Goal: Task Accomplishment & Management: Manage account settings

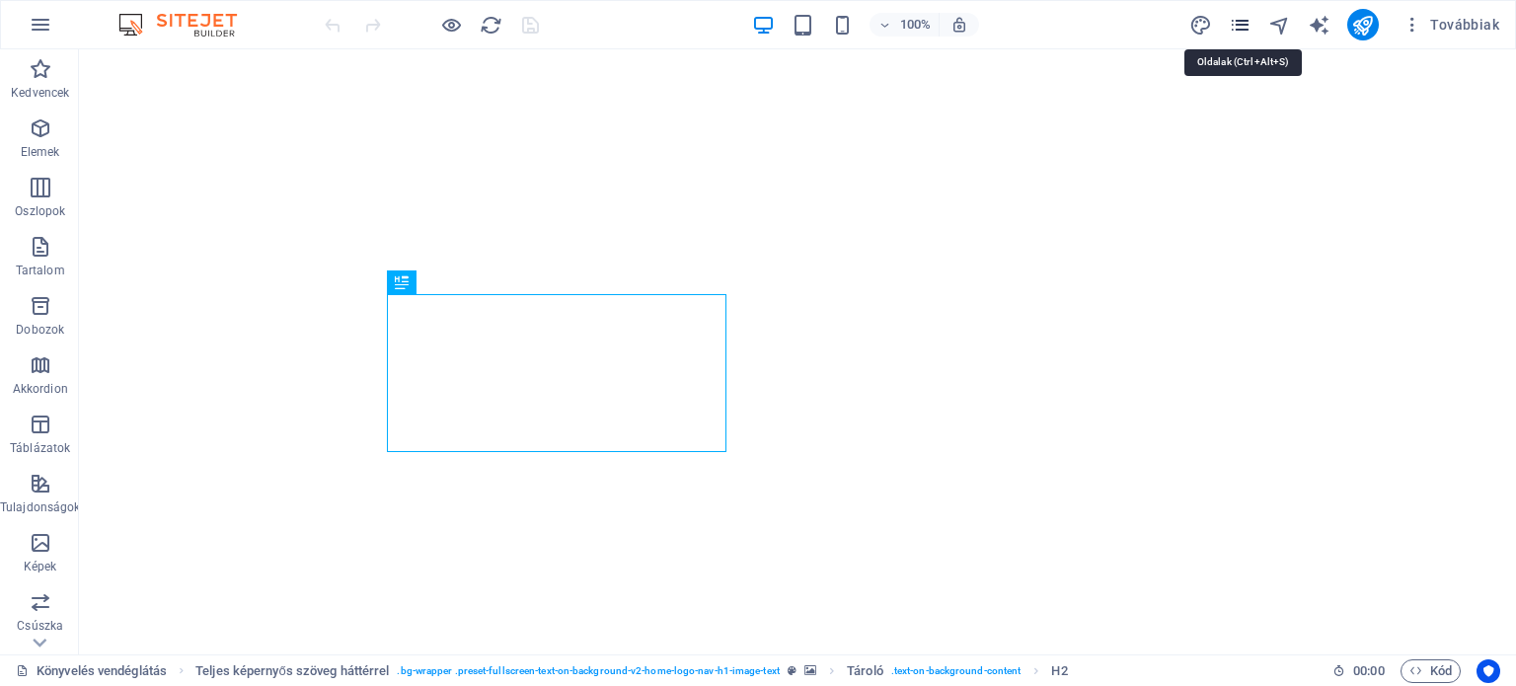
click at [1250, 25] on icon "pages" at bounding box center [1240, 25] width 23 height 23
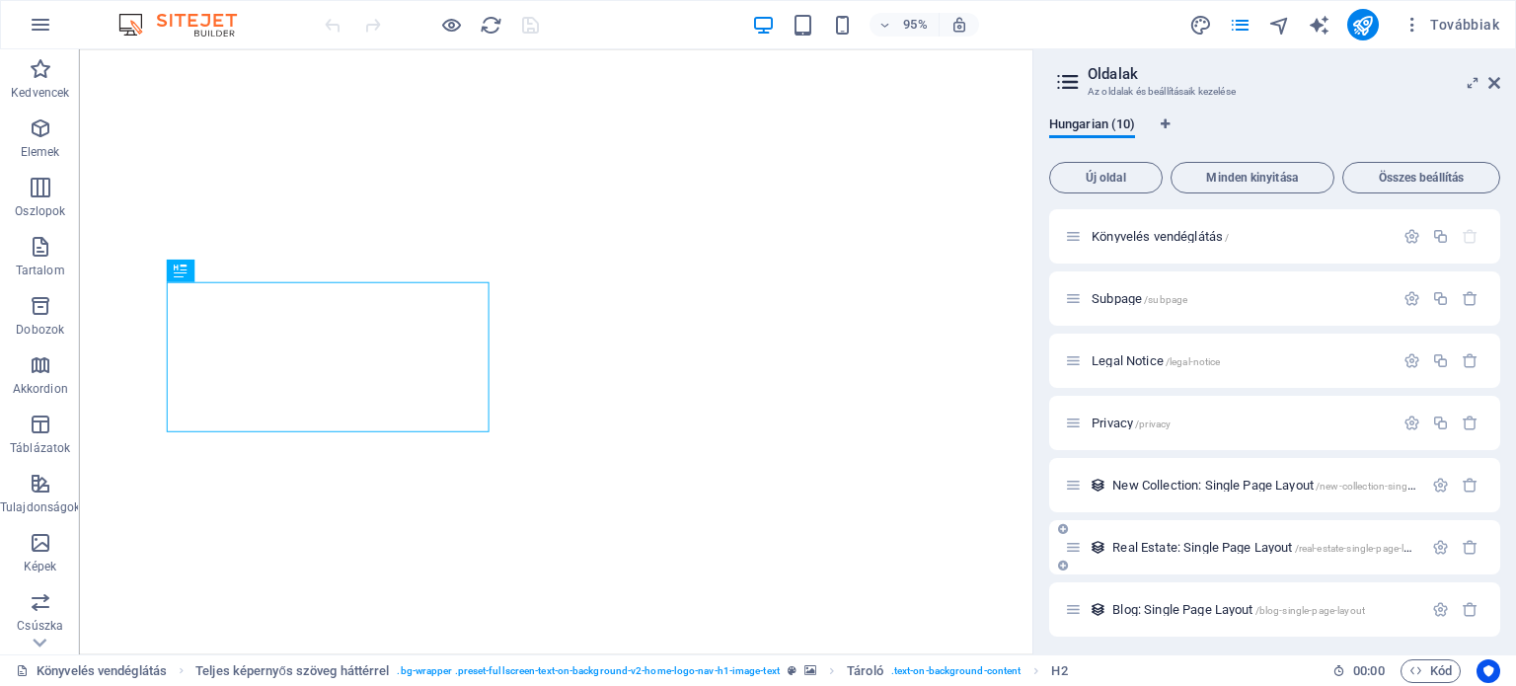
scroll to position [193, 0]
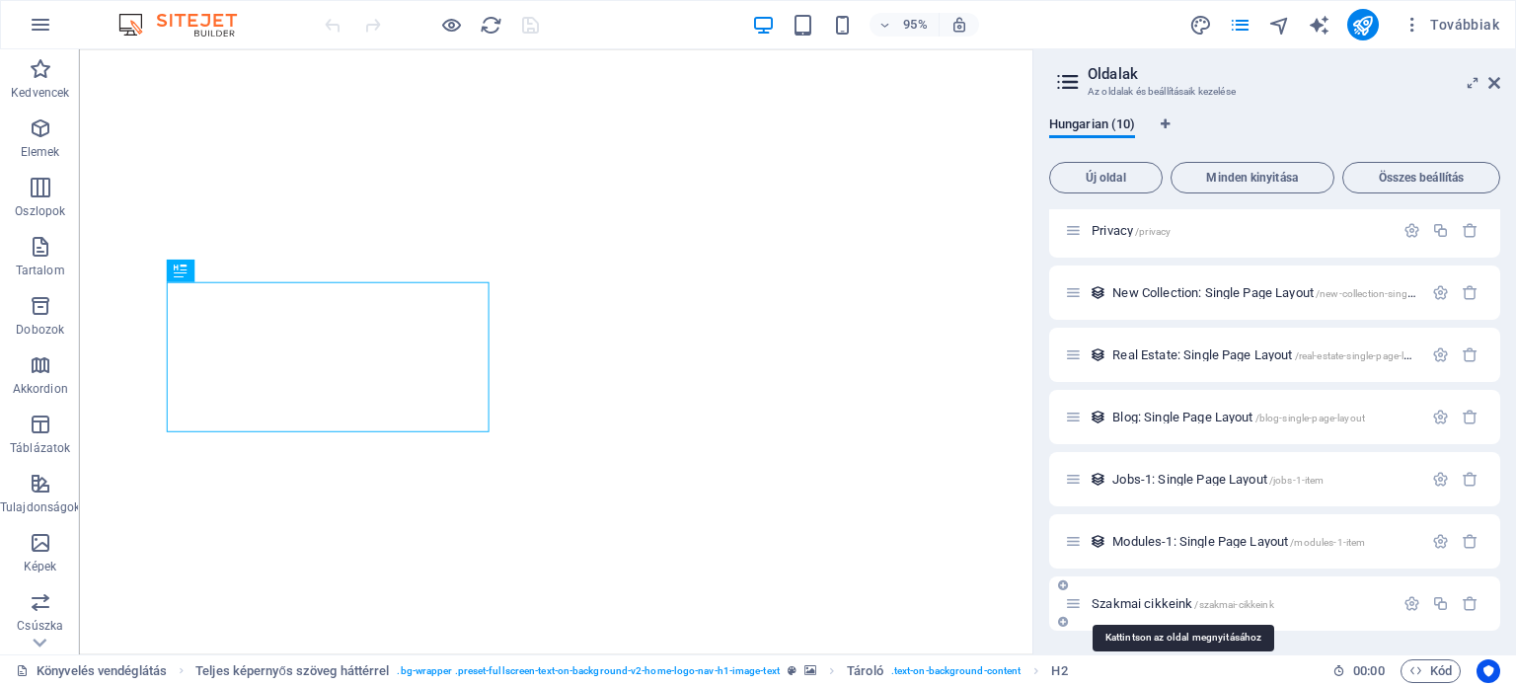
click at [1155, 598] on span "Szakmai cikkeink /szakmai-cikkeink" at bounding box center [1183, 603] width 183 height 15
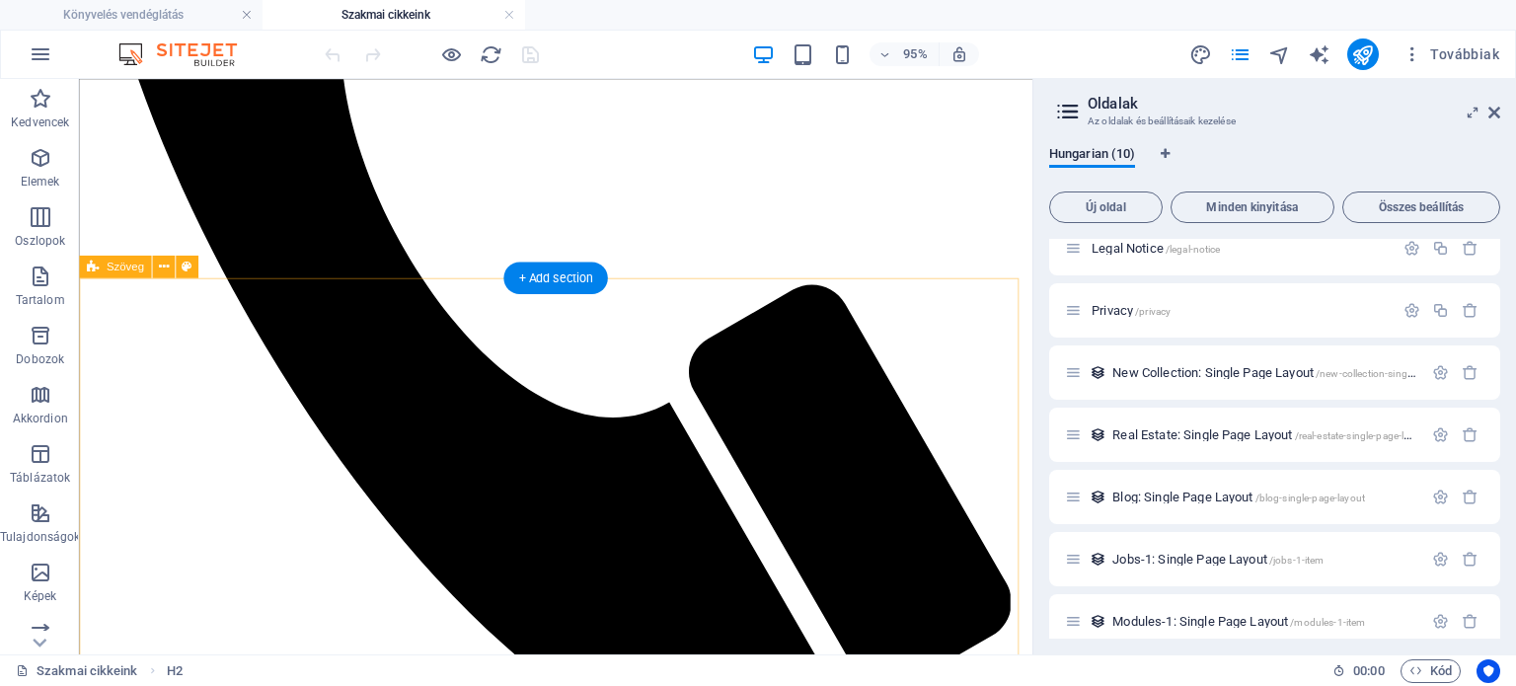
scroll to position [790, 0]
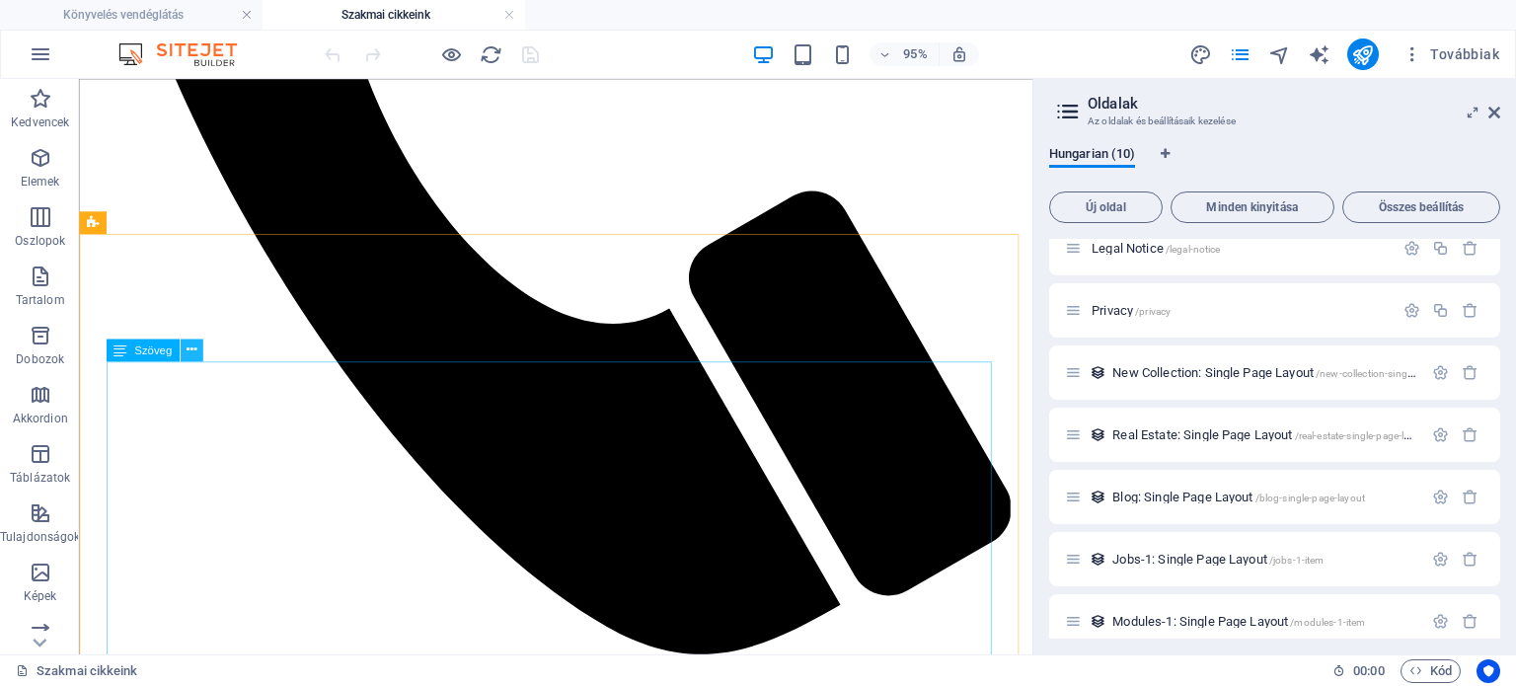
click at [191, 350] on icon at bounding box center [192, 351] width 10 height 20
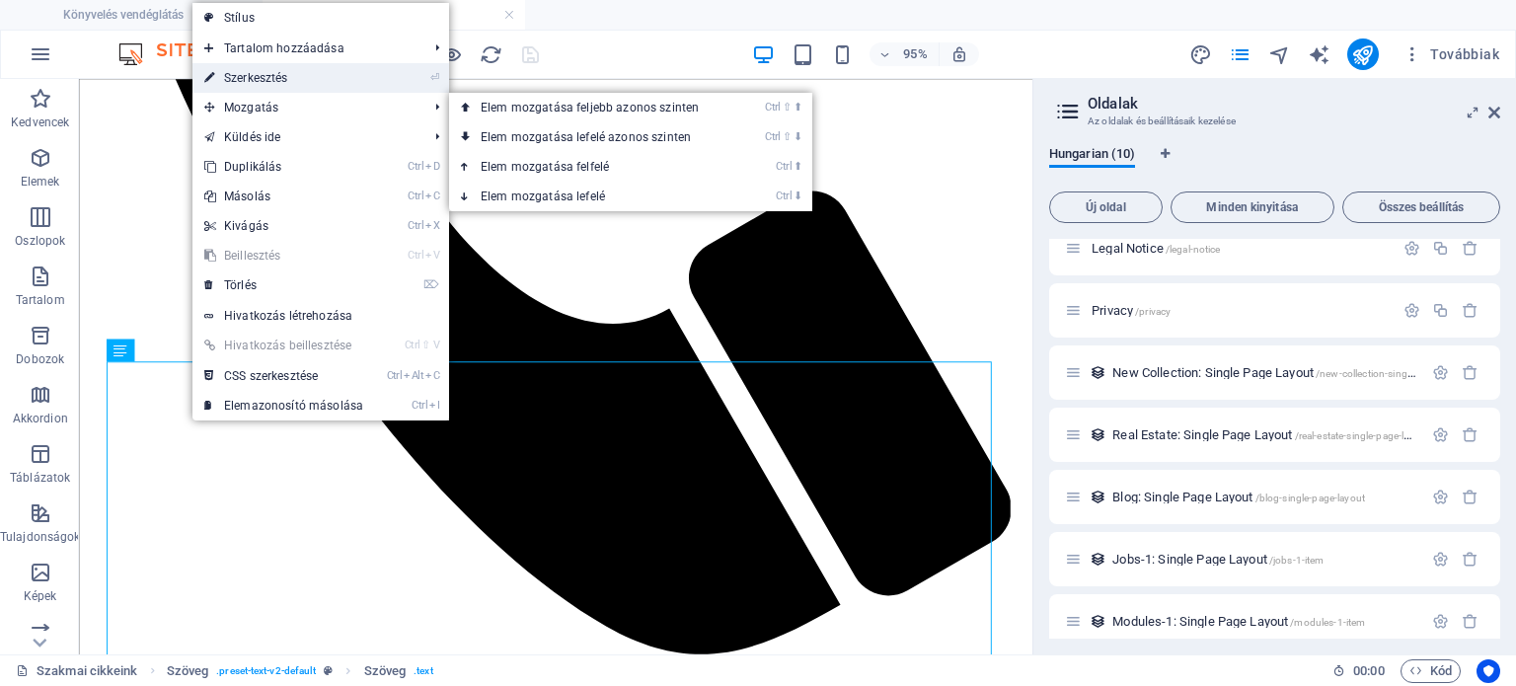
click at [268, 72] on link "⏎ Szerkesztés" at bounding box center [284, 78] width 183 height 30
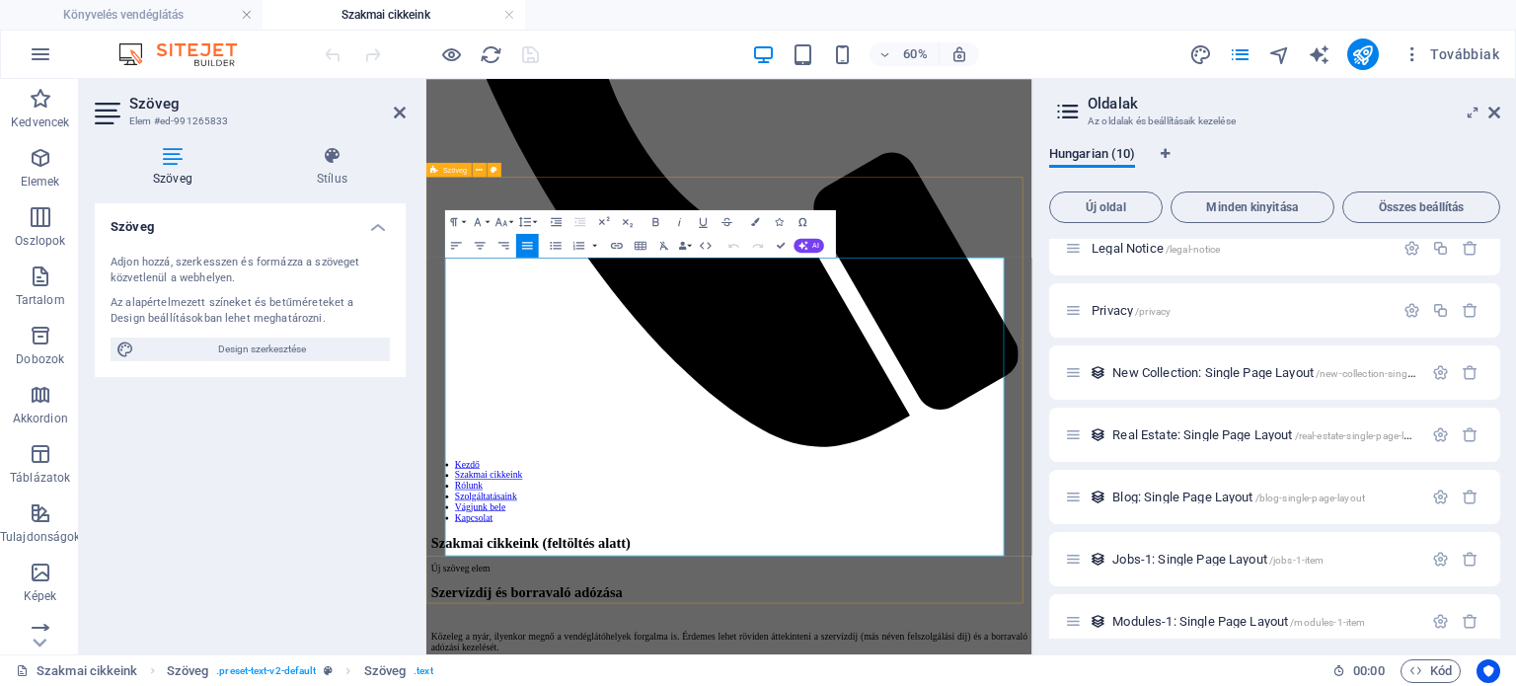
drag, startPoint x: 722, startPoint y: 866, endPoint x: 447, endPoint y: 386, distance: 552.8
click at [756, 220] on icon "button" at bounding box center [755, 221] width 8 height 8
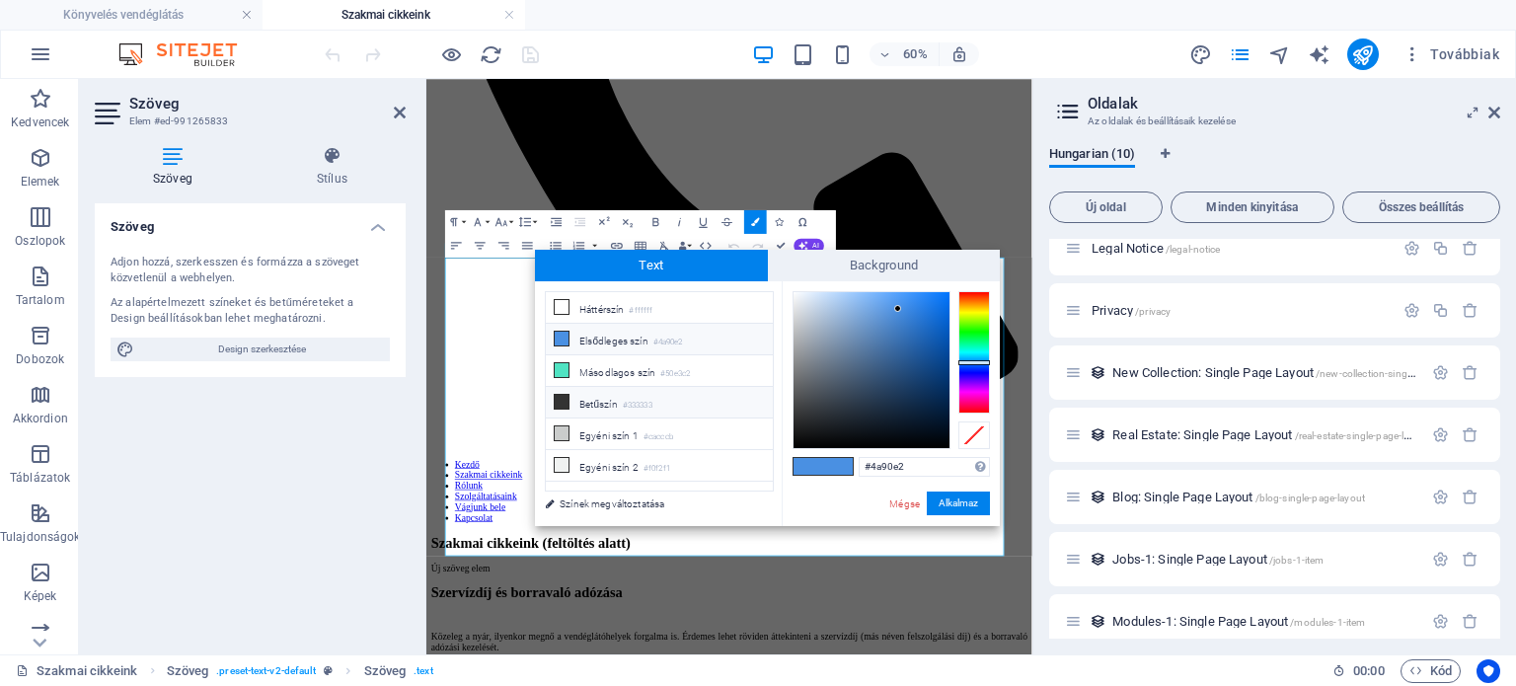
click at [606, 400] on li "Betűszín #333333" at bounding box center [659, 403] width 227 height 32
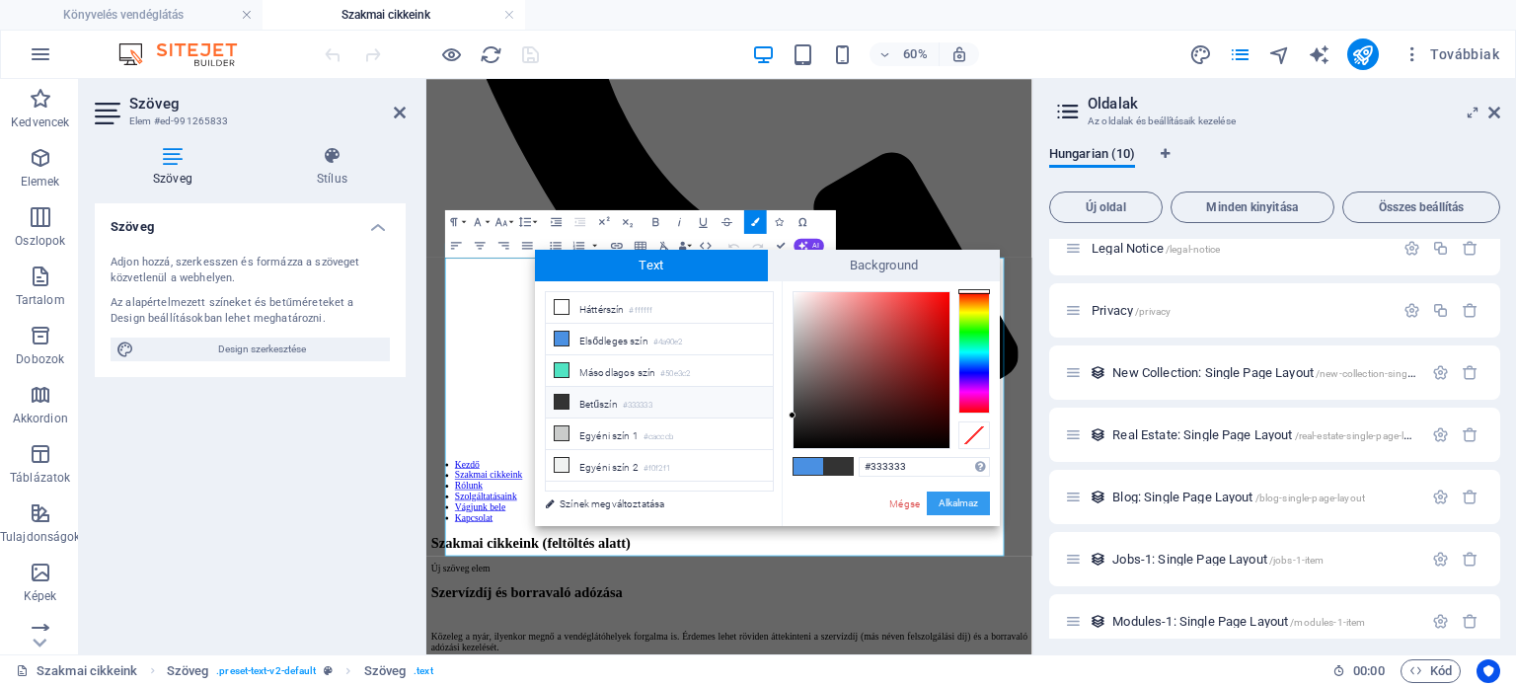
click at [974, 504] on button "Alkalmaz" at bounding box center [958, 504] width 63 height 24
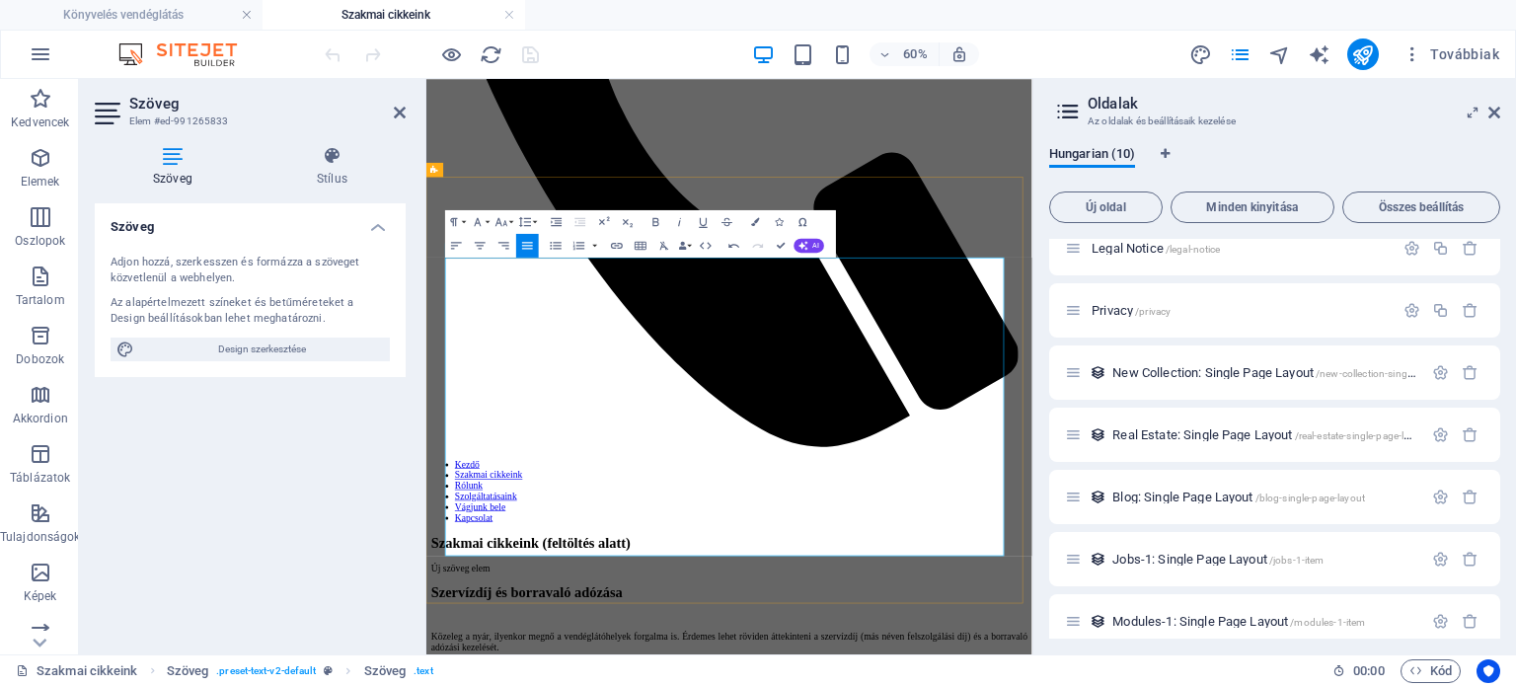
drag, startPoint x: 740, startPoint y: 854, endPoint x: 439, endPoint y: 488, distance: 474.2
click at [757, 224] on icon "button" at bounding box center [755, 221] width 8 height 8
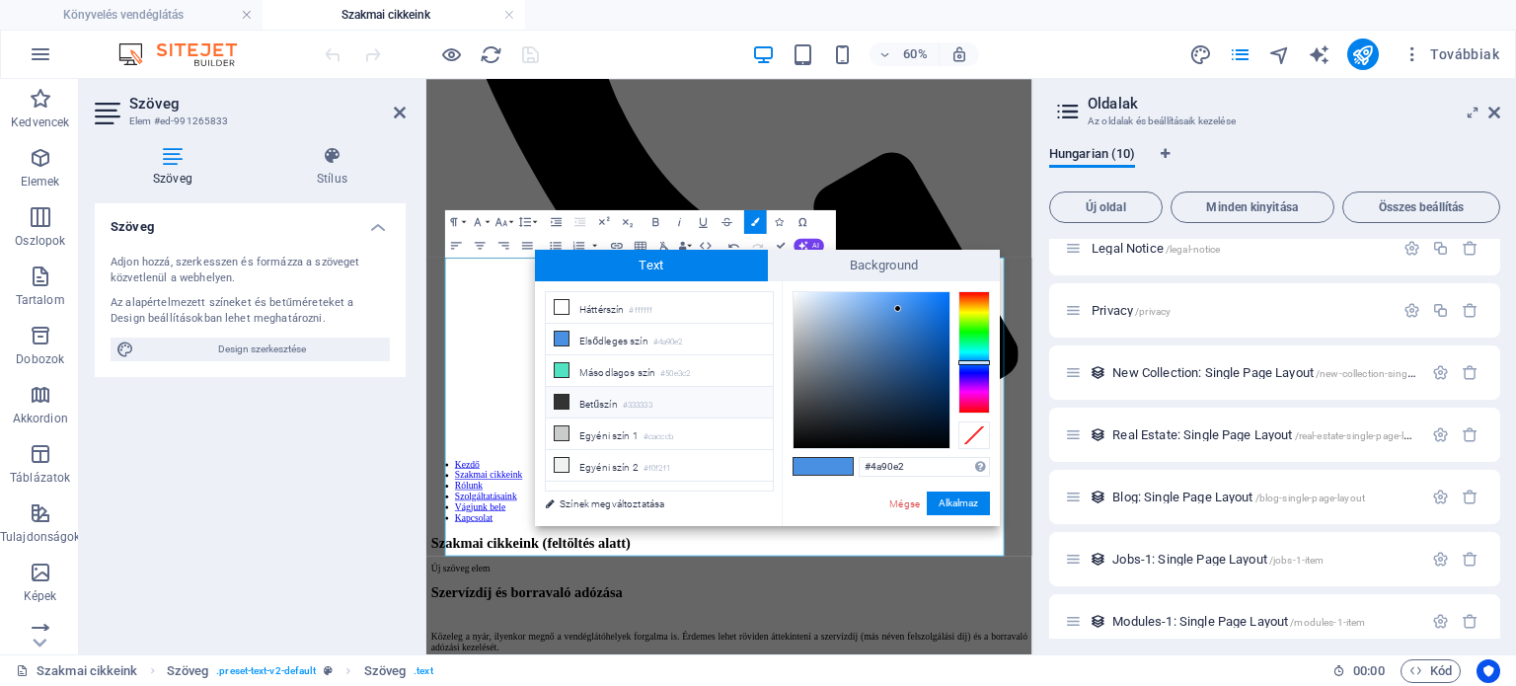
click at [622, 402] on li "Betűszín #333333" at bounding box center [659, 403] width 227 height 32
type input "#333333"
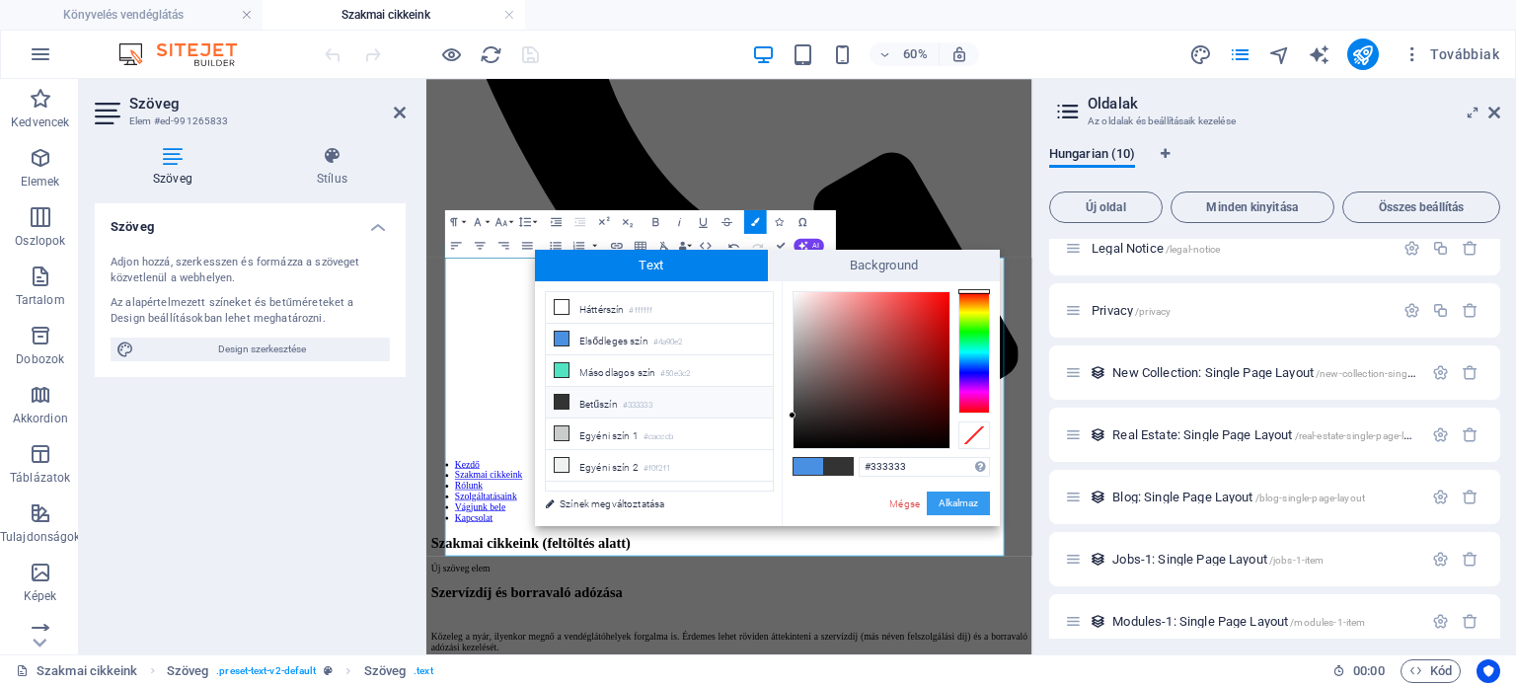
click at [949, 503] on button "Alkalmaz" at bounding box center [958, 504] width 63 height 24
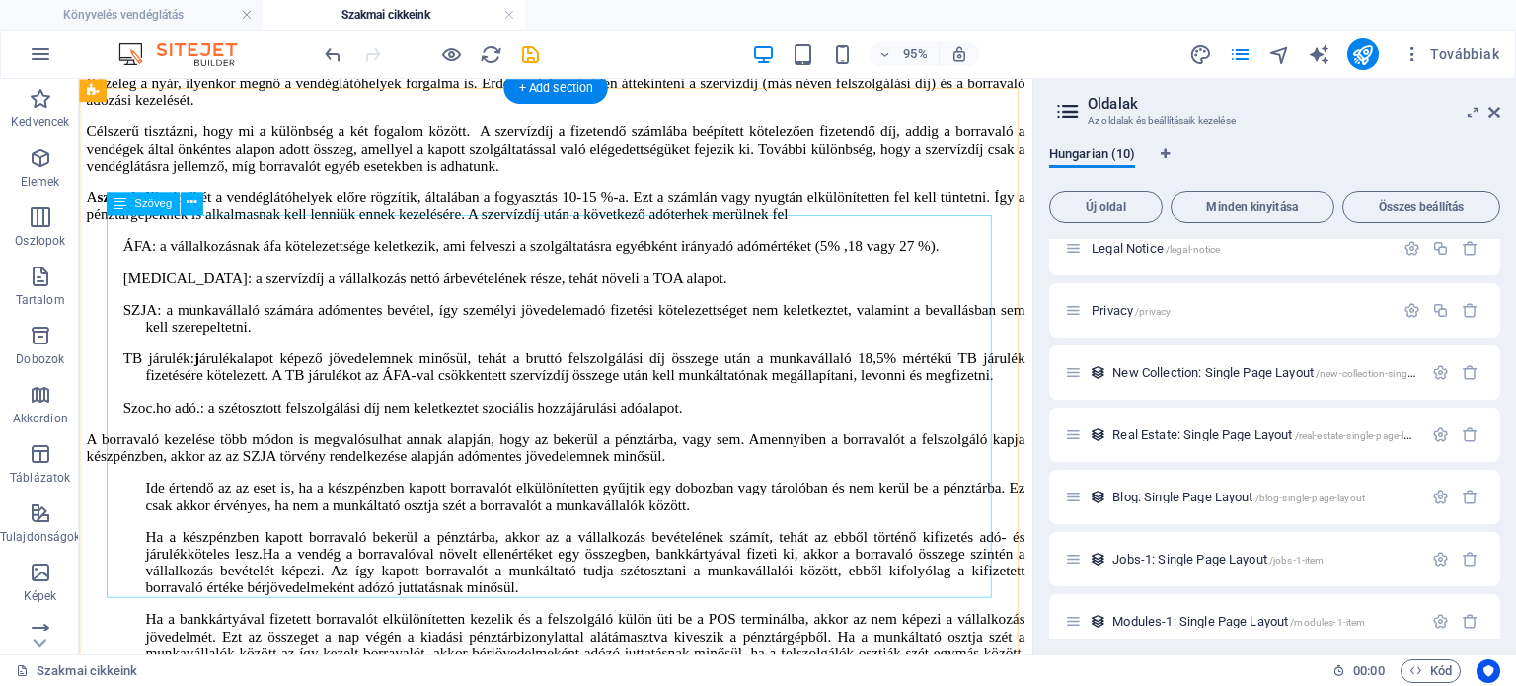
scroll to position [1678, 0]
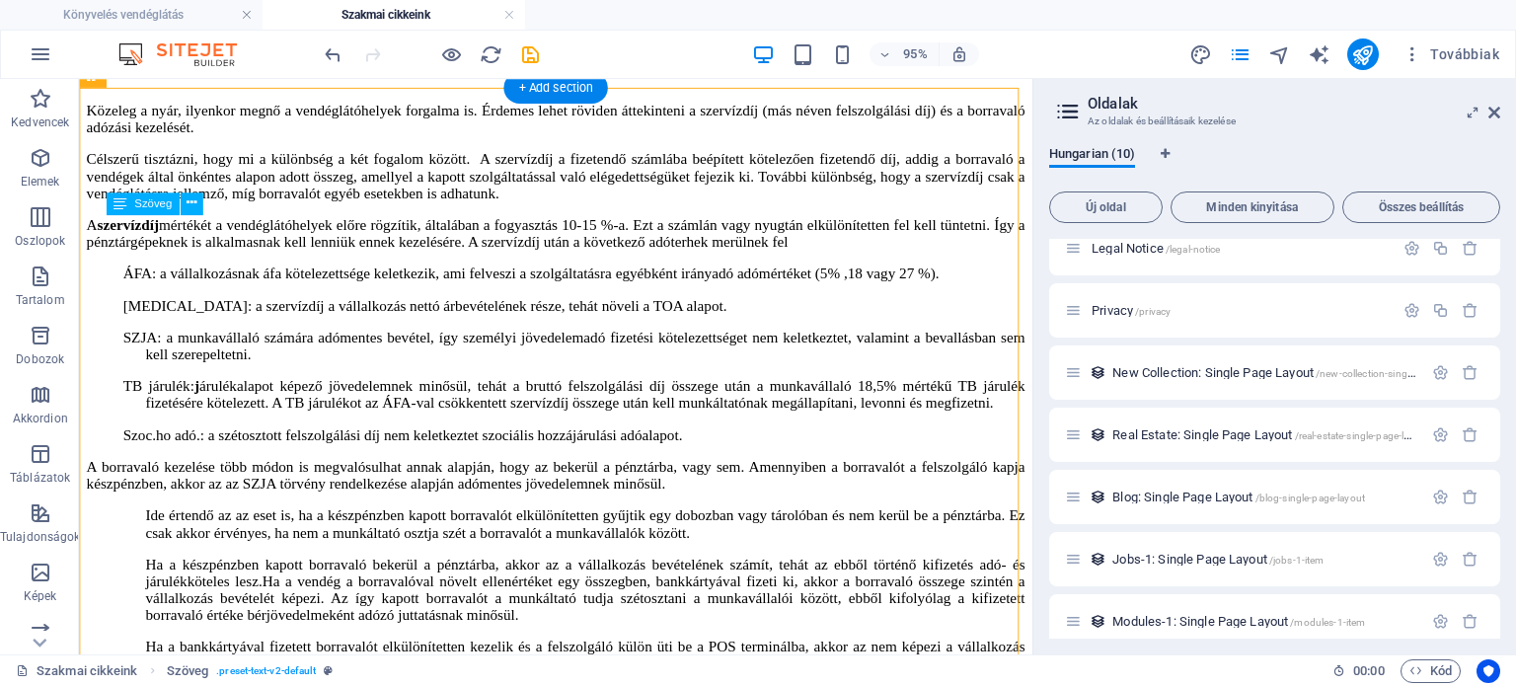
drag, startPoint x: 508, startPoint y: 572, endPoint x: 210, endPoint y: 395, distance: 346.6
click at [191, 208] on icon at bounding box center [192, 204] width 10 height 20
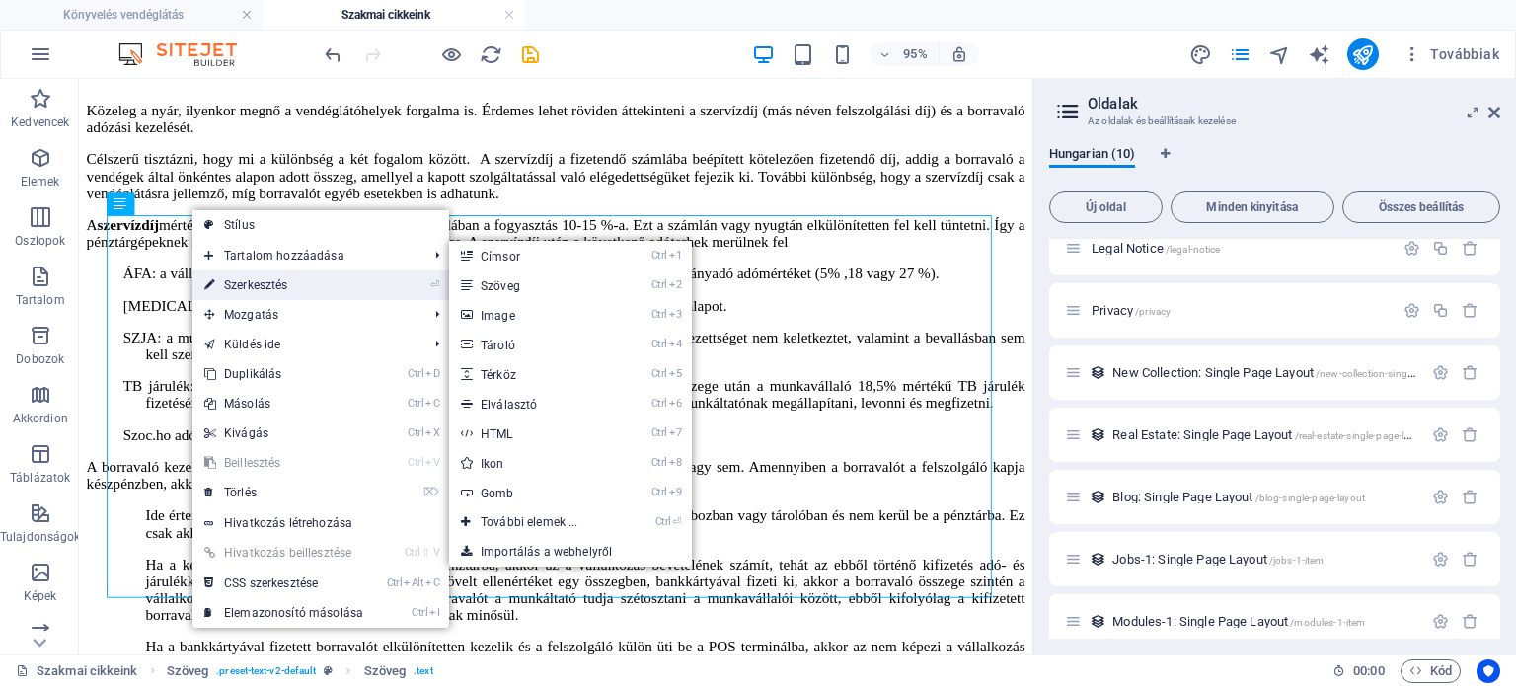
click at [226, 278] on link "⏎ Szerkesztés" at bounding box center [284, 286] width 183 height 30
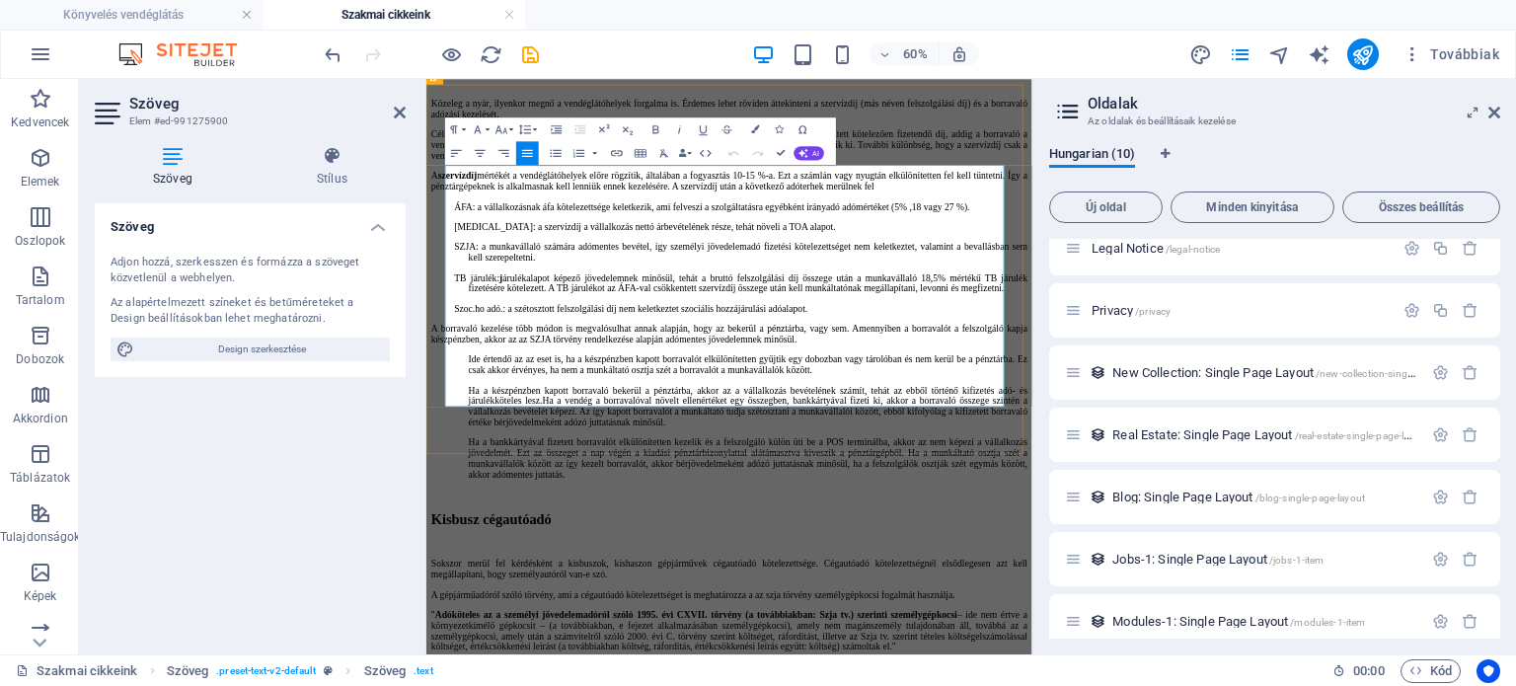
drag, startPoint x: 941, startPoint y: 589, endPoint x: 459, endPoint y: 273, distance: 576.1
click at [754, 130] on icon "button" at bounding box center [755, 129] width 8 height 8
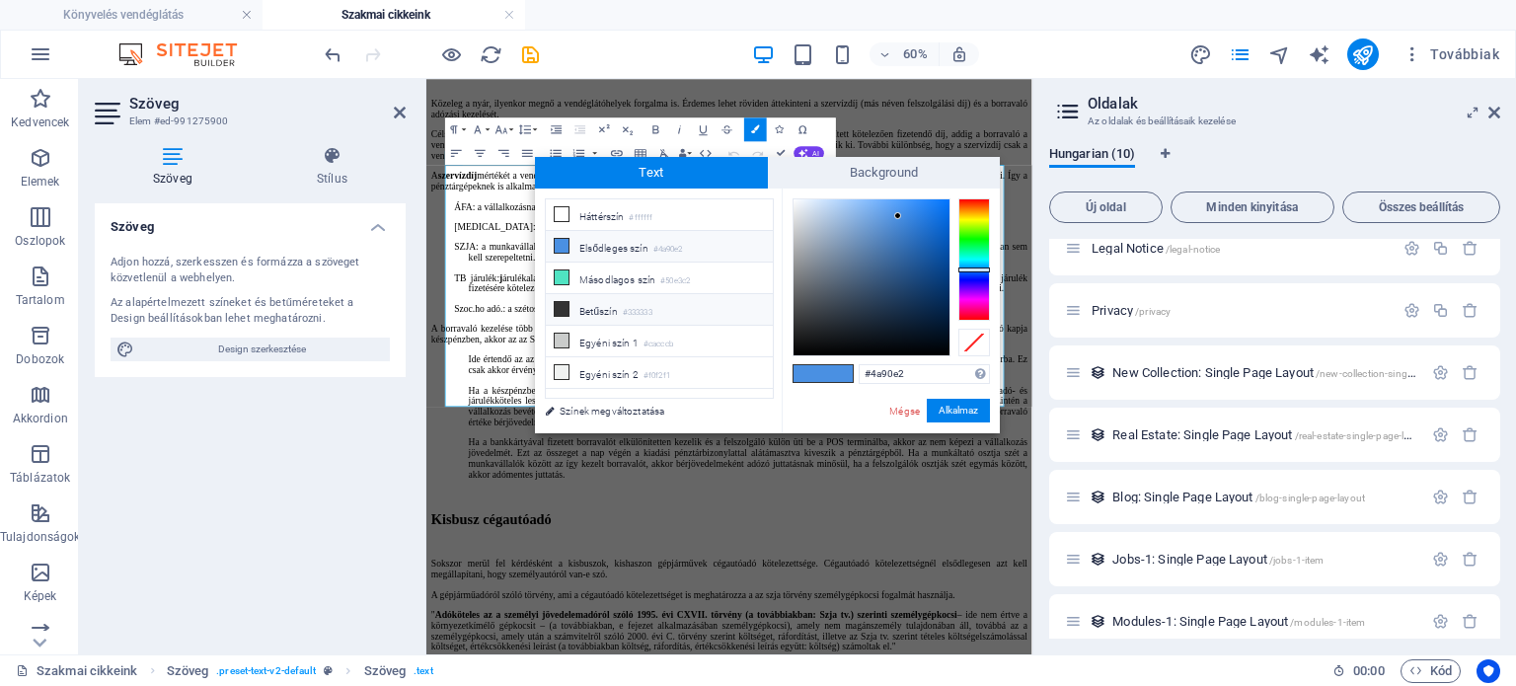
click at [571, 305] on li "Betűszín #333333" at bounding box center [659, 310] width 227 height 32
type input "#333333"
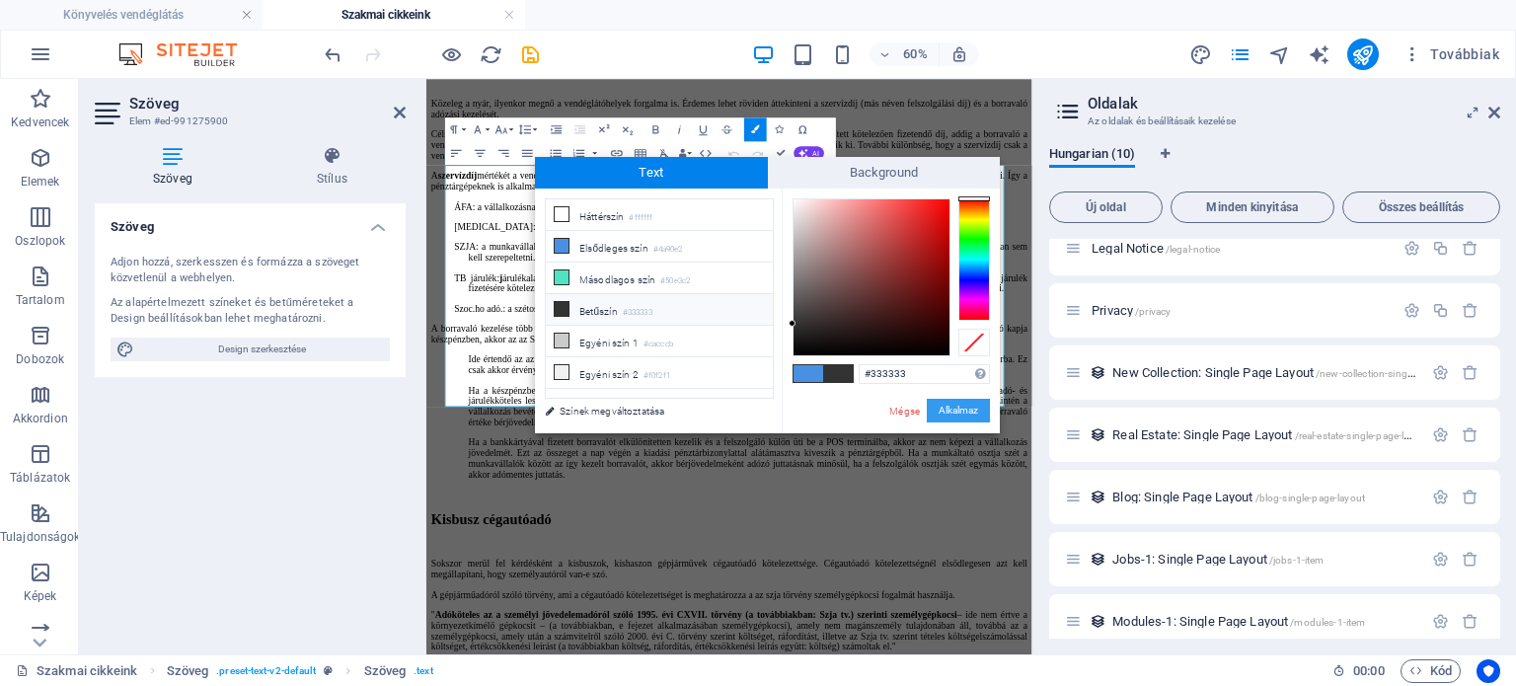
click at [945, 412] on button "Alkalmaz" at bounding box center [958, 411] width 63 height 24
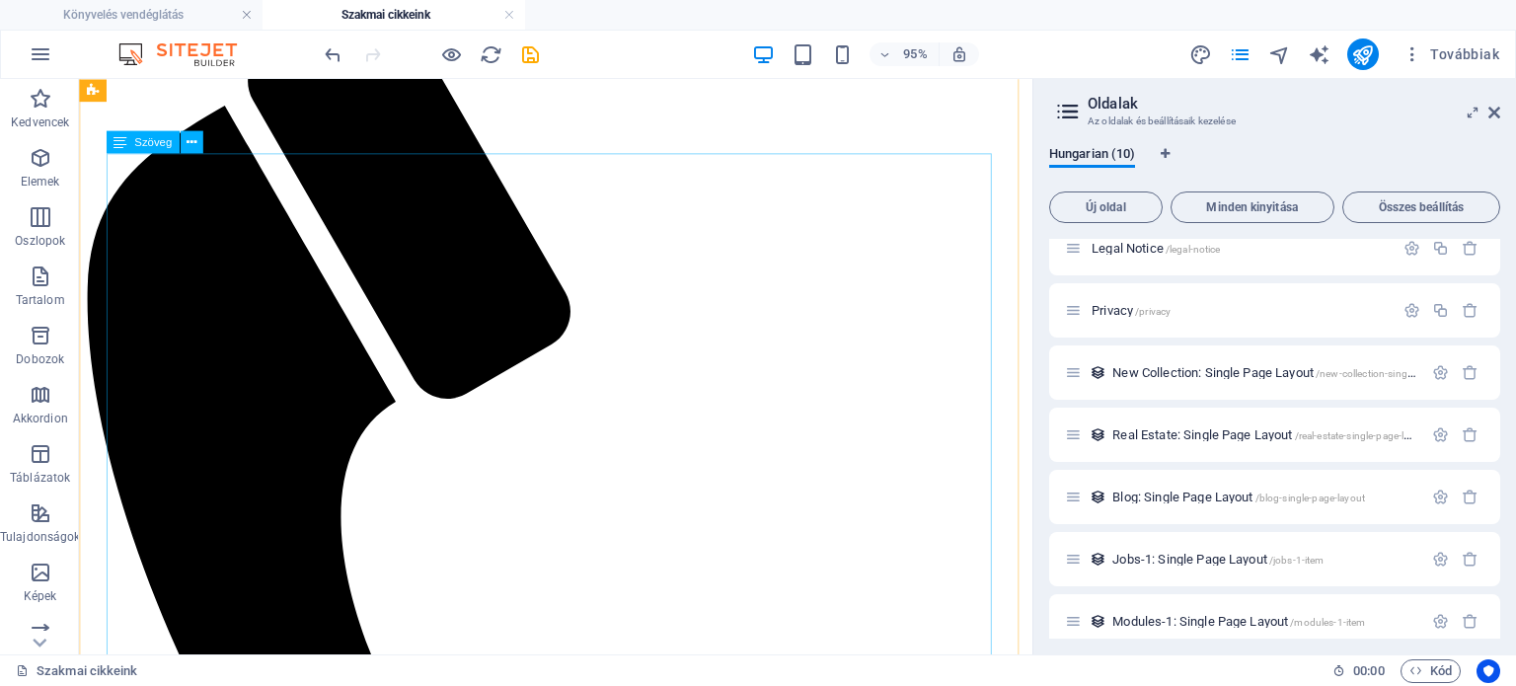
scroll to position [99, 0]
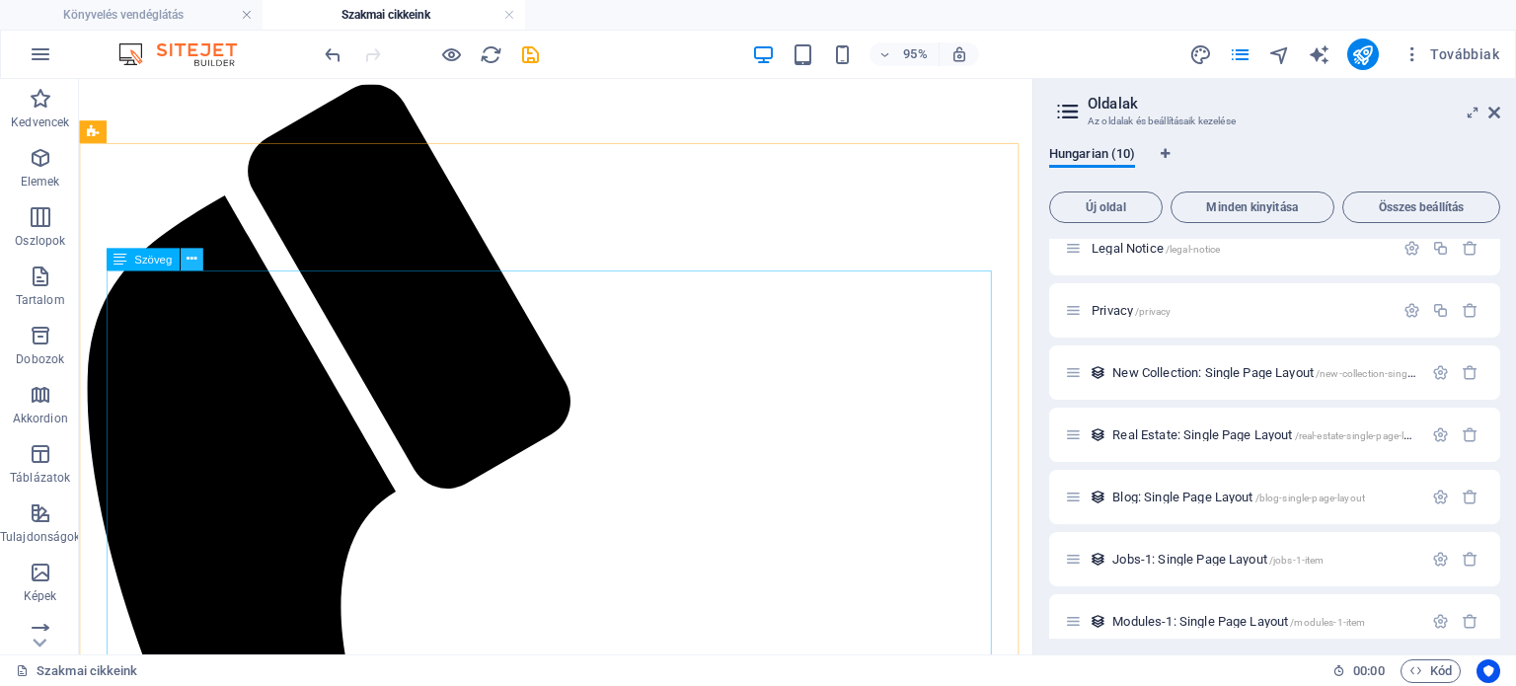
click at [194, 260] on icon at bounding box center [192, 260] width 10 height 20
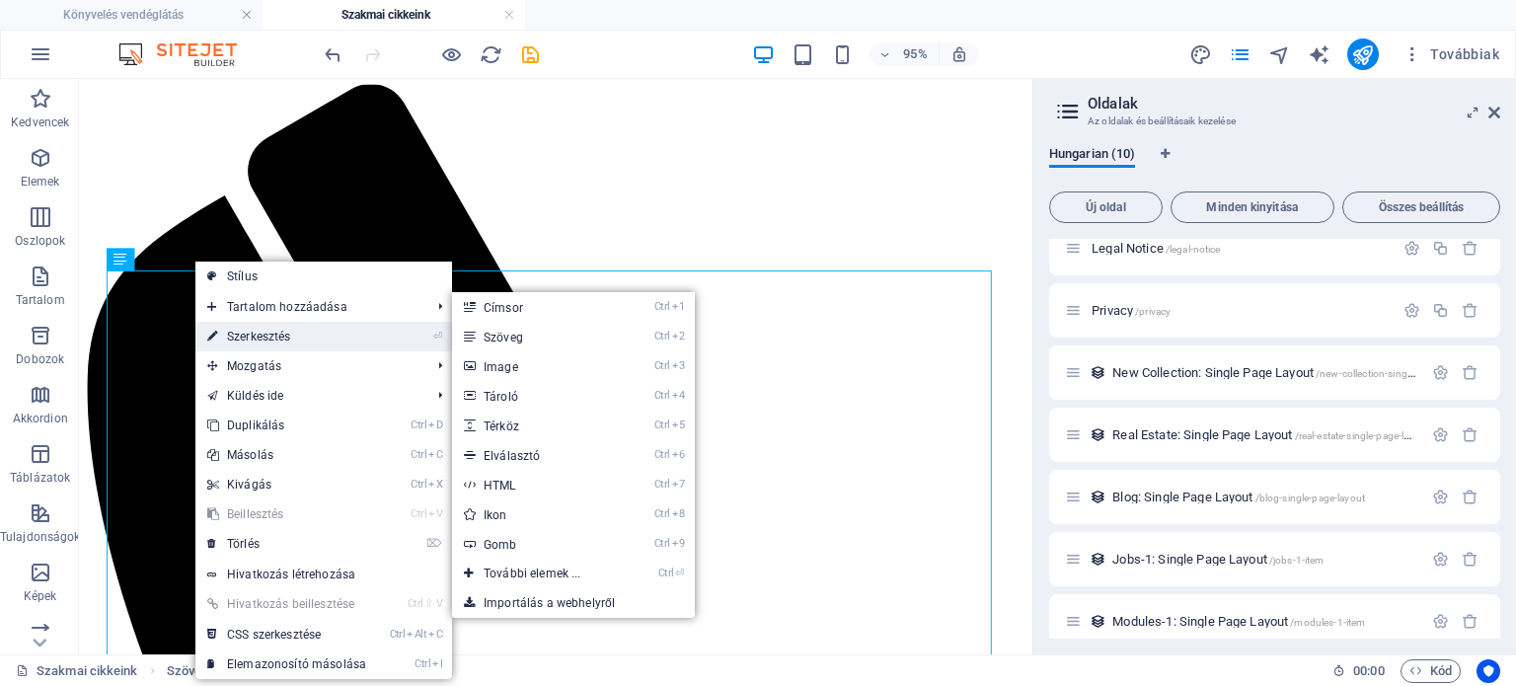
click at [232, 327] on link "⏎ Szerkesztés" at bounding box center [286, 337] width 183 height 30
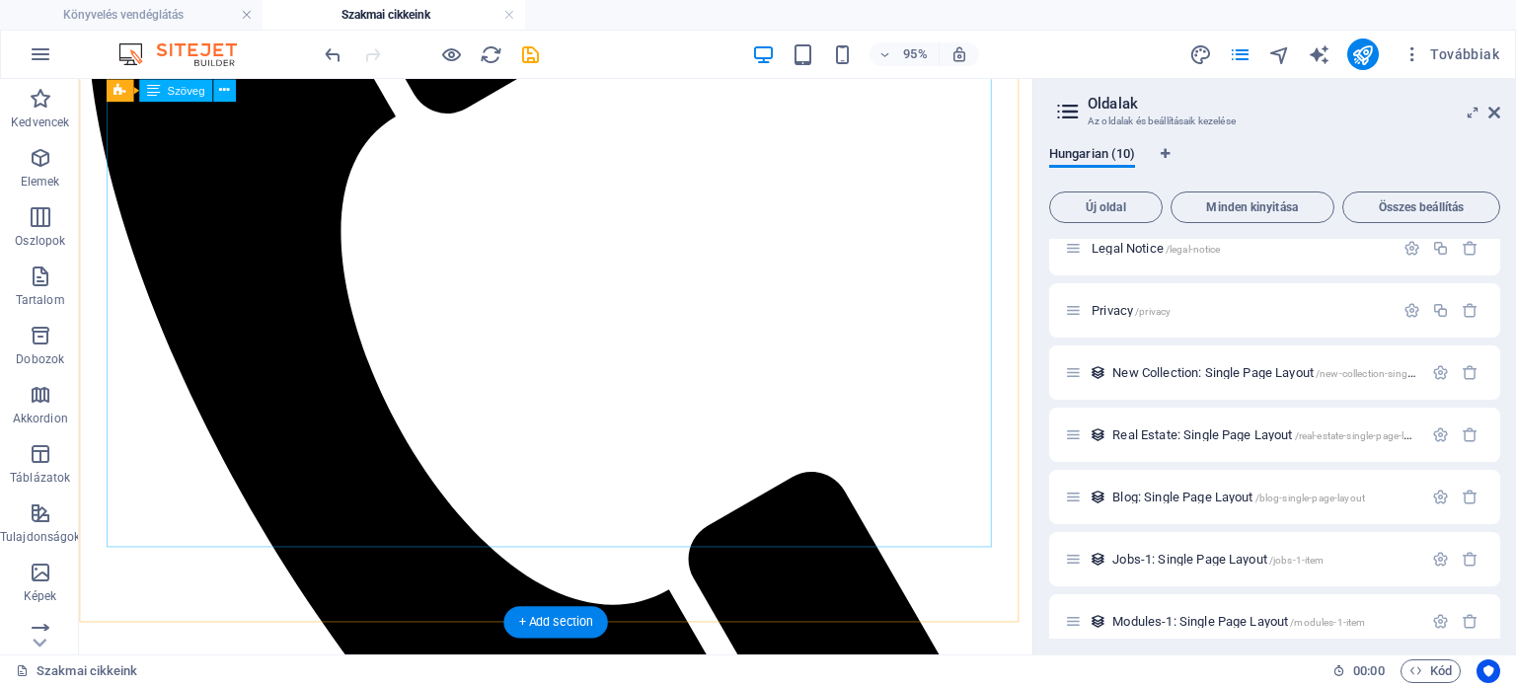
scroll to position [395, 0]
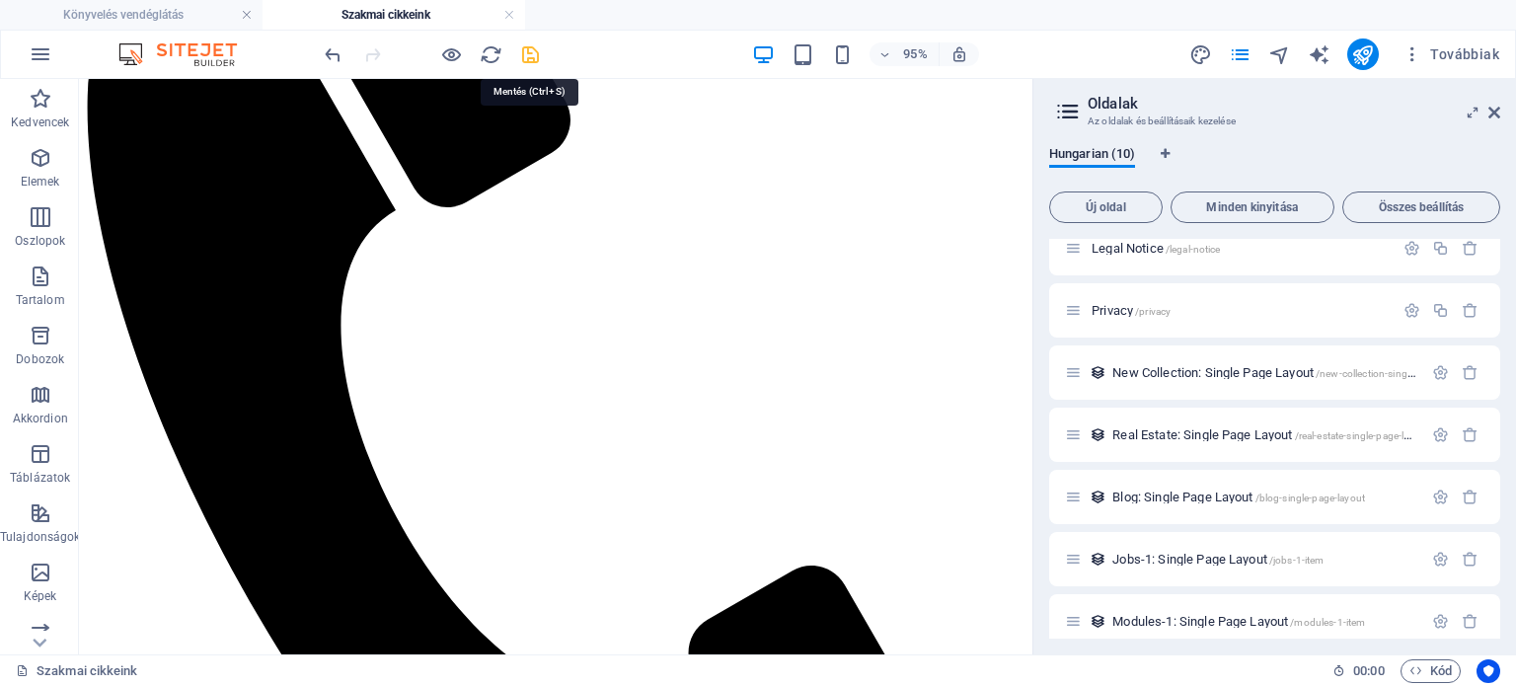
click at [529, 59] on icon "save" at bounding box center [530, 54] width 23 height 23
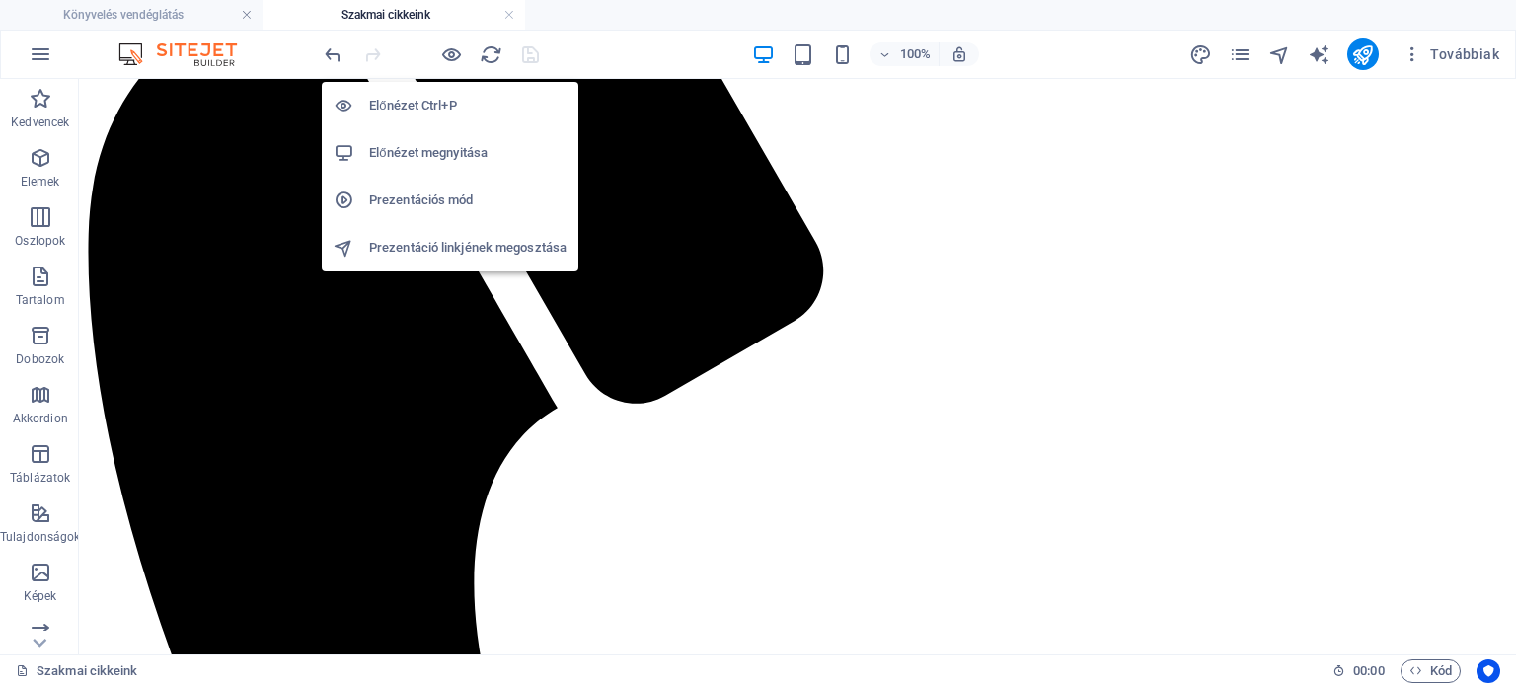
click at [430, 161] on h6 "Előnézet megnyitása" at bounding box center [467, 153] width 197 height 24
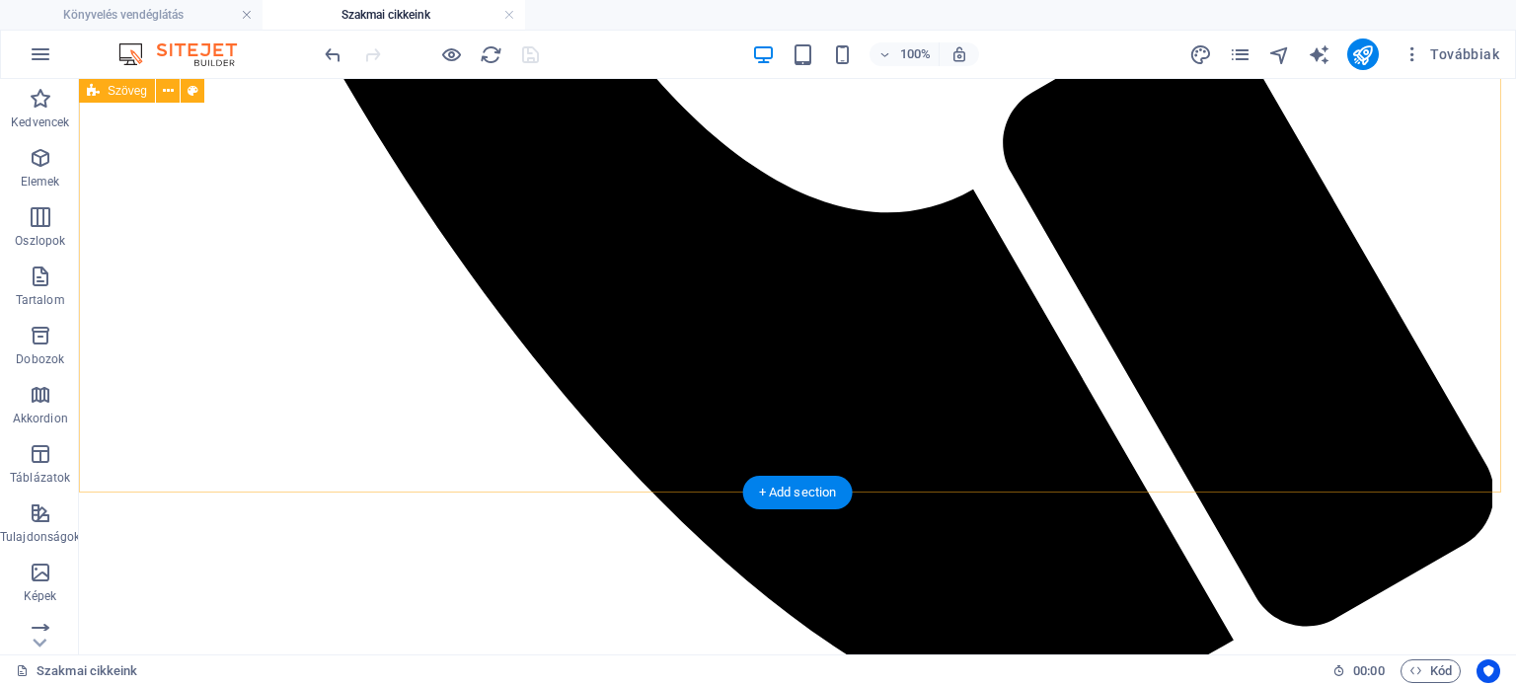
scroll to position [1382, 0]
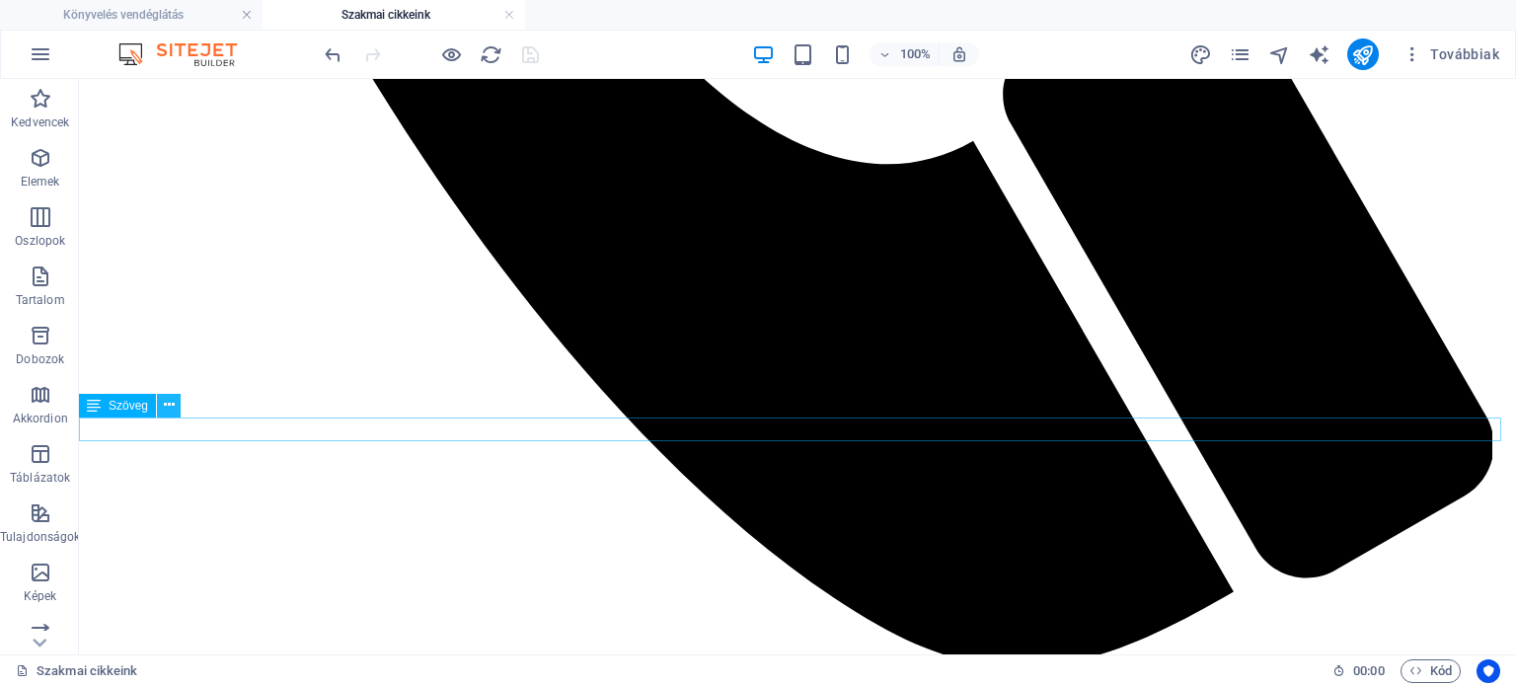
click at [165, 411] on icon at bounding box center [169, 405] width 11 height 21
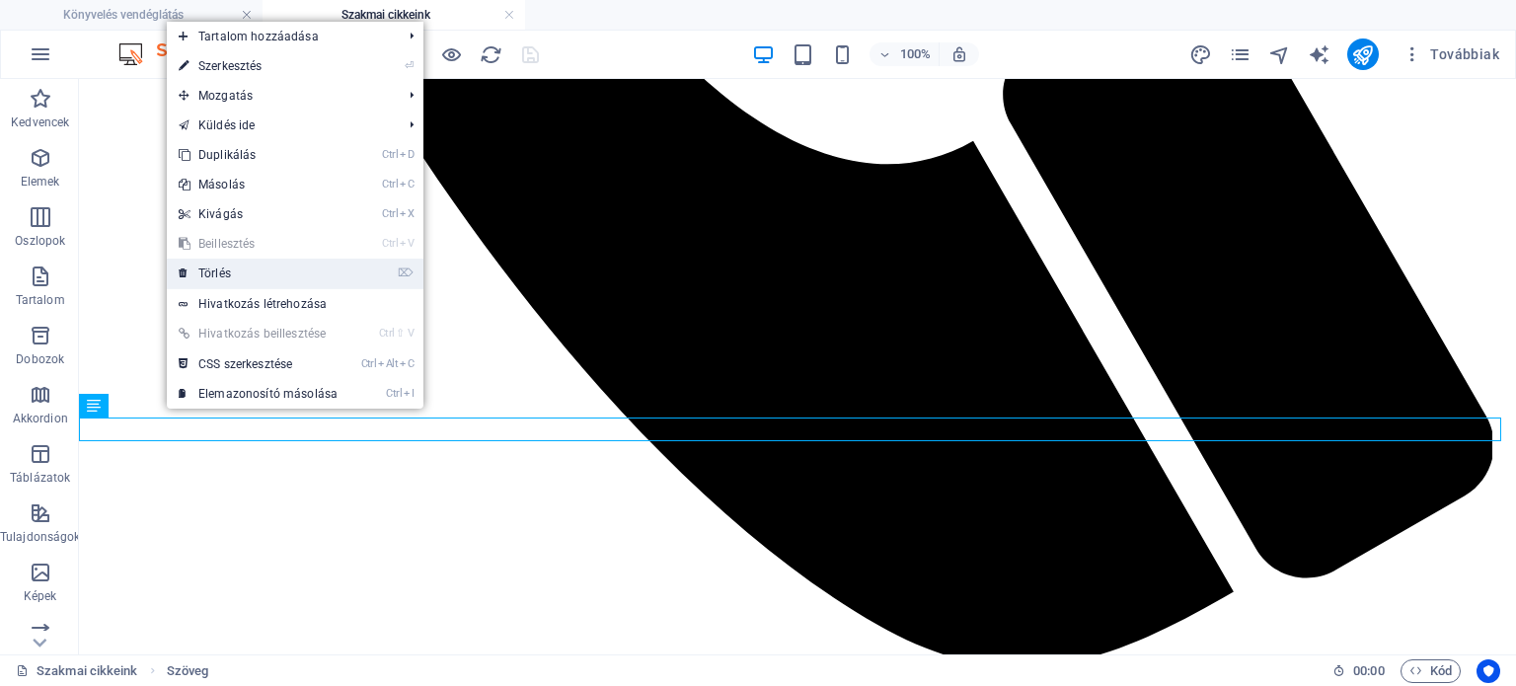
click at [211, 268] on link "⌦ Törlés" at bounding box center [258, 274] width 183 height 30
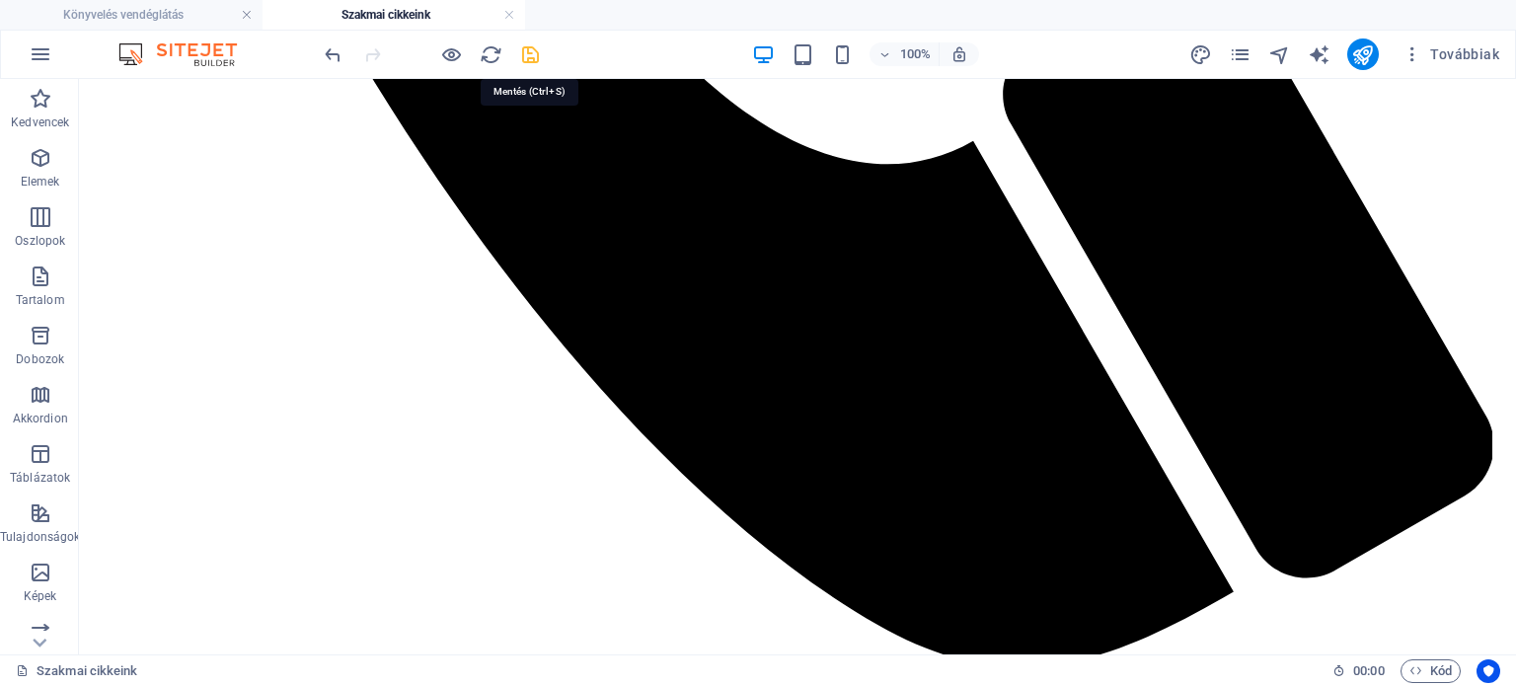
click at [535, 54] on icon "save" at bounding box center [530, 54] width 23 height 23
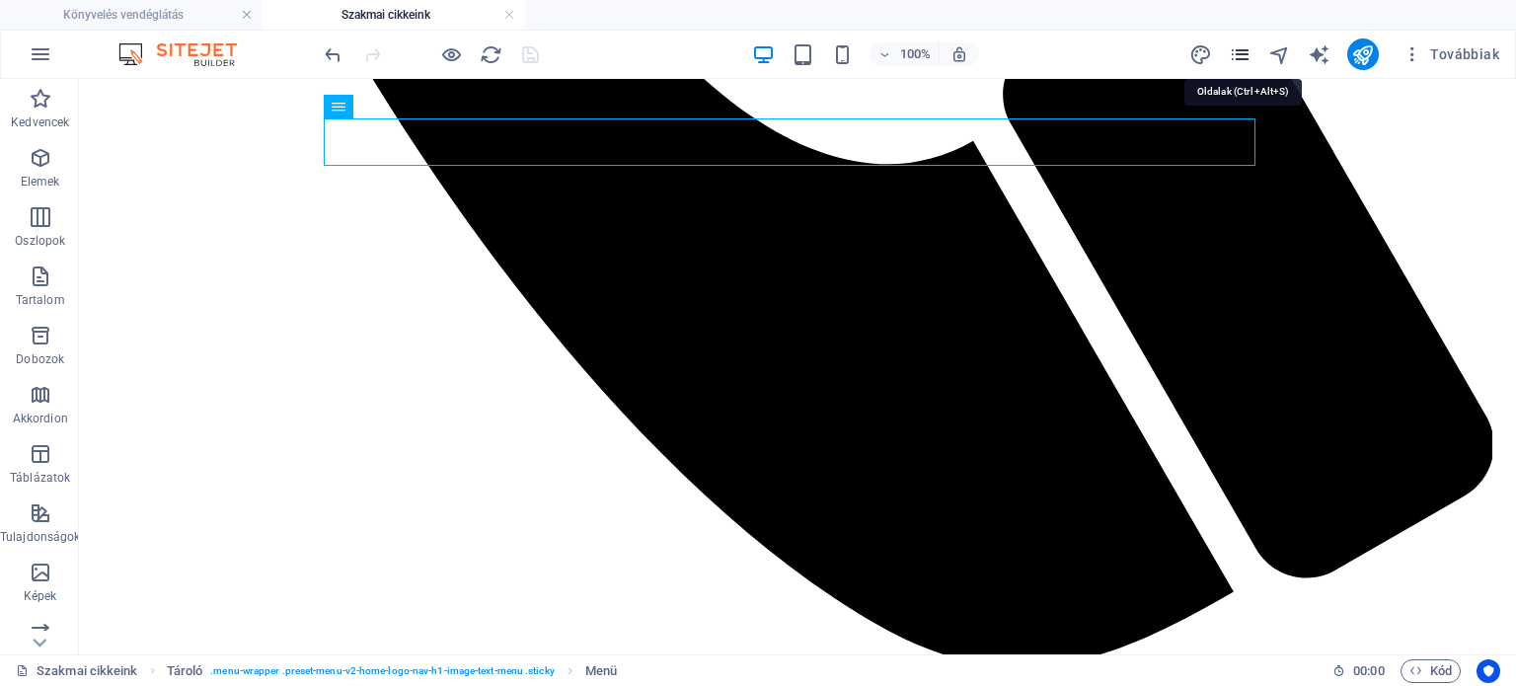
click at [1246, 57] on icon "pages" at bounding box center [1240, 54] width 23 height 23
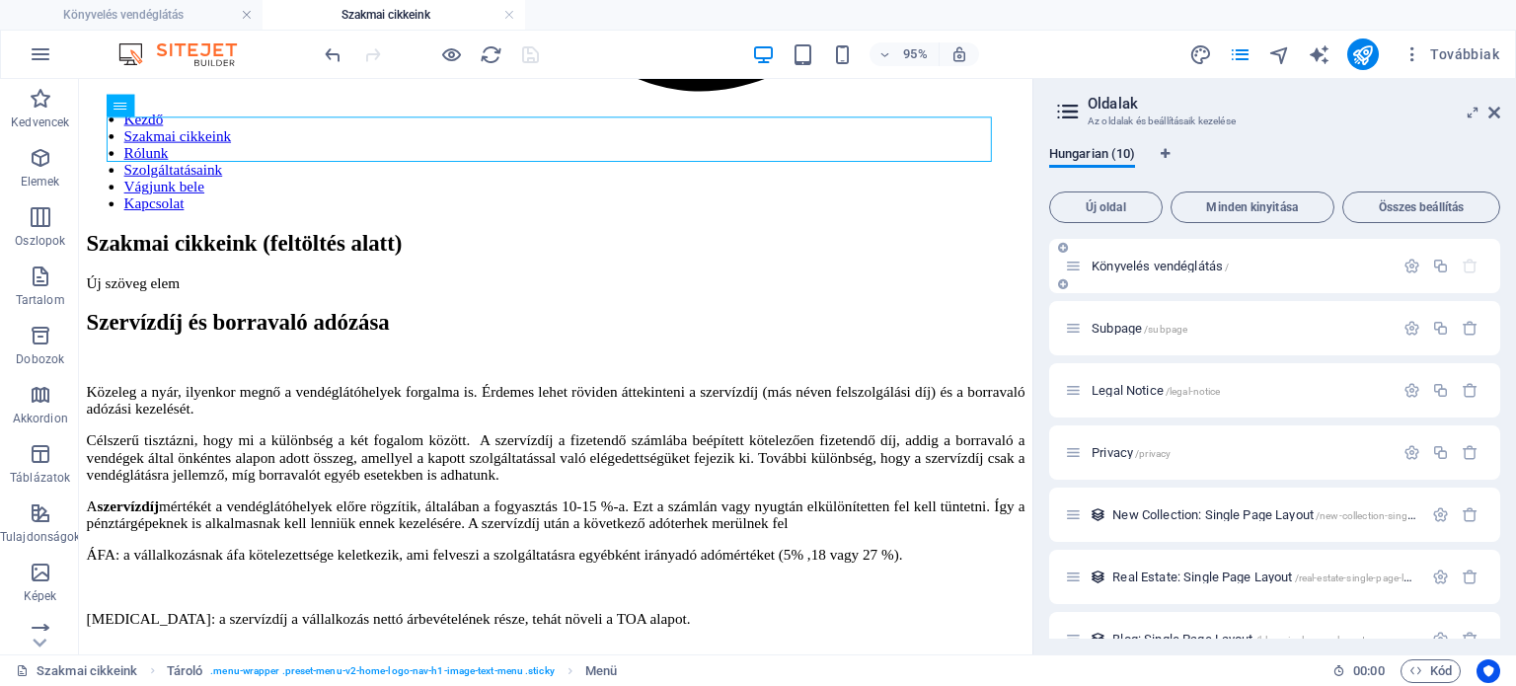
click at [1178, 270] on span "Könyvelés vendéglátás /" at bounding box center [1160, 266] width 137 height 15
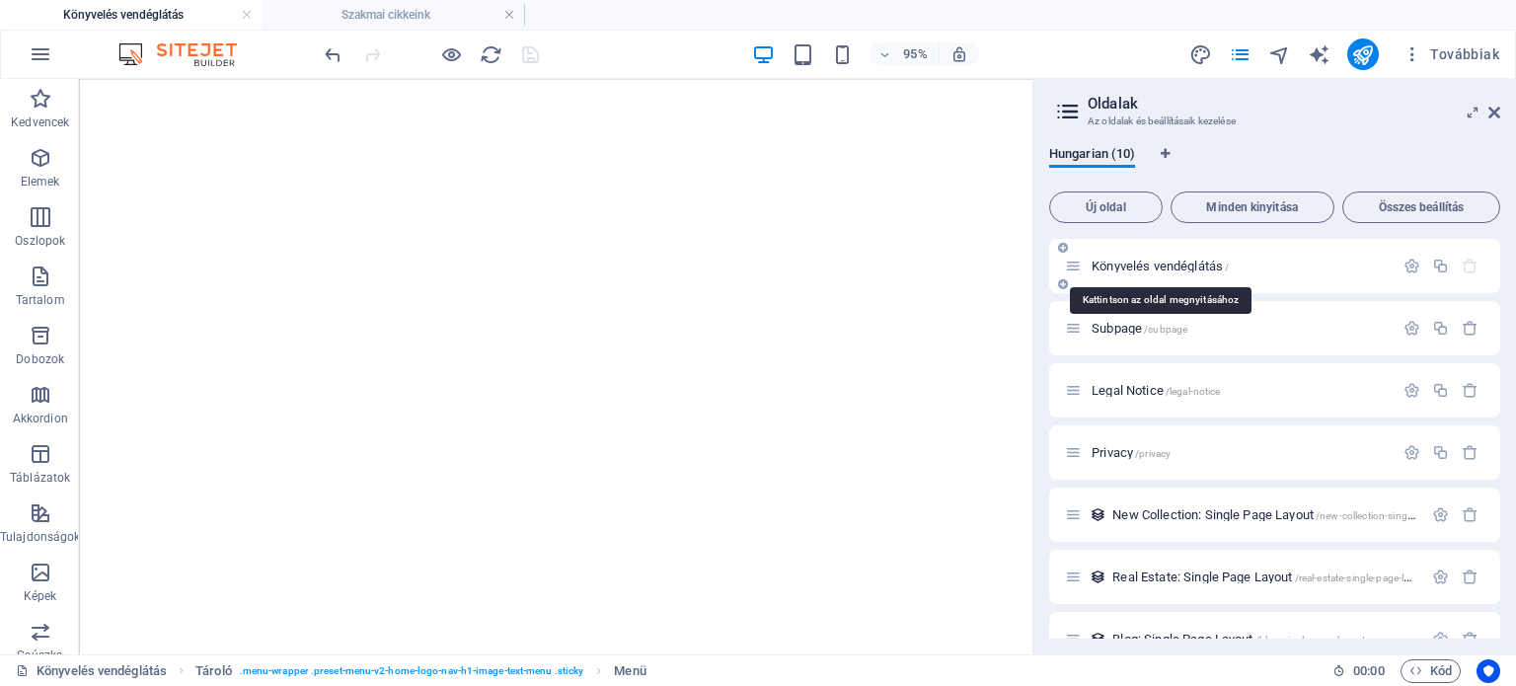
scroll to position [0, 0]
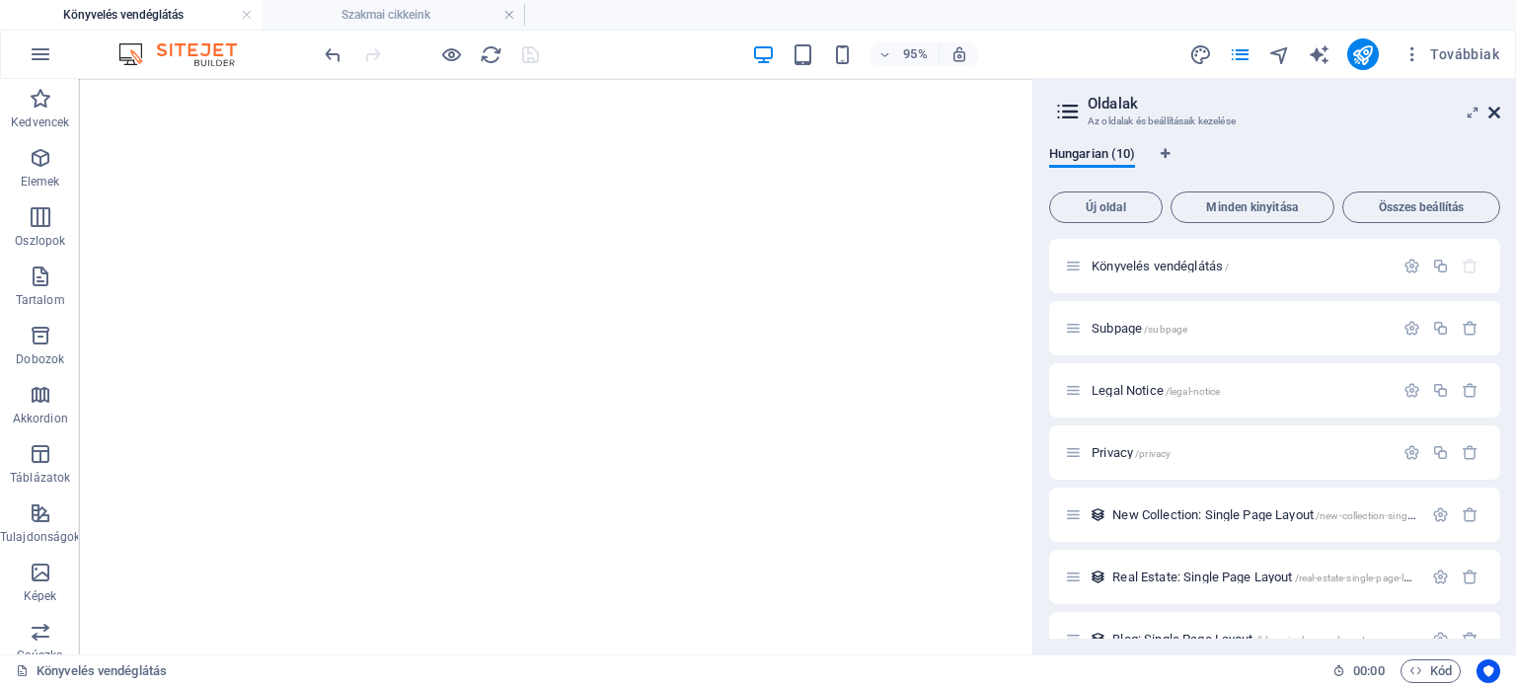
click at [1499, 117] on icon at bounding box center [1495, 113] width 12 height 16
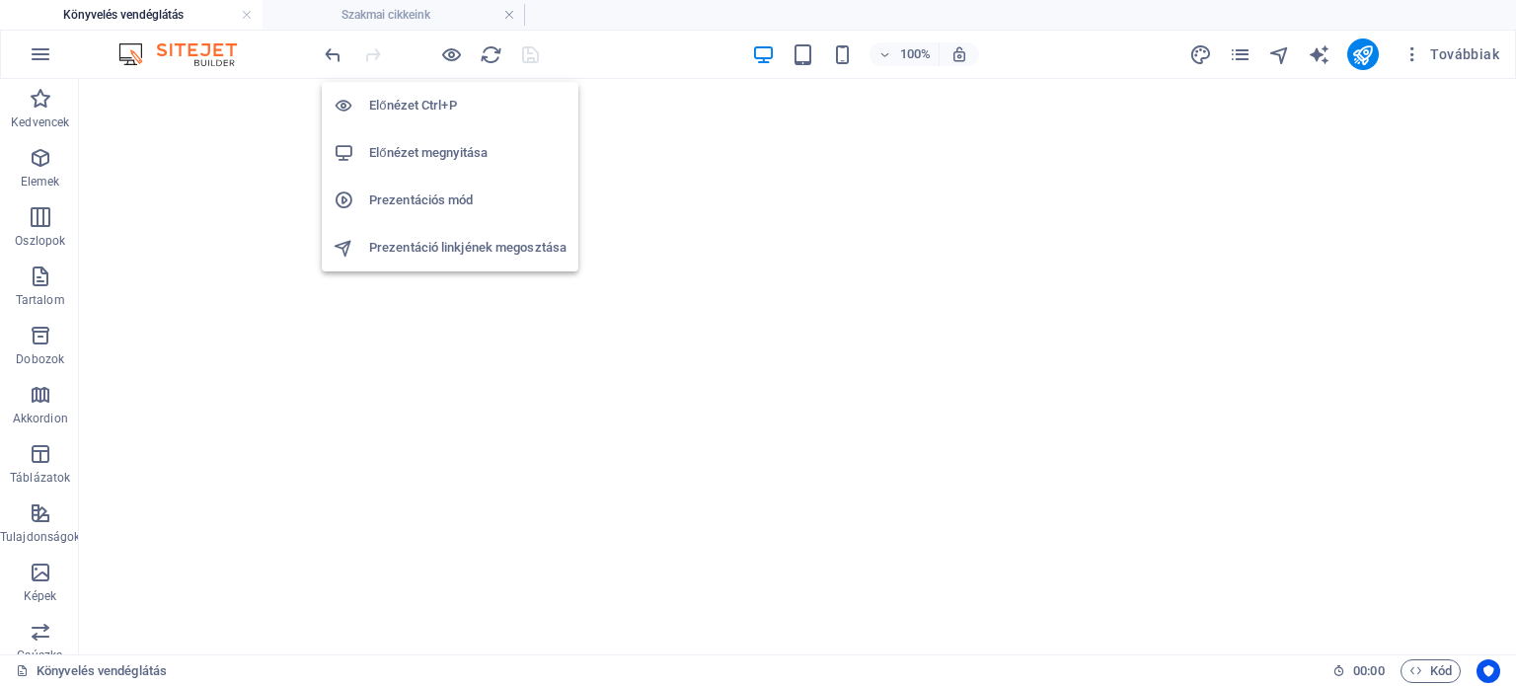
click at [446, 154] on h6 "Előnézet megnyitása" at bounding box center [467, 153] width 197 height 24
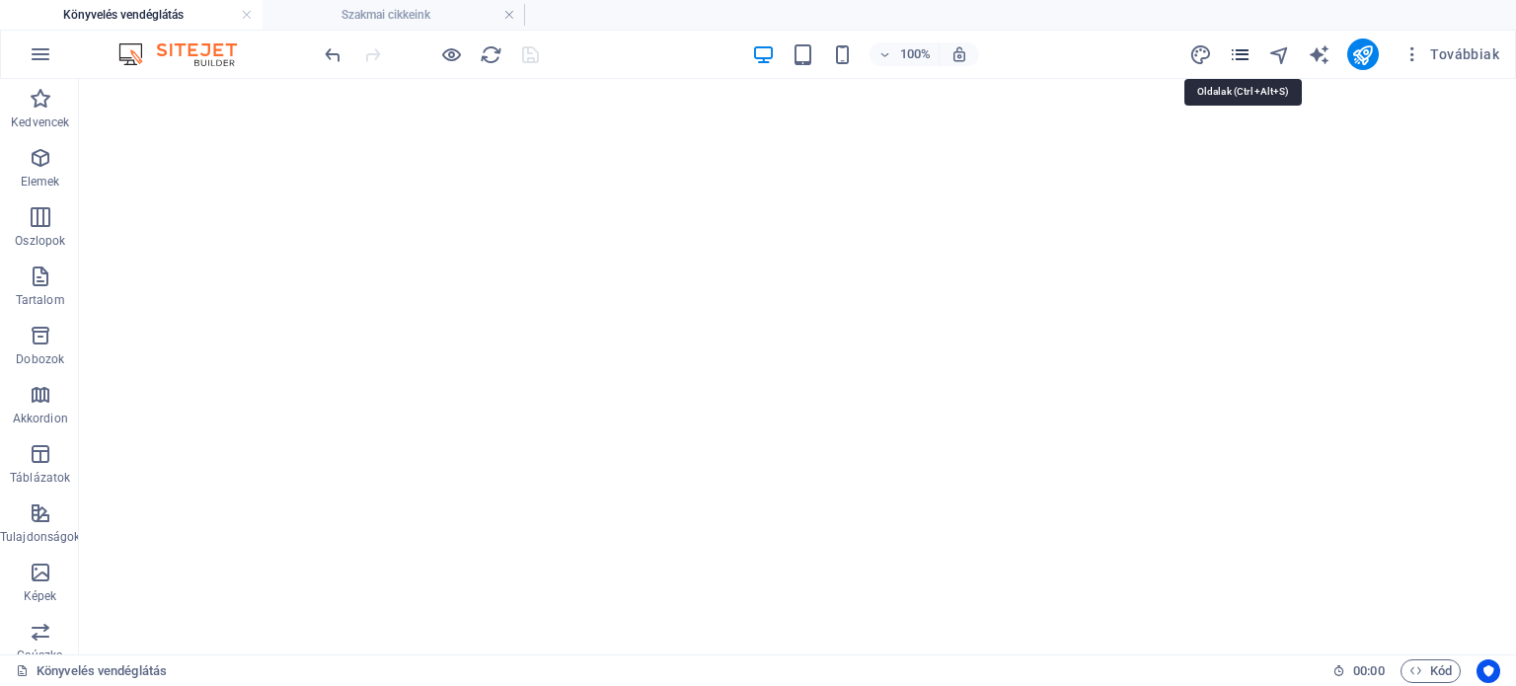
click at [1243, 56] on icon "pages" at bounding box center [1240, 54] width 23 height 23
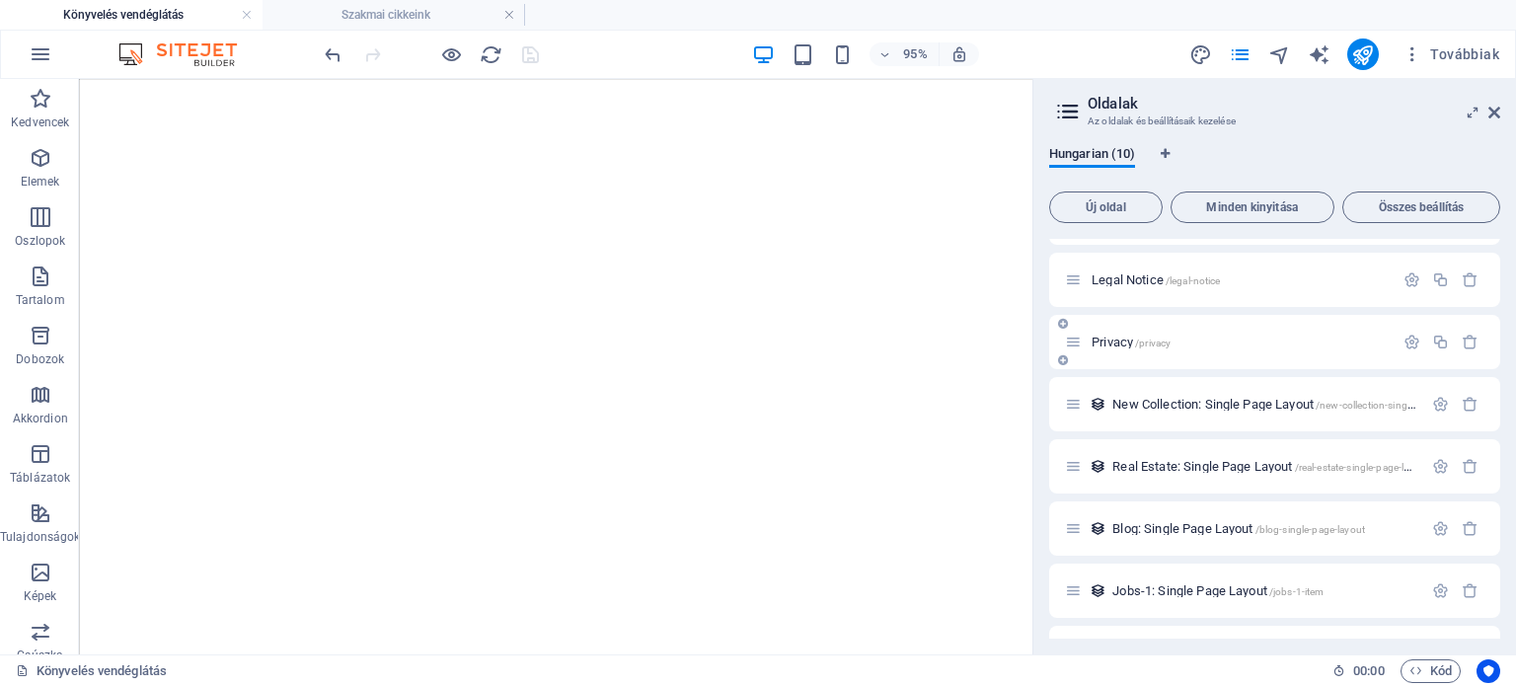
scroll to position [221, 0]
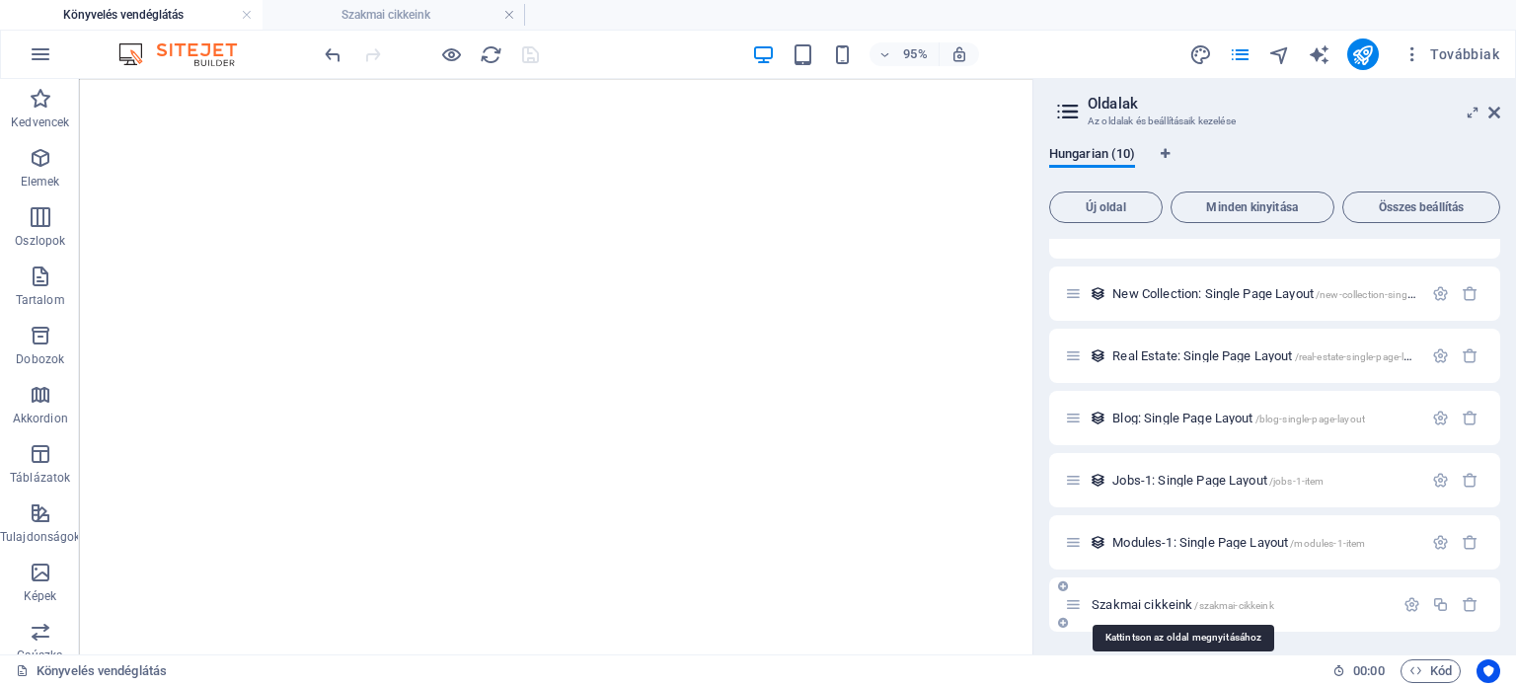
click at [1141, 602] on span "Szakmai cikkeink /szakmai-cikkeink" at bounding box center [1183, 604] width 183 height 15
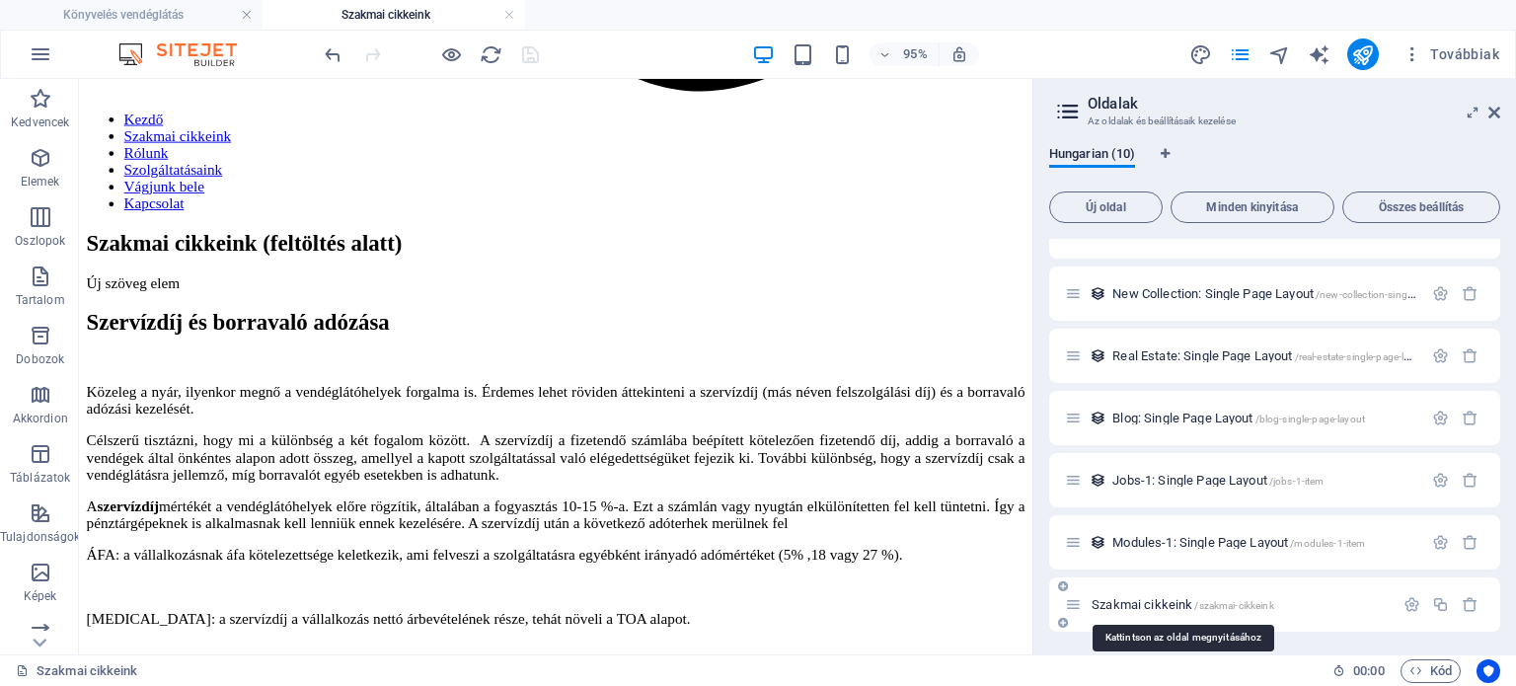
click at [1141, 602] on span "Szakmai cikkeink /szakmai-cikkeink" at bounding box center [1183, 604] width 183 height 15
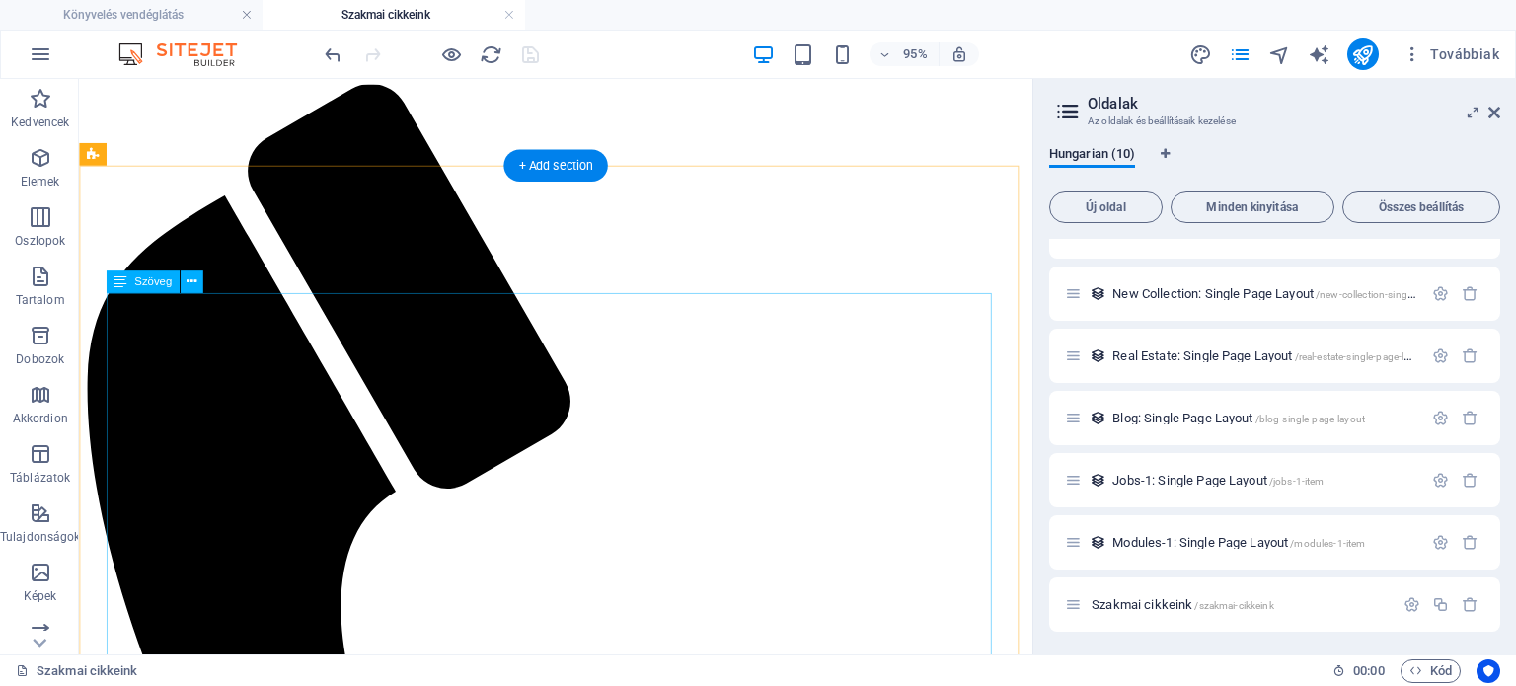
scroll to position [0, 0]
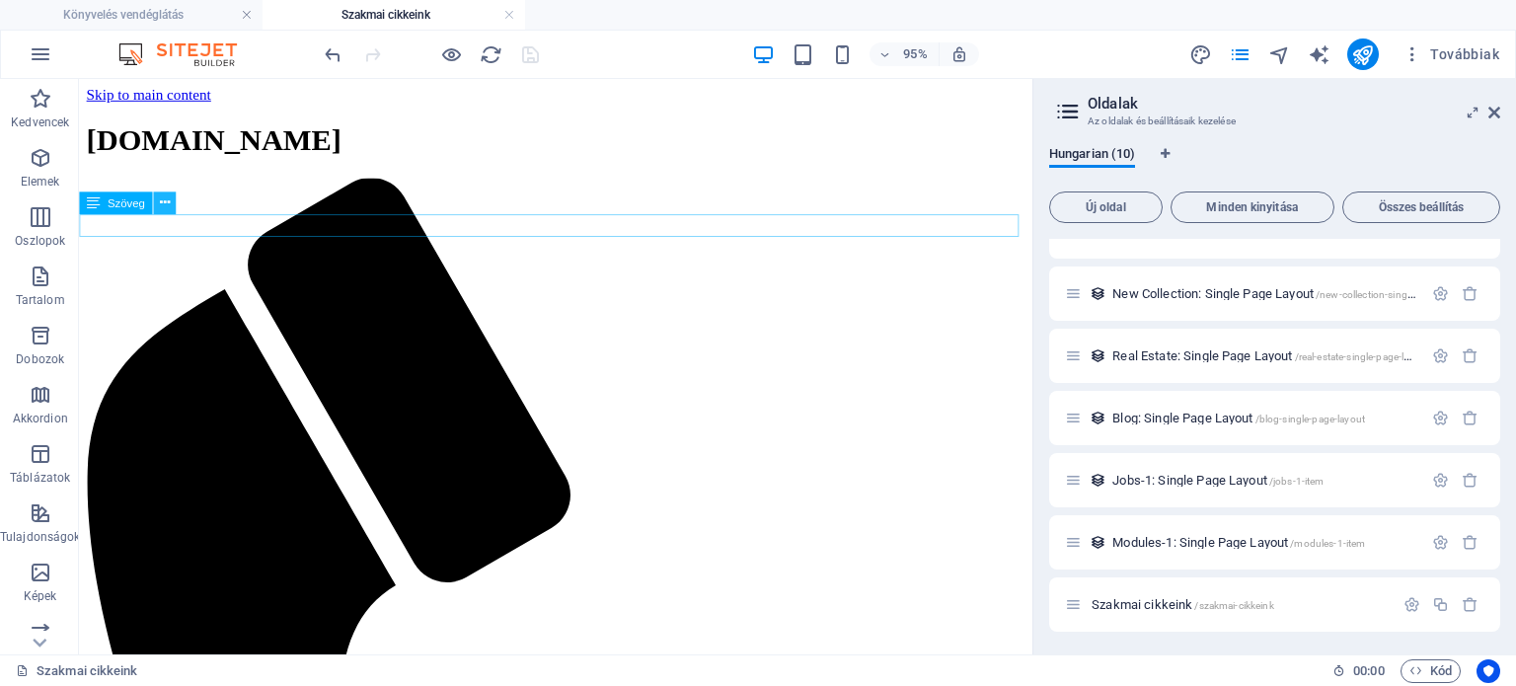
click at [166, 208] on icon at bounding box center [164, 204] width 10 height 20
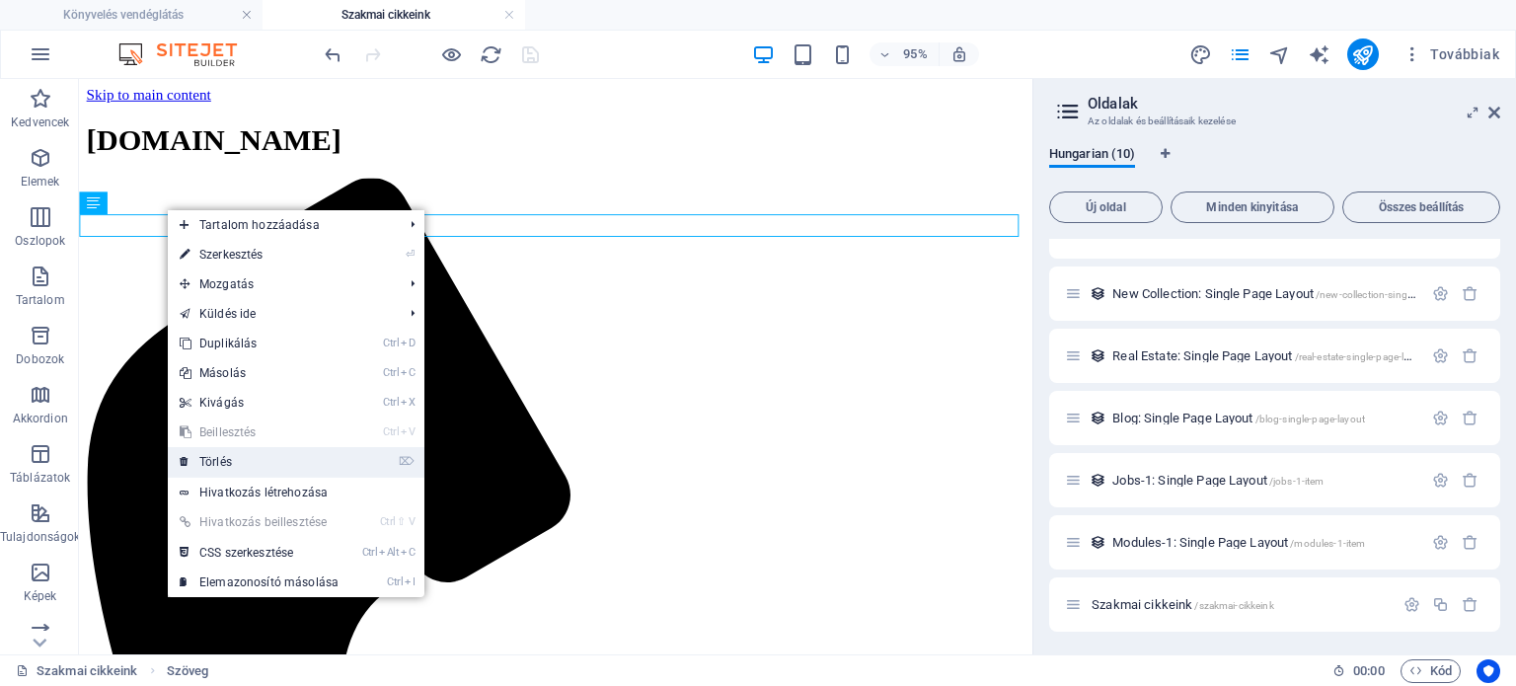
click at [233, 454] on link "⌦ Törlés" at bounding box center [259, 462] width 183 height 30
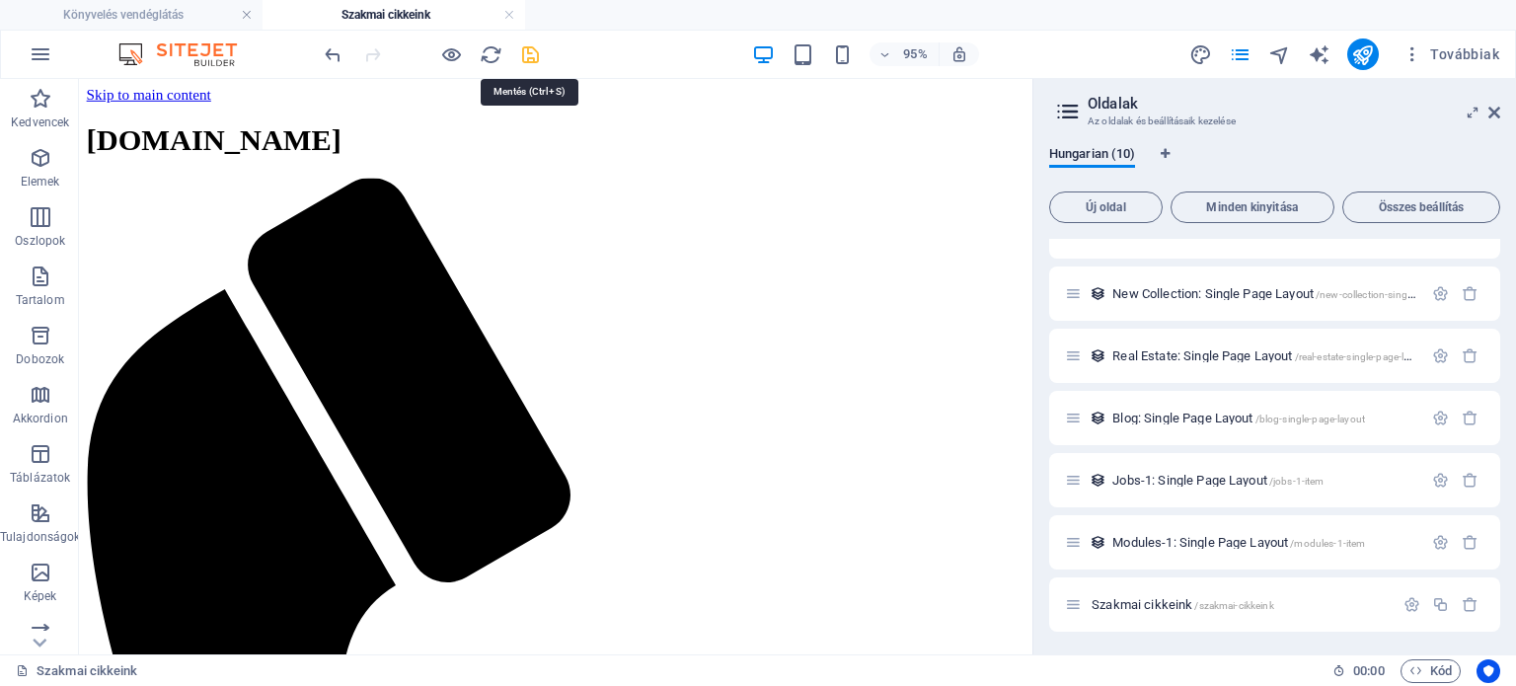
click at [536, 61] on icon "save" at bounding box center [530, 54] width 23 height 23
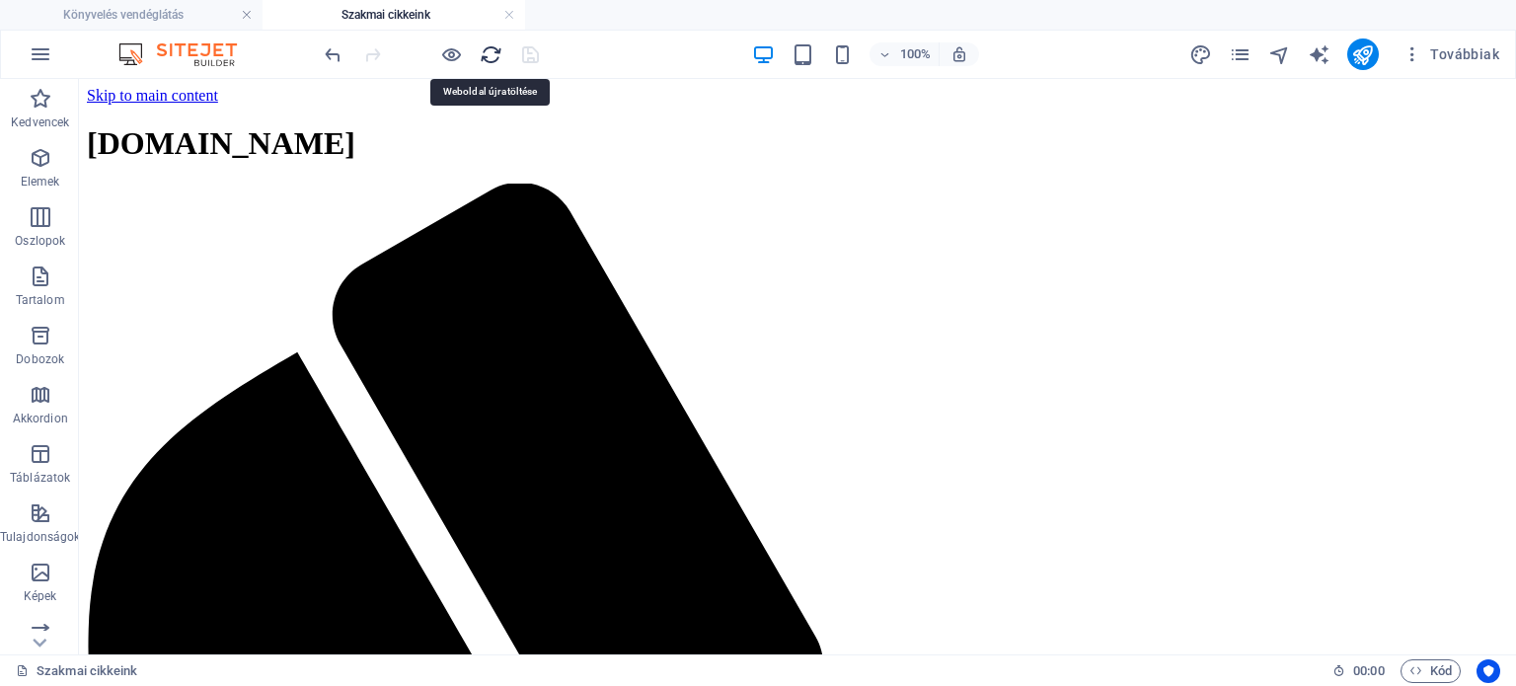
click at [498, 54] on icon "reload" at bounding box center [491, 54] width 23 height 23
click at [1240, 52] on icon "pages" at bounding box center [1240, 54] width 23 height 23
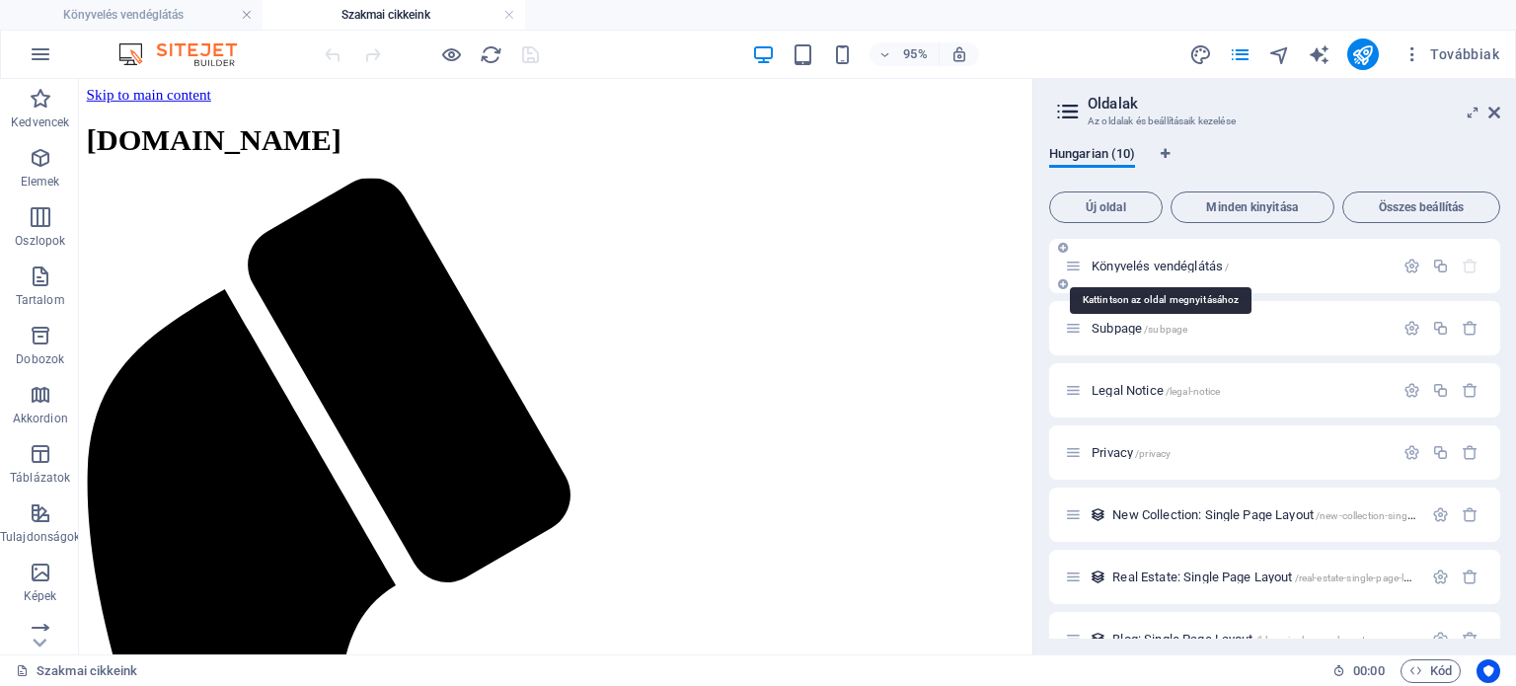
click at [1211, 265] on span "Könyvelés vendéglátás /" at bounding box center [1160, 266] width 137 height 15
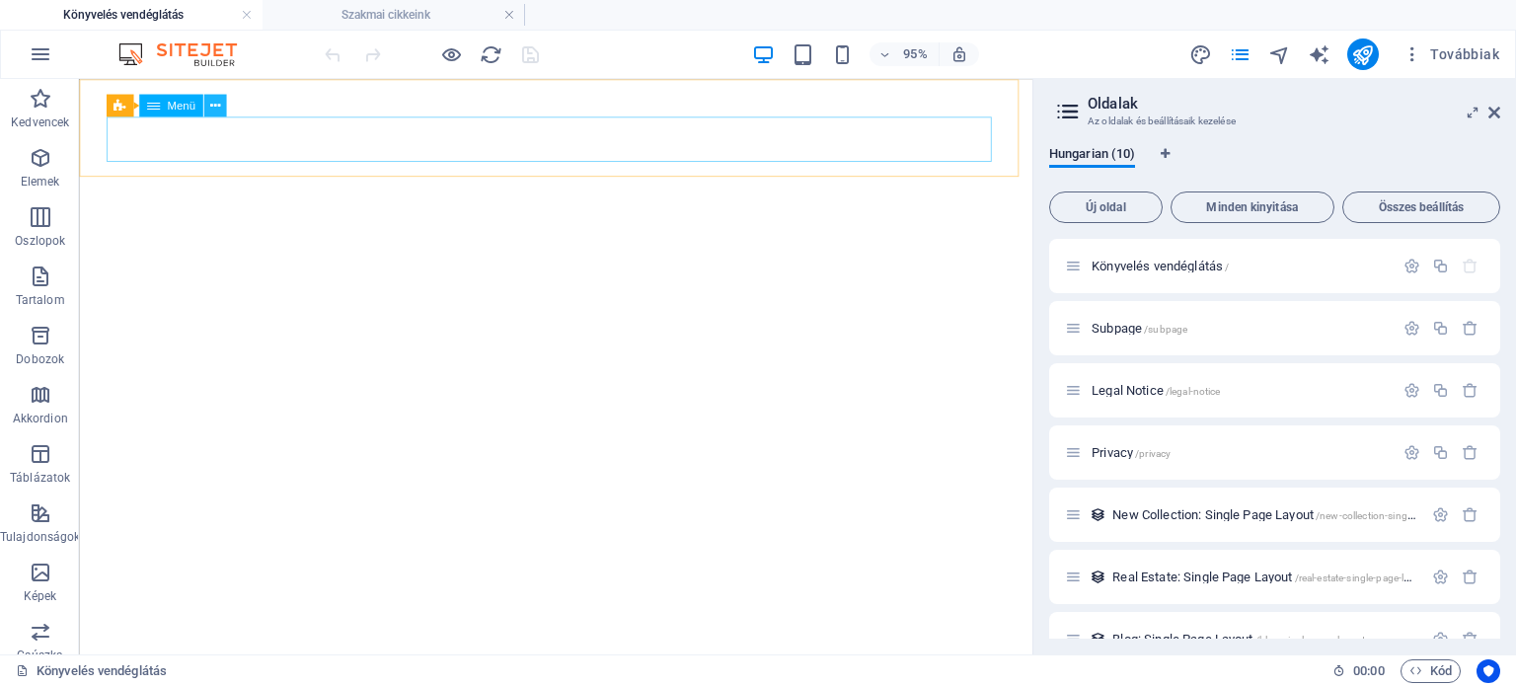
click at [221, 105] on button at bounding box center [214, 105] width 23 height 23
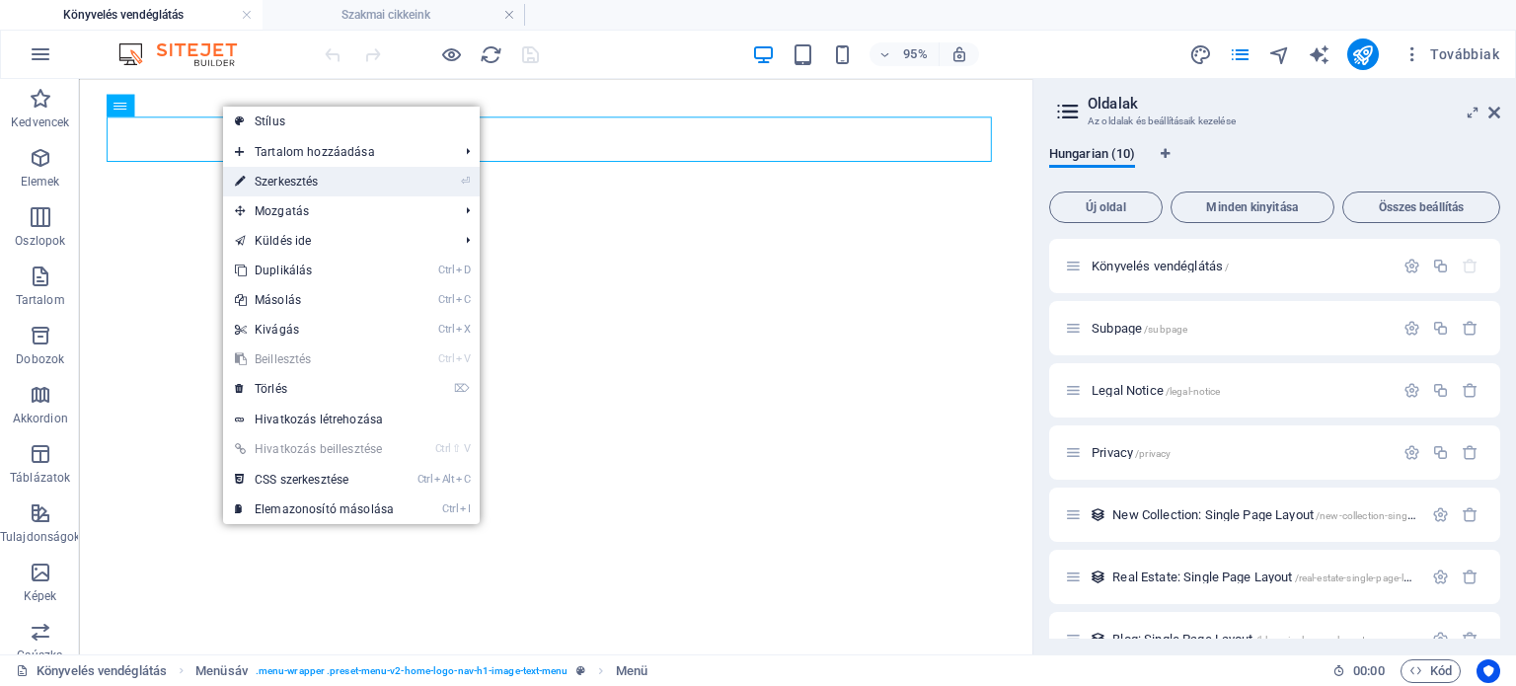
click at [272, 172] on link "⏎ Szerkesztés" at bounding box center [314, 182] width 183 height 30
select select
select select "4"
select select
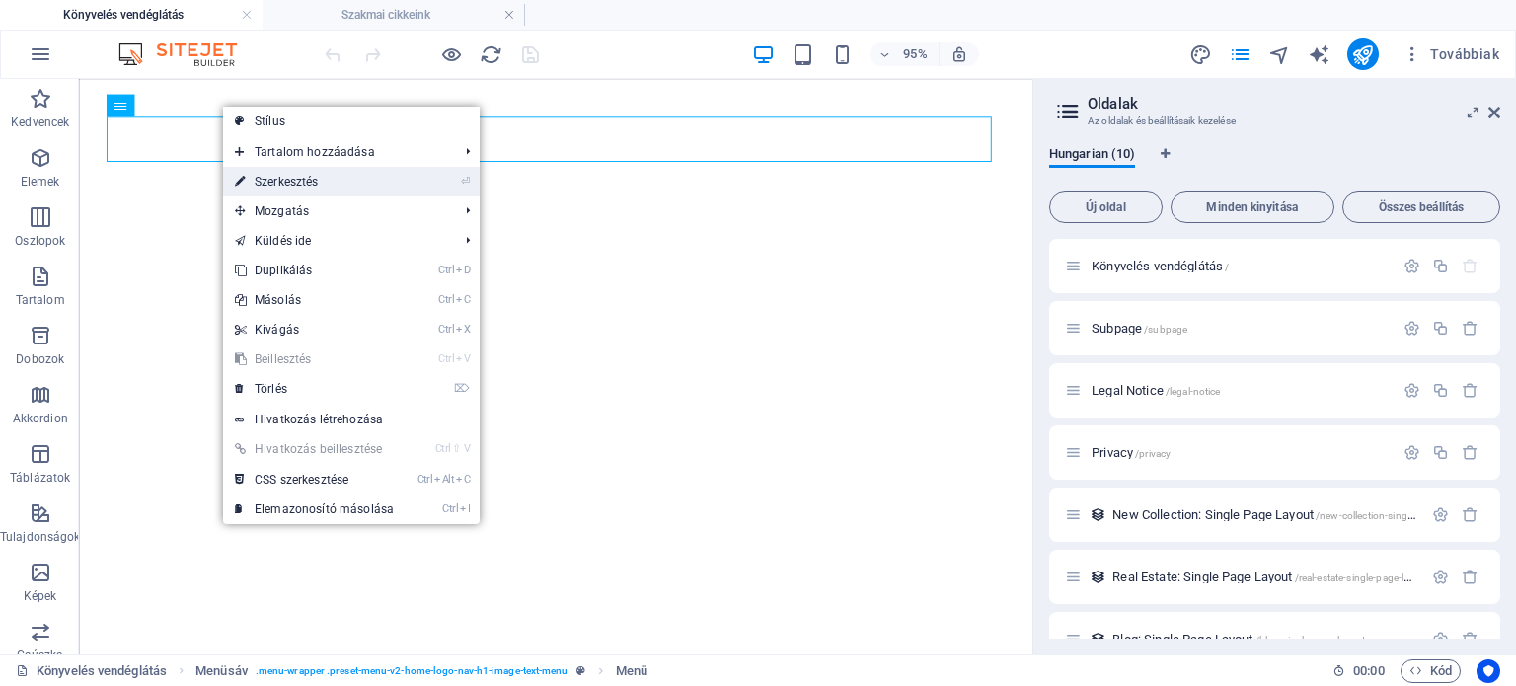
select select
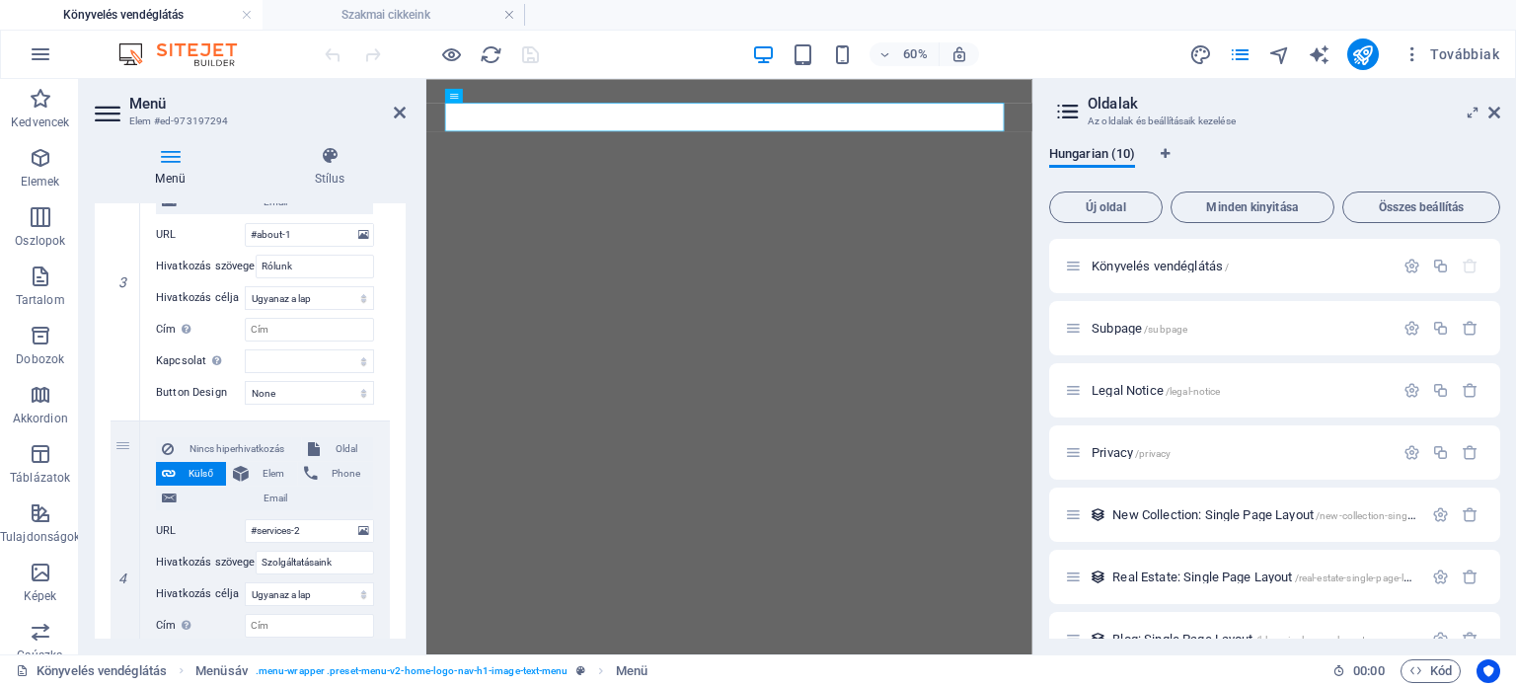
scroll to position [889, 0]
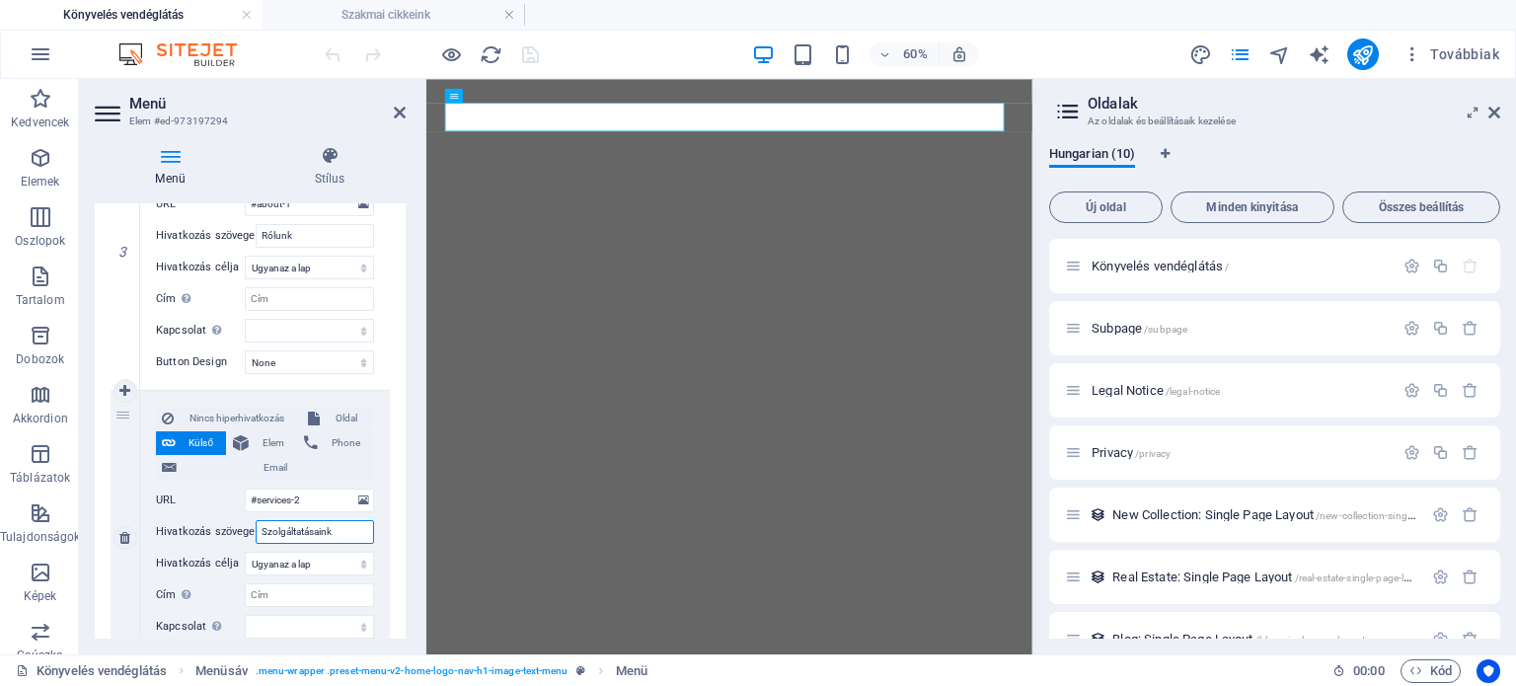
click at [336, 535] on input "Szolgáltatásaink" at bounding box center [315, 532] width 118 height 24
type input "Szolgáltatásaink/"
select select
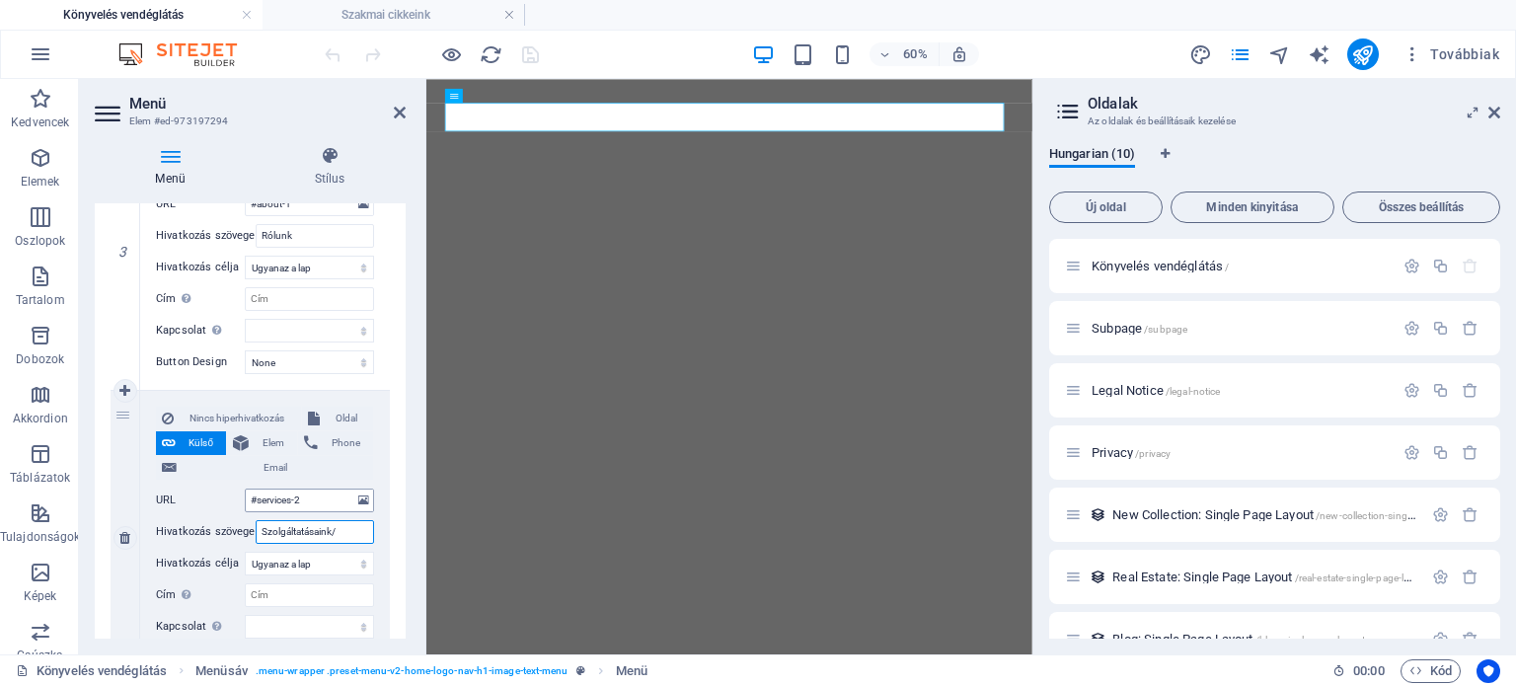
select select
type input "Szolgáltatásaink/áraink"
select select
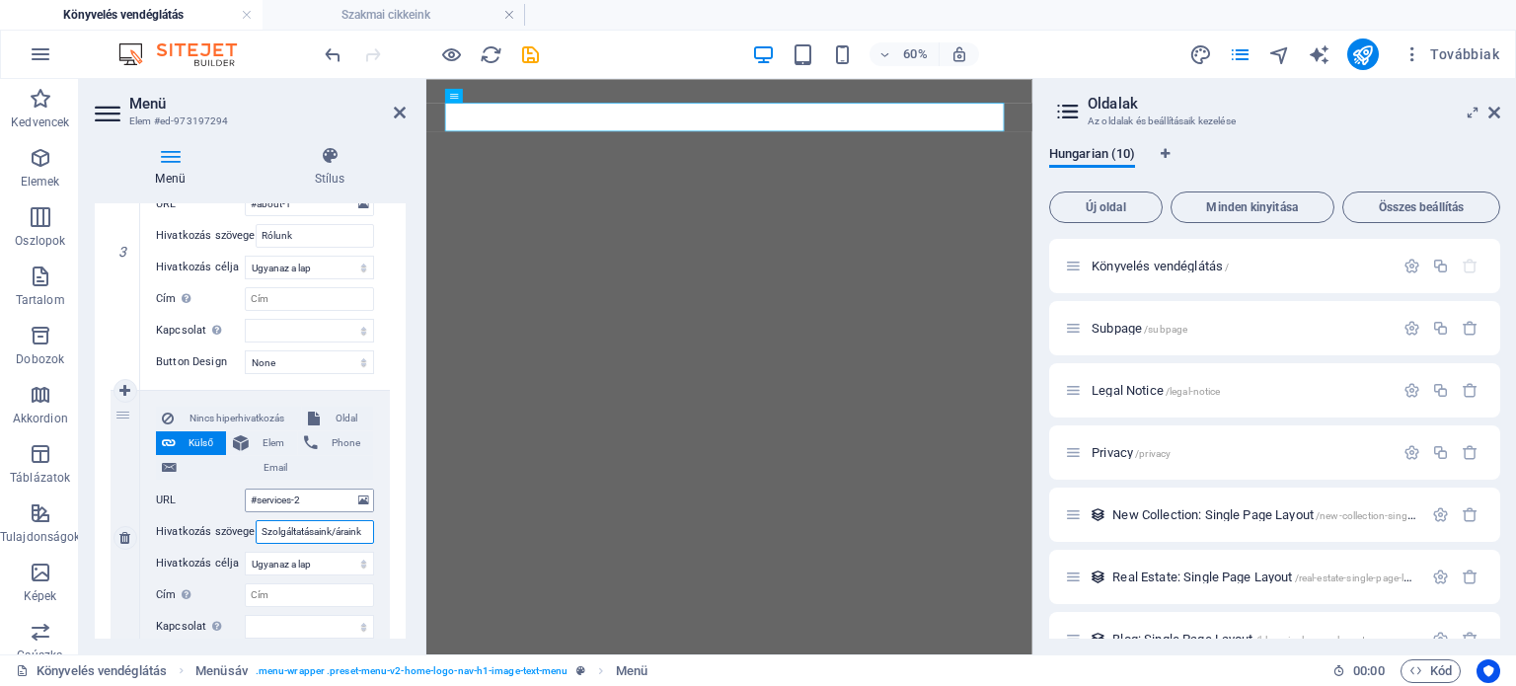
select select
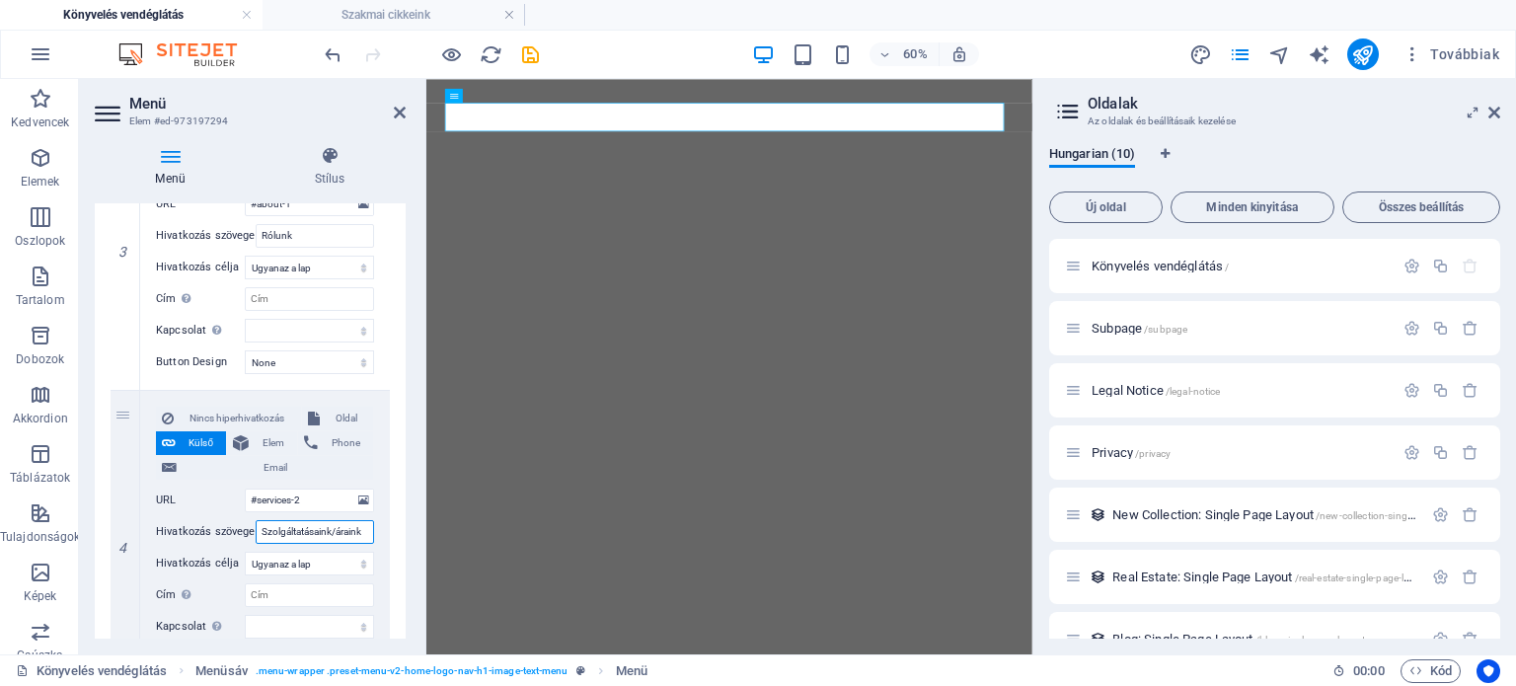
type input "Szolgáltatásaink/áraink"
click at [415, 507] on div "Menü Stílus Menü Automatikus Egyedi Hozzon létre egyedi menüelemeket ehhez a me…" at bounding box center [250, 392] width 343 height 524
click at [396, 109] on icon at bounding box center [400, 113] width 12 height 16
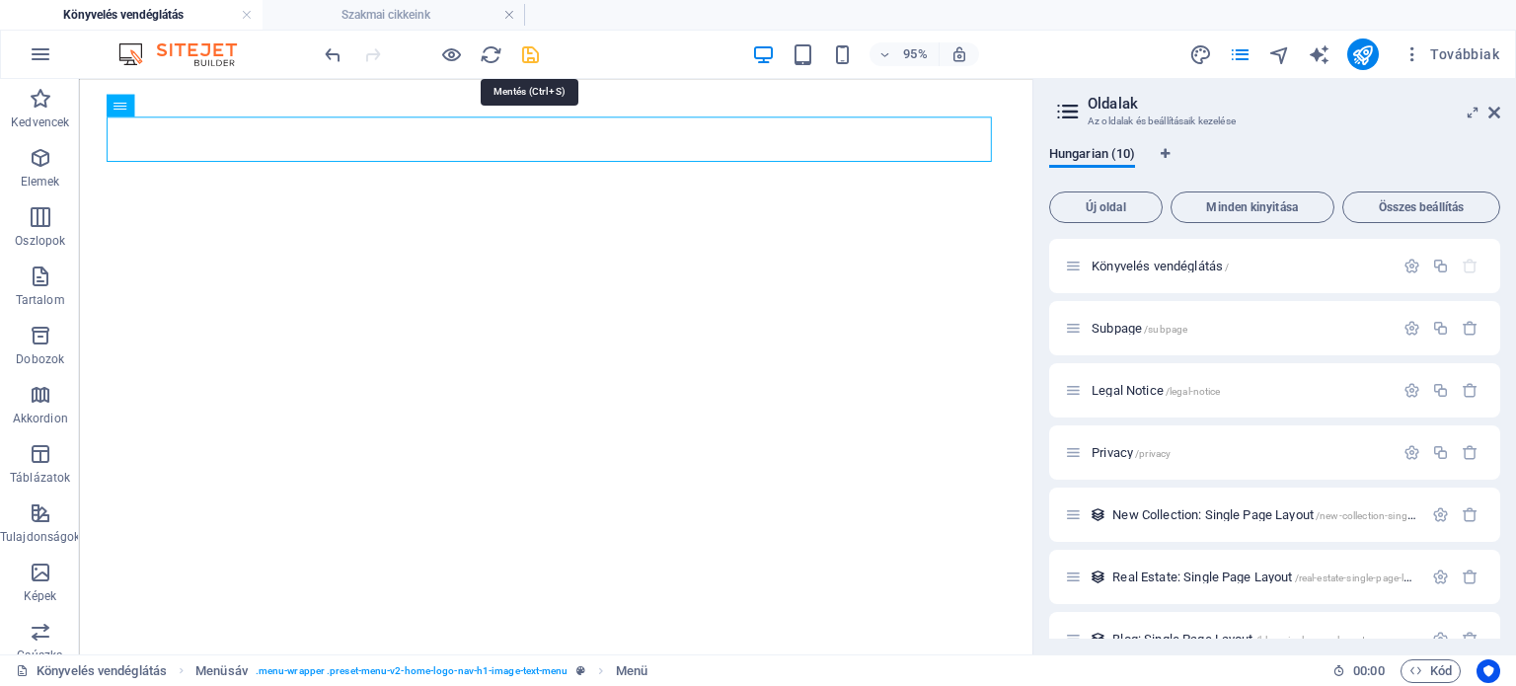
click at [529, 57] on icon "save" at bounding box center [530, 54] width 23 height 23
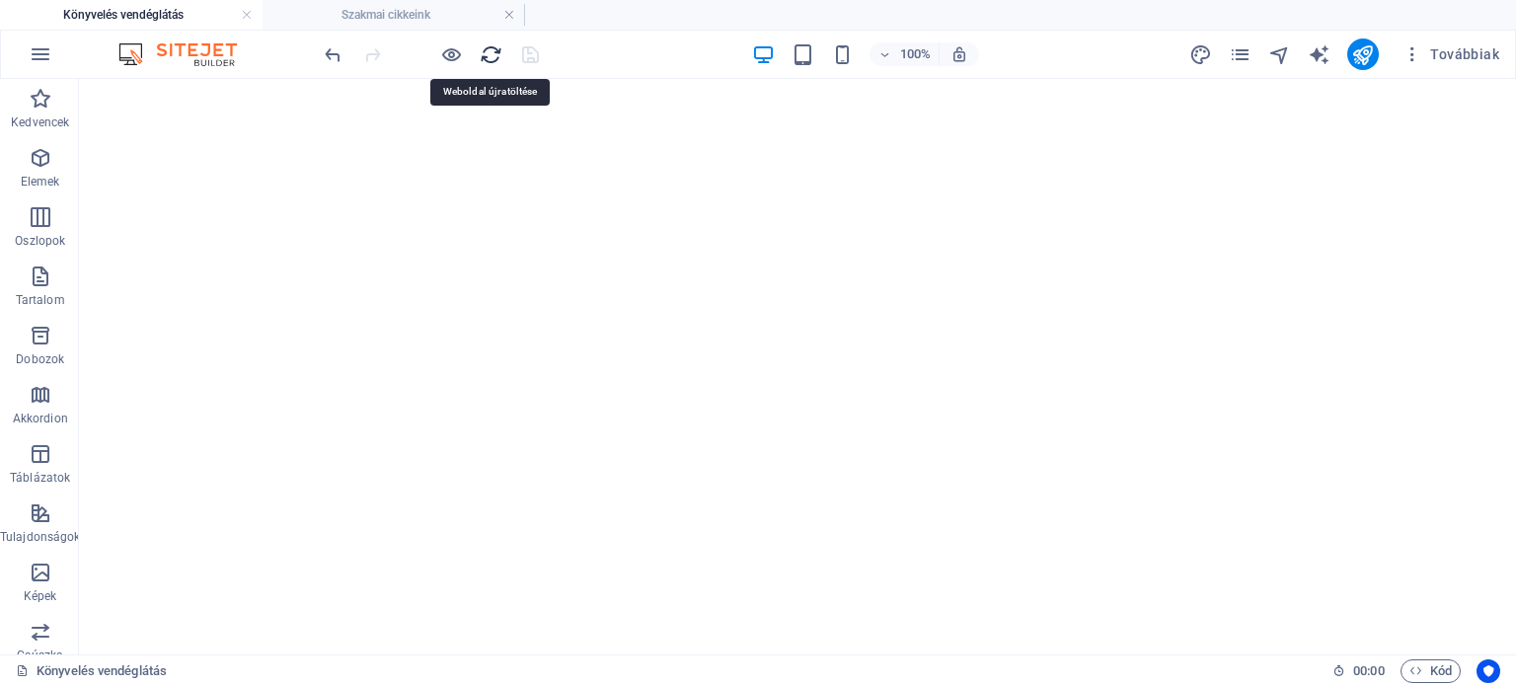
click at [492, 54] on icon "reload" at bounding box center [491, 54] width 23 height 23
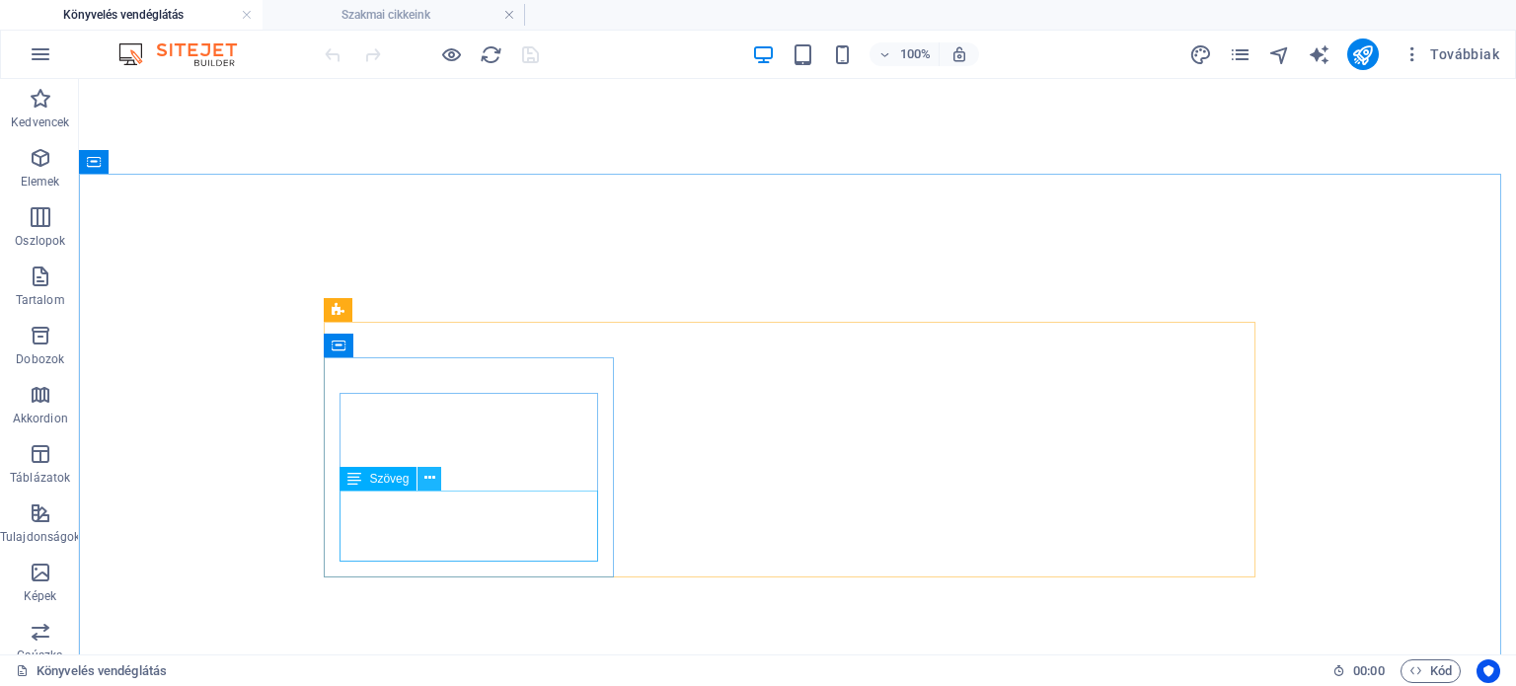
click at [431, 485] on icon at bounding box center [430, 478] width 11 height 21
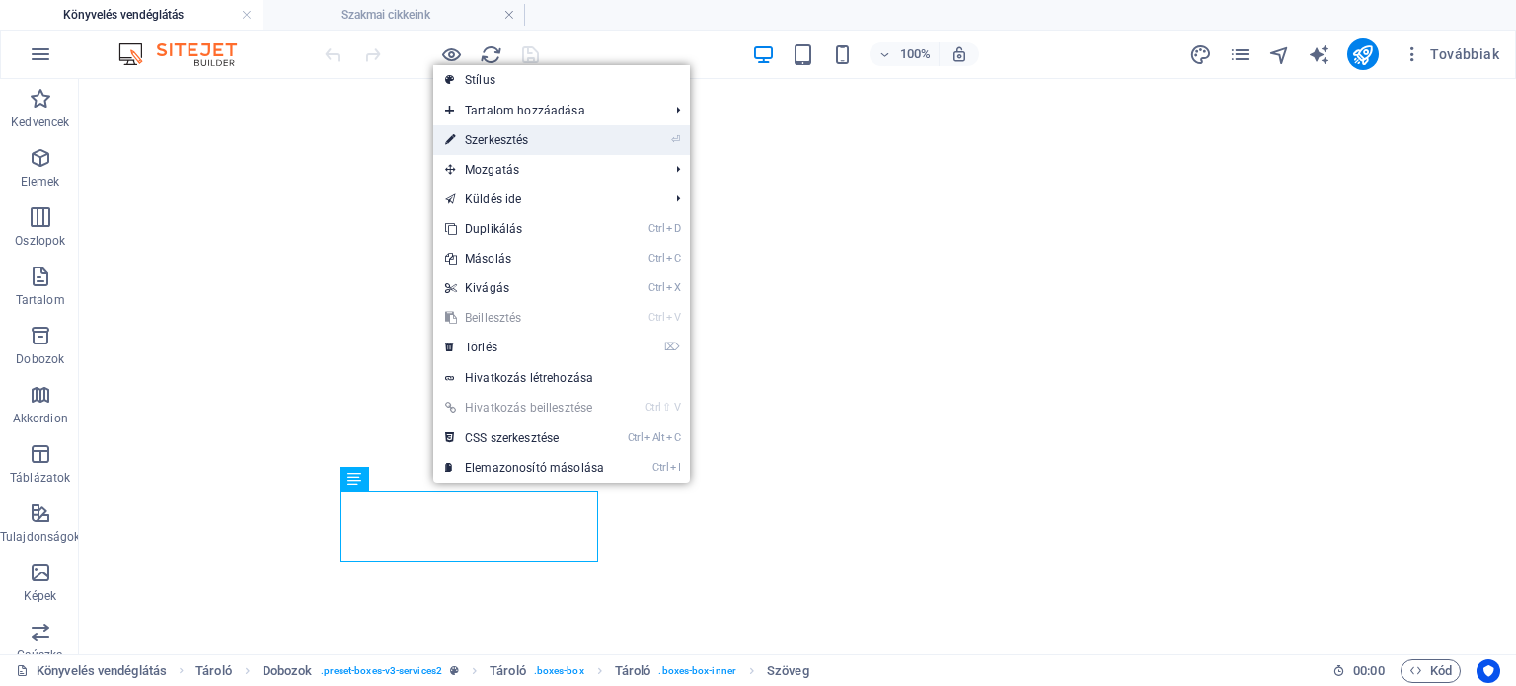
click at [517, 135] on link "⏎ Szerkesztés" at bounding box center [524, 140] width 183 height 30
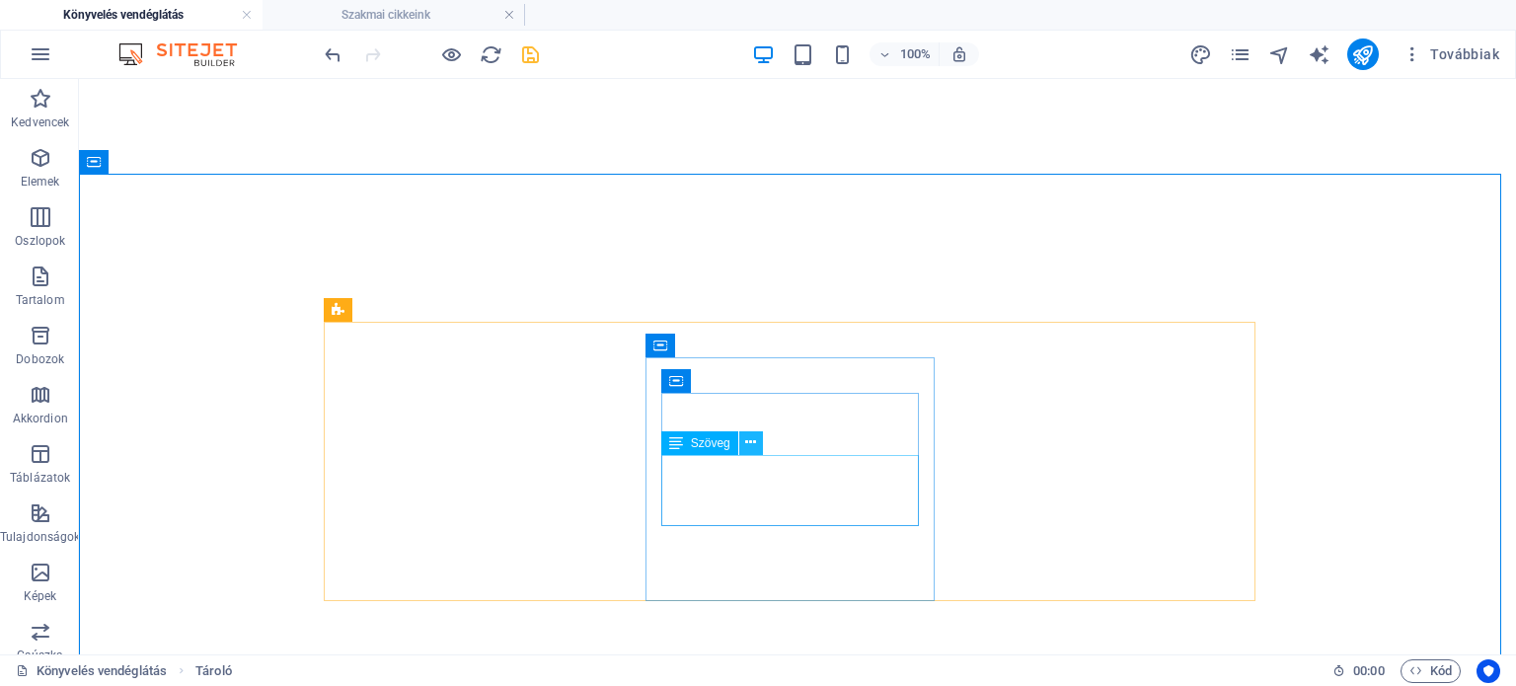
click at [754, 452] on icon at bounding box center [750, 442] width 11 height 21
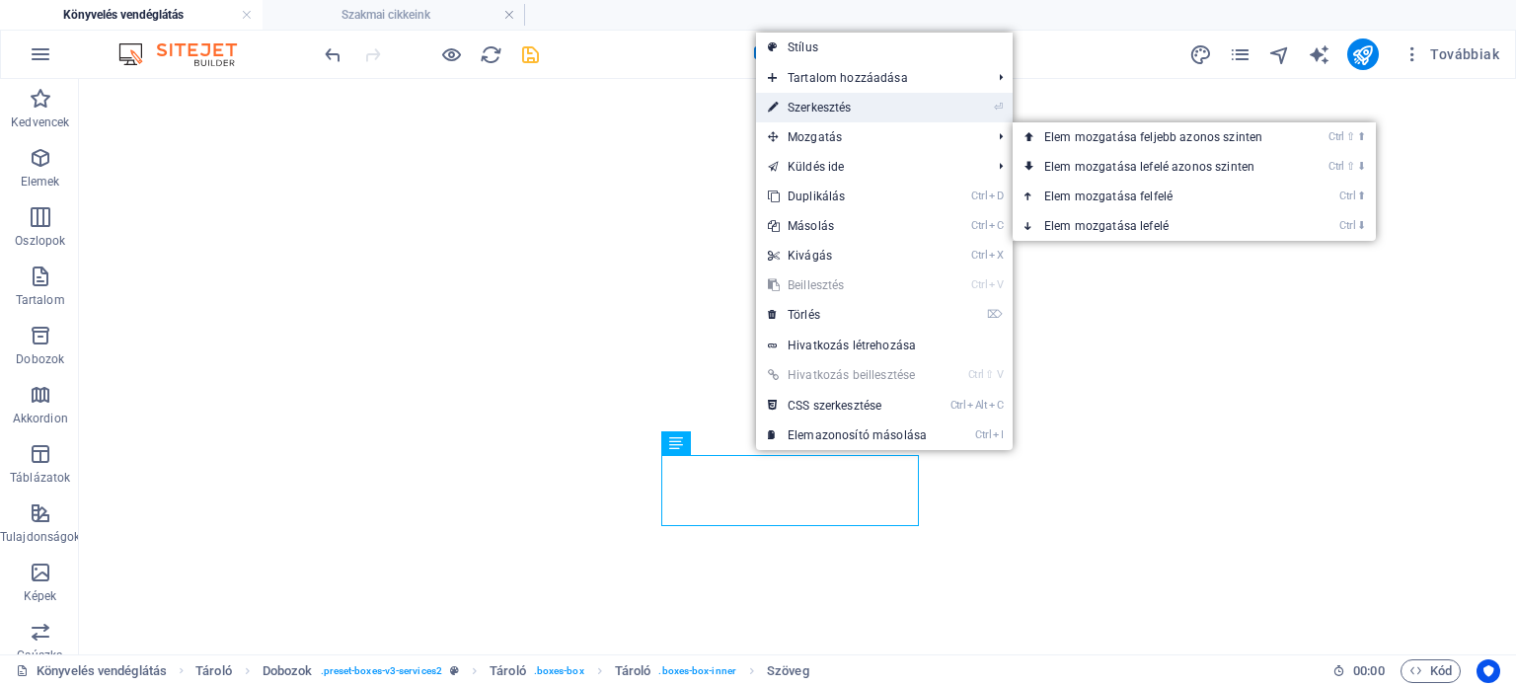
click at [842, 114] on link "⏎ Szerkesztés" at bounding box center [847, 108] width 183 height 30
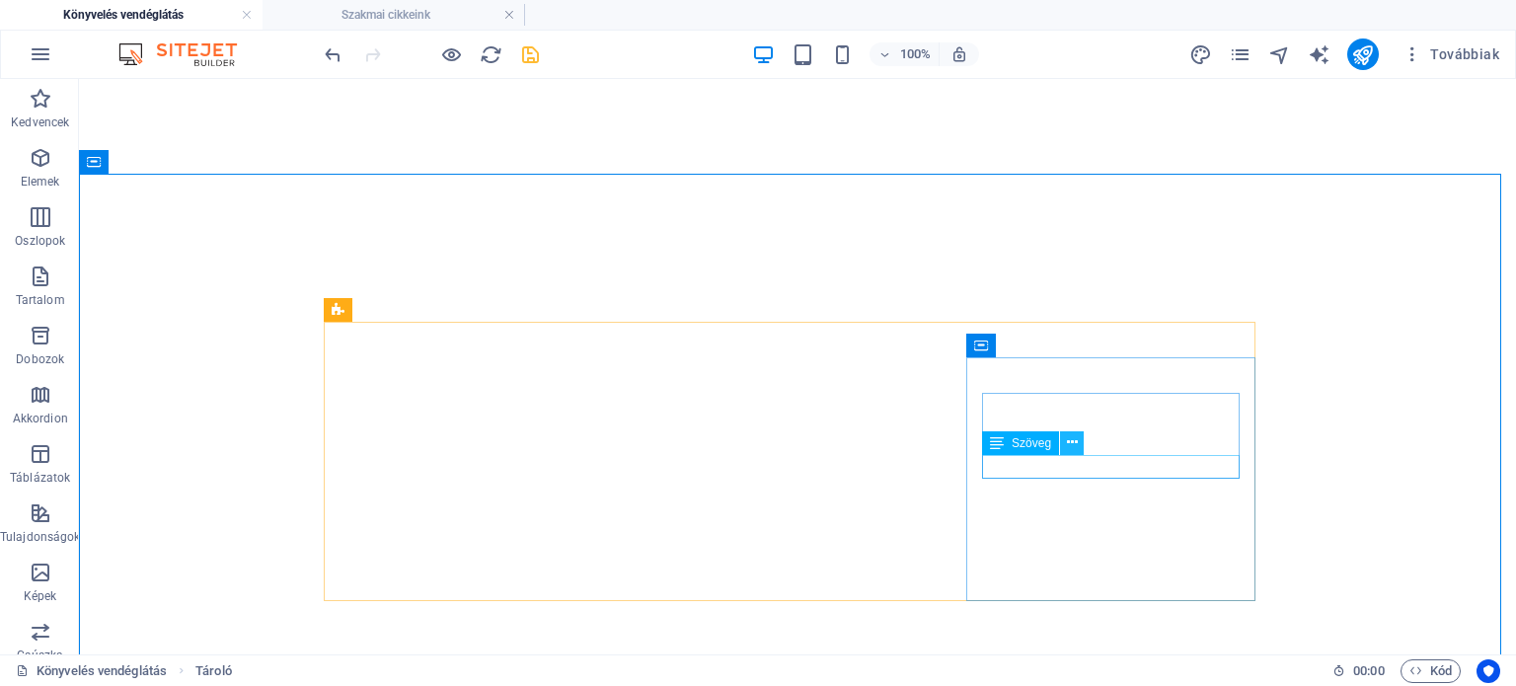
click at [1080, 445] on button at bounding box center [1072, 443] width 24 height 24
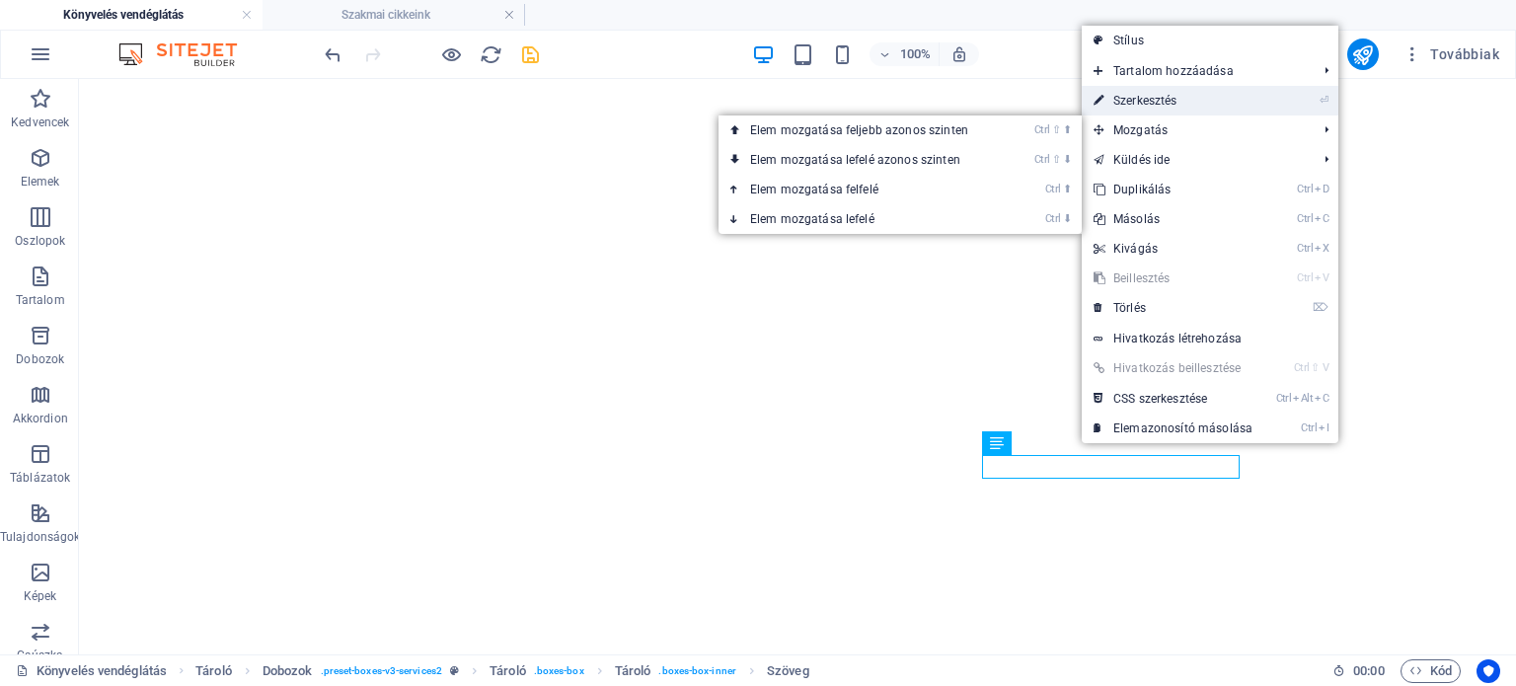
click at [1165, 103] on link "⏎ Szerkesztés" at bounding box center [1173, 101] width 183 height 30
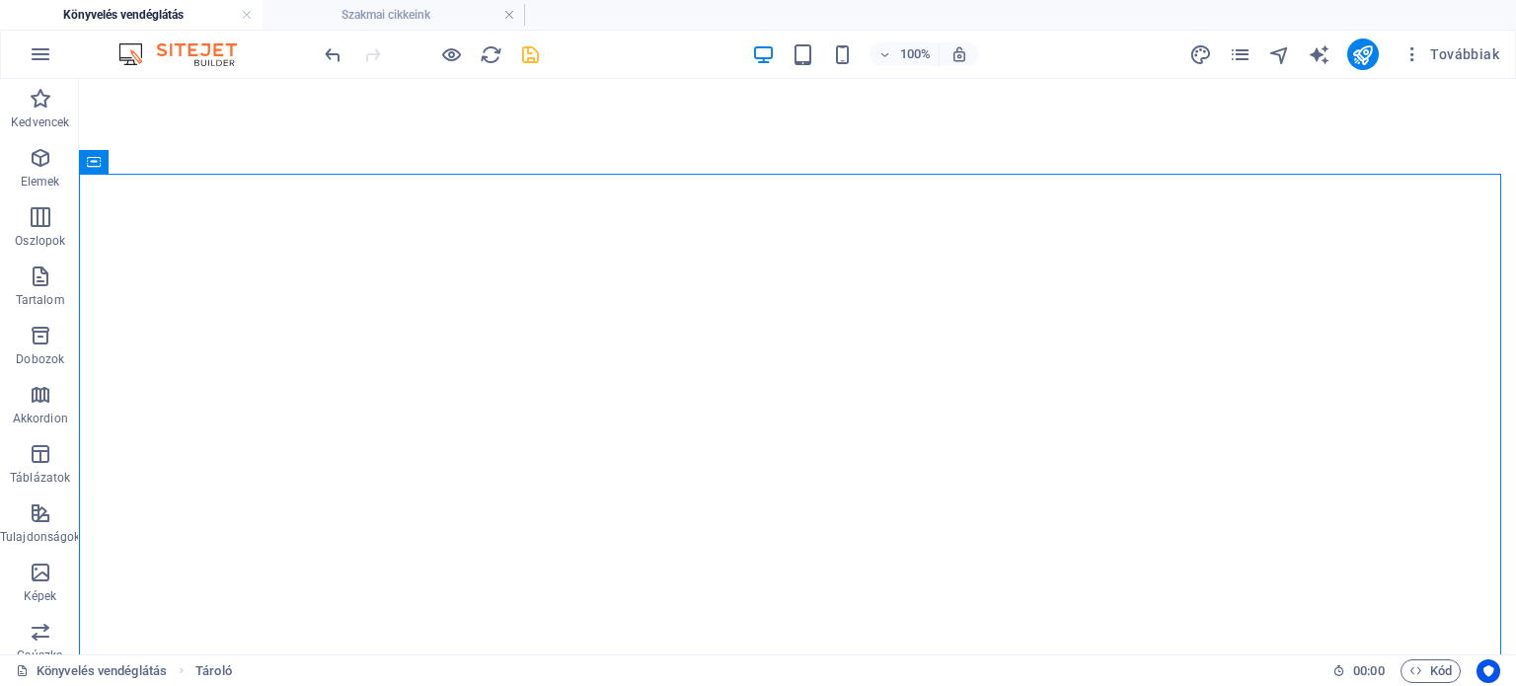
click at [535, 53] on icon "save" at bounding box center [530, 54] width 23 height 23
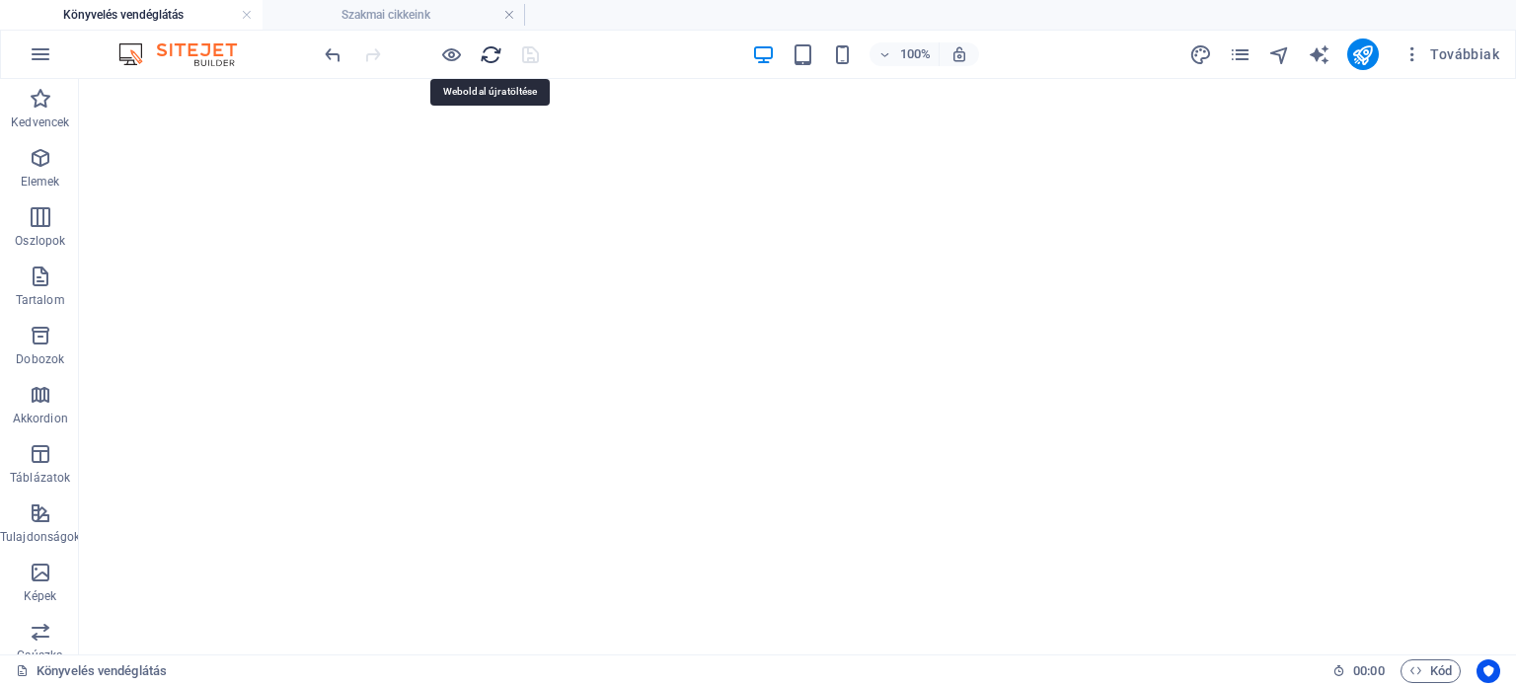
click at [495, 56] on icon "reload" at bounding box center [491, 54] width 23 height 23
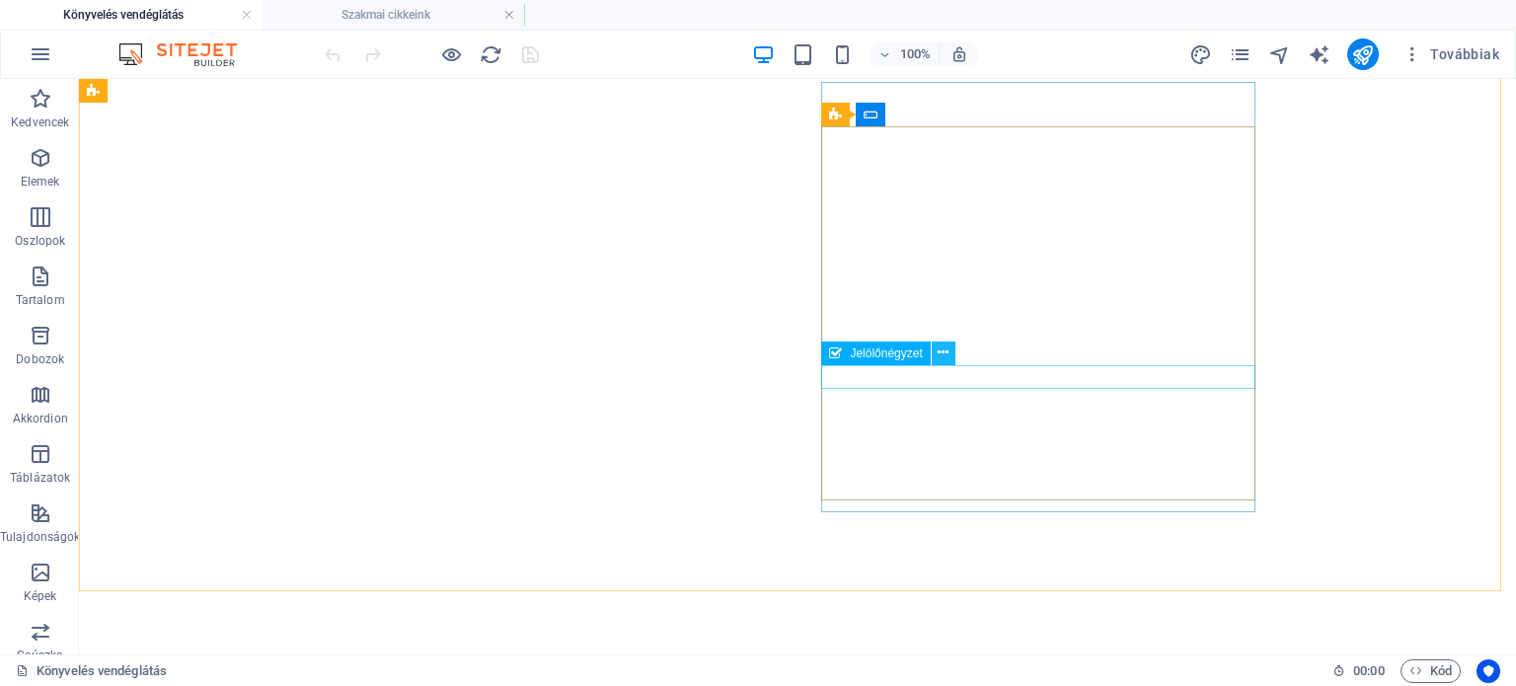
click at [945, 355] on icon at bounding box center [943, 353] width 11 height 21
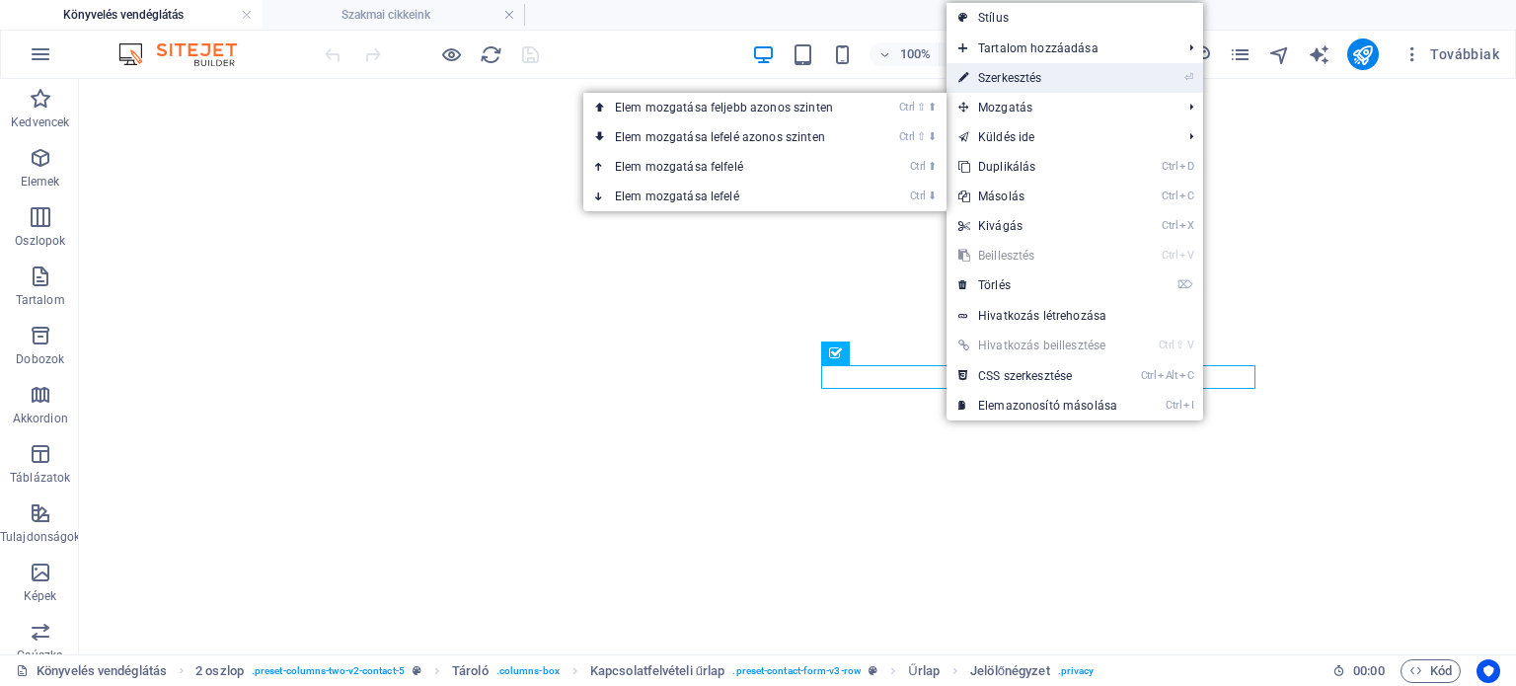
click at [1021, 84] on link "⏎ Szerkesztés" at bounding box center [1038, 78] width 183 height 30
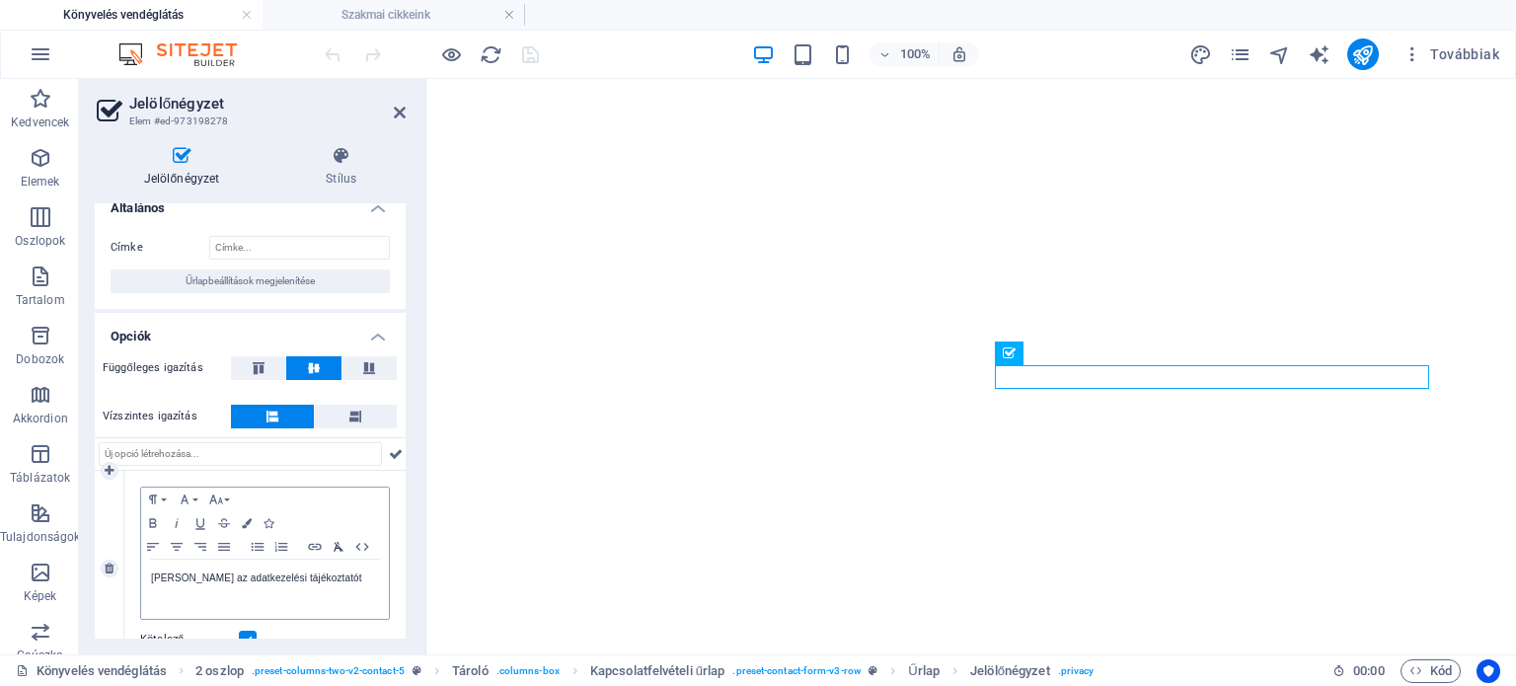
scroll to position [0, 0]
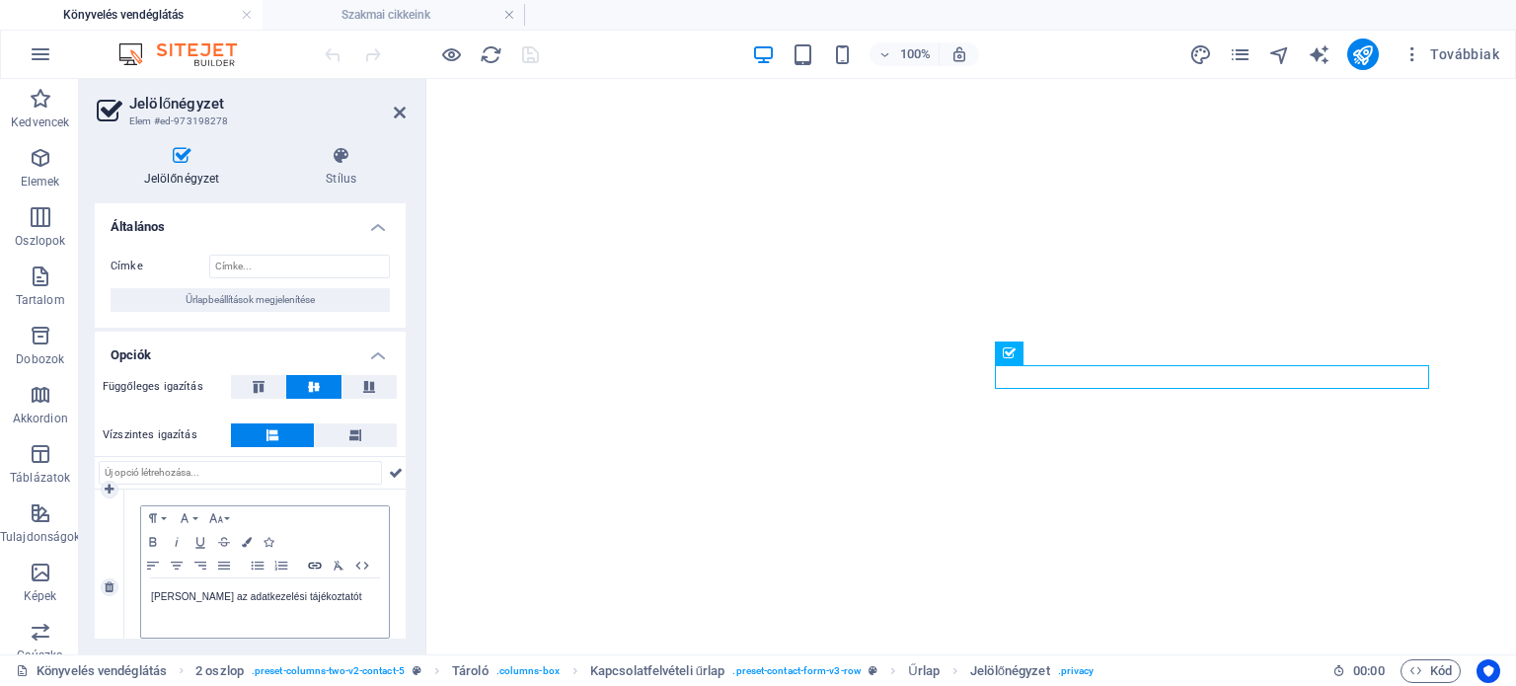
click at [316, 568] on icon "button" at bounding box center [315, 566] width 24 height 16
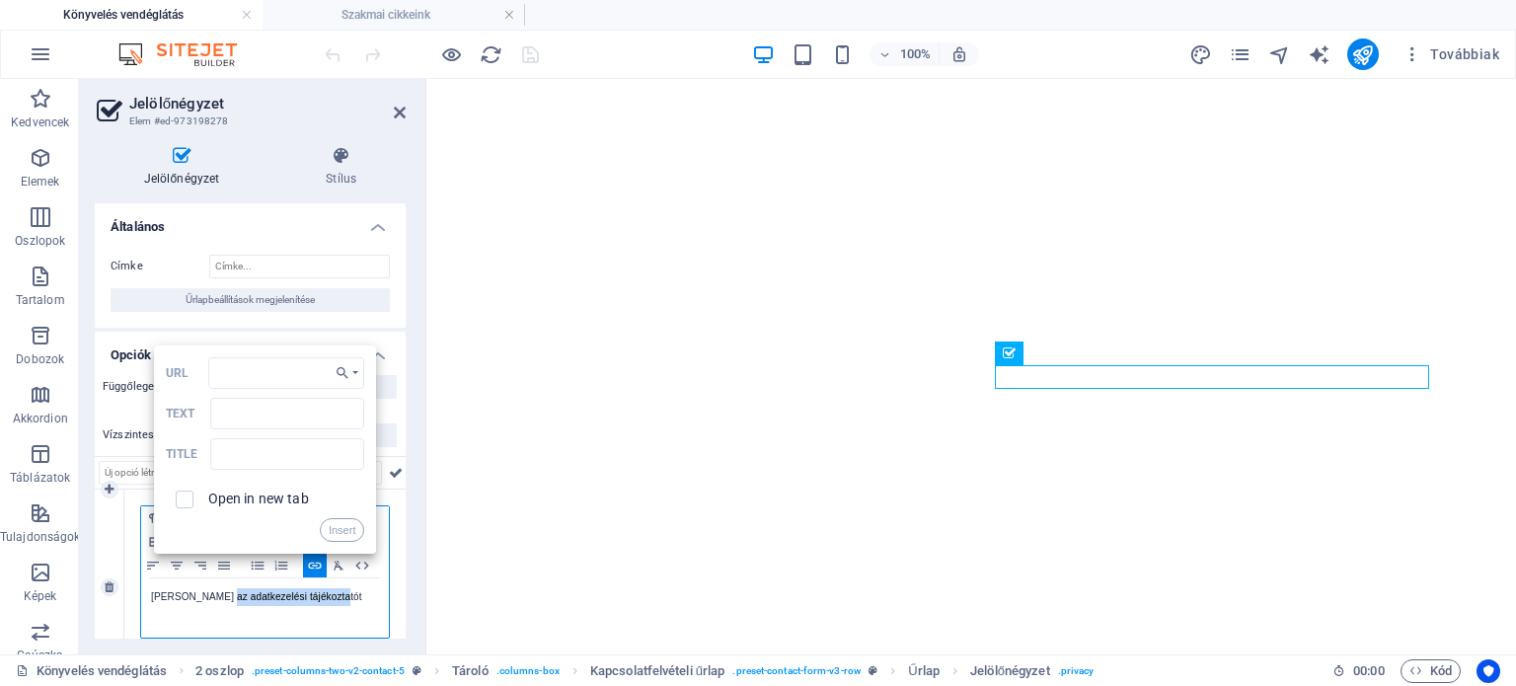
drag, startPoint x: 327, startPoint y: 595, endPoint x: 217, endPoint y: 586, distance: 109.9
click at [217, 586] on div "[PERSON_NAME] az adatkezelési tájékoztatót" at bounding box center [265, 608] width 248 height 59
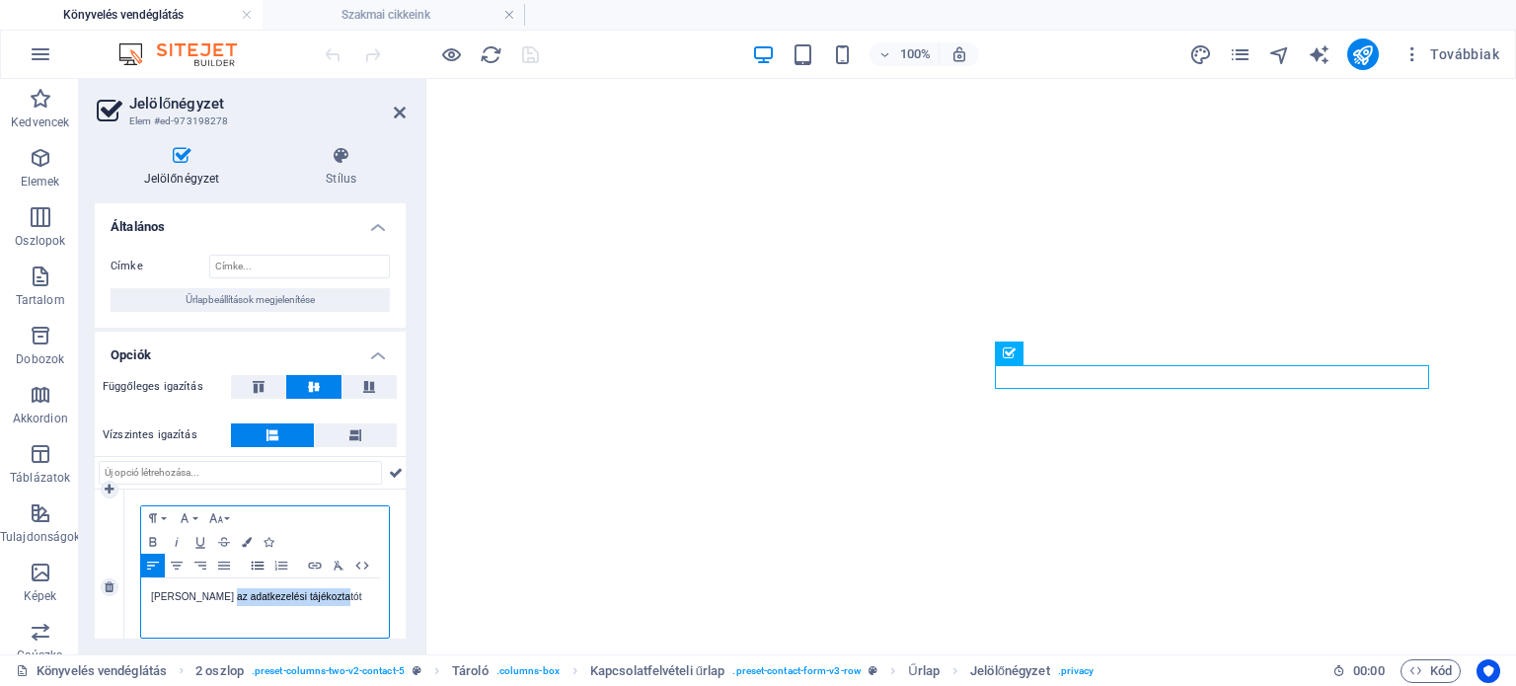
copy p "adatkezelési tájékoztatót"
type input "adatkezelési tájékoztatót"
click at [313, 565] on icon "button" at bounding box center [314, 565] width 13 height 7
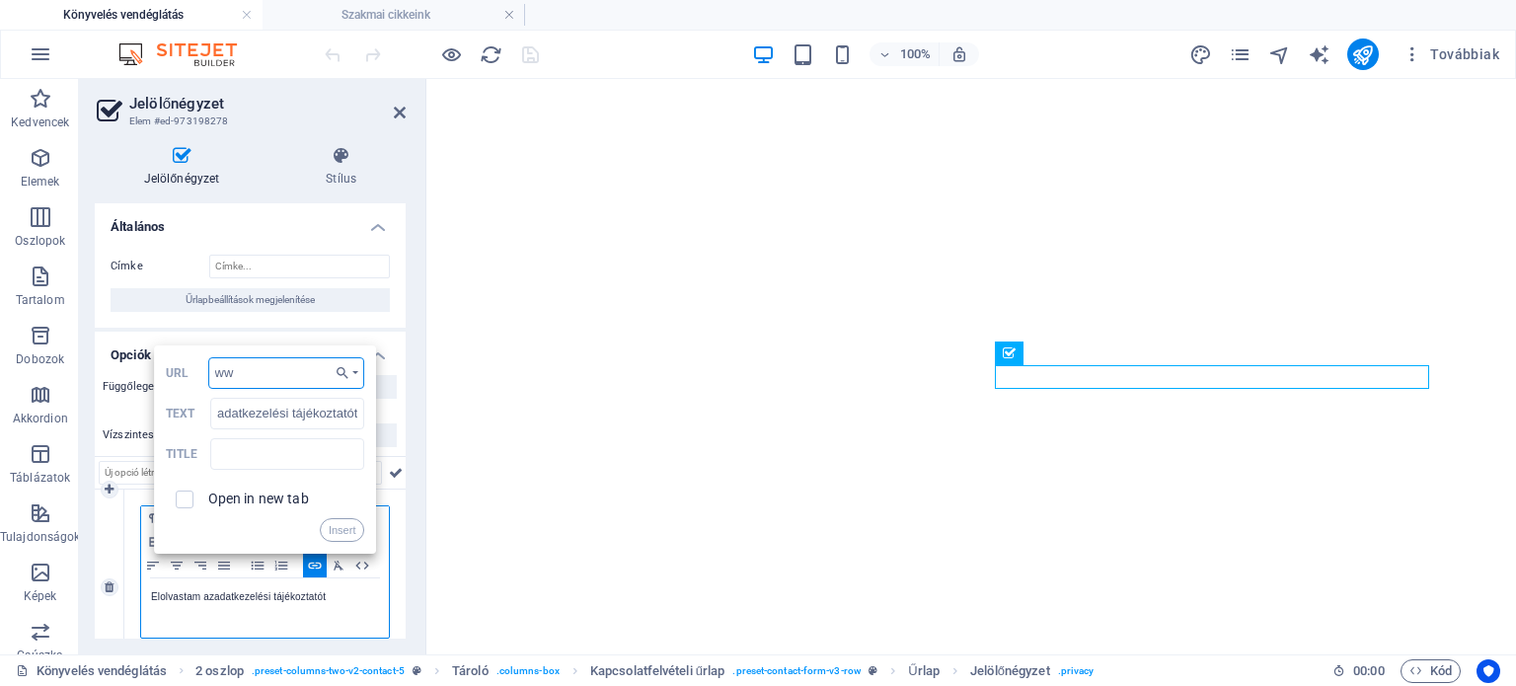
type input "w"
click at [349, 373] on icon "button" at bounding box center [343, 373] width 20 height 16
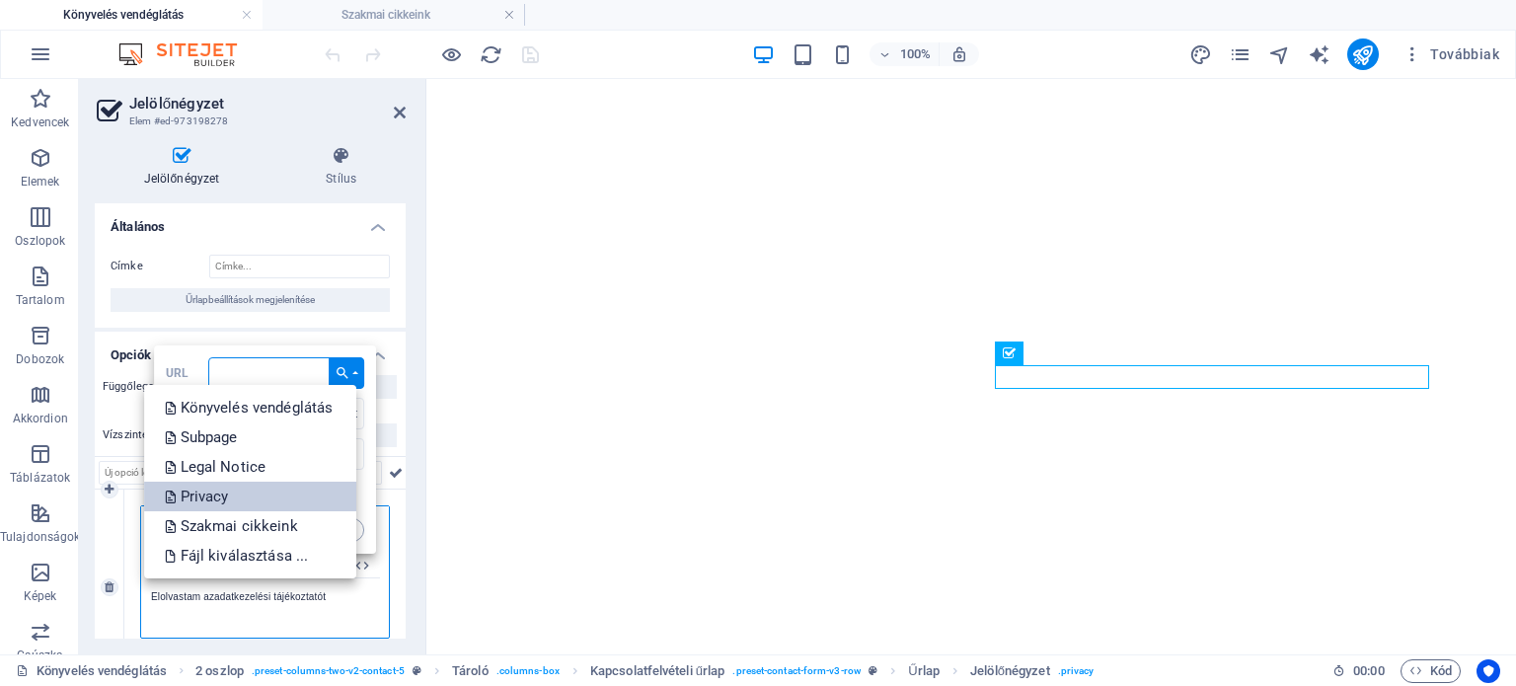
click at [241, 491] on link "Privacy" at bounding box center [251, 497] width 212 height 30
type input "/privacy"
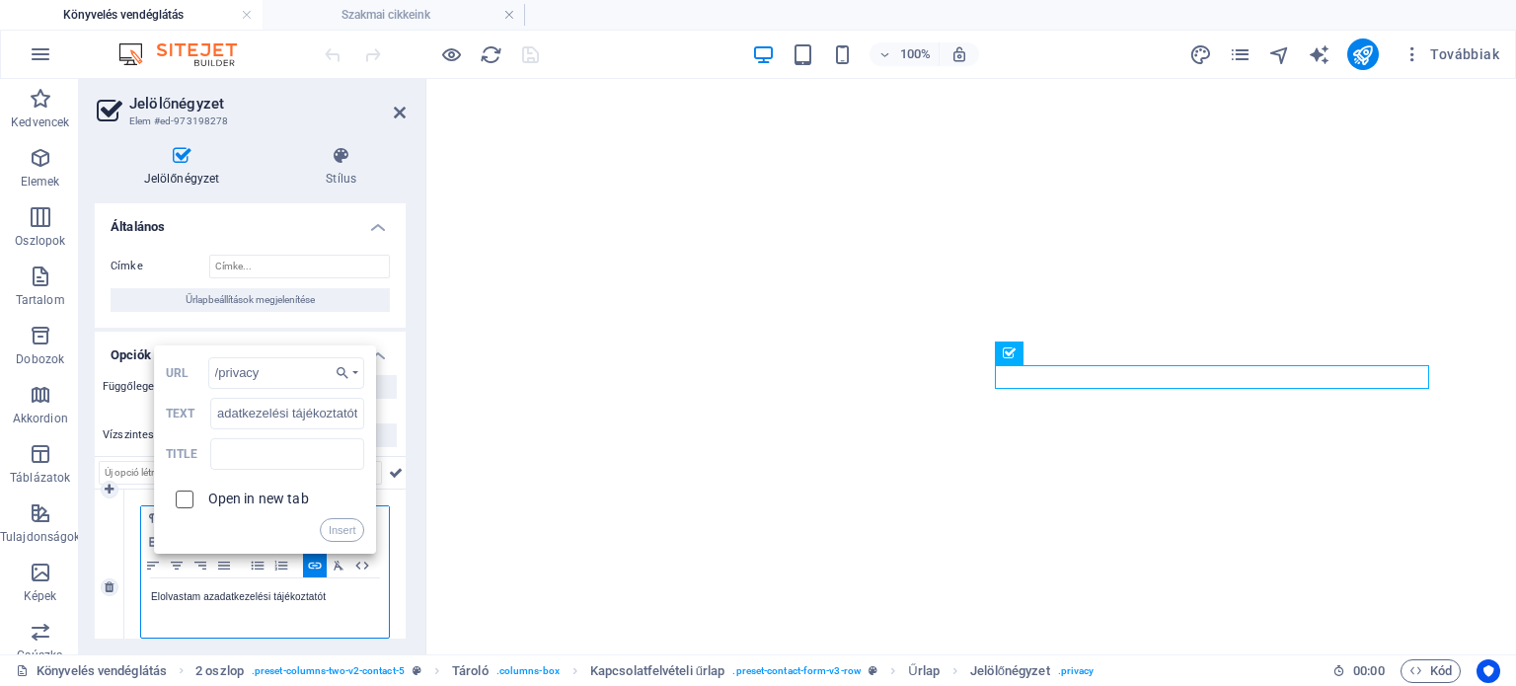
click at [186, 500] on input "checkbox" at bounding box center [182, 497] width 18 height 18
checkbox input "true"
click at [334, 529] on button "Insert" at bounding box center [342, 530] width 45 height 24
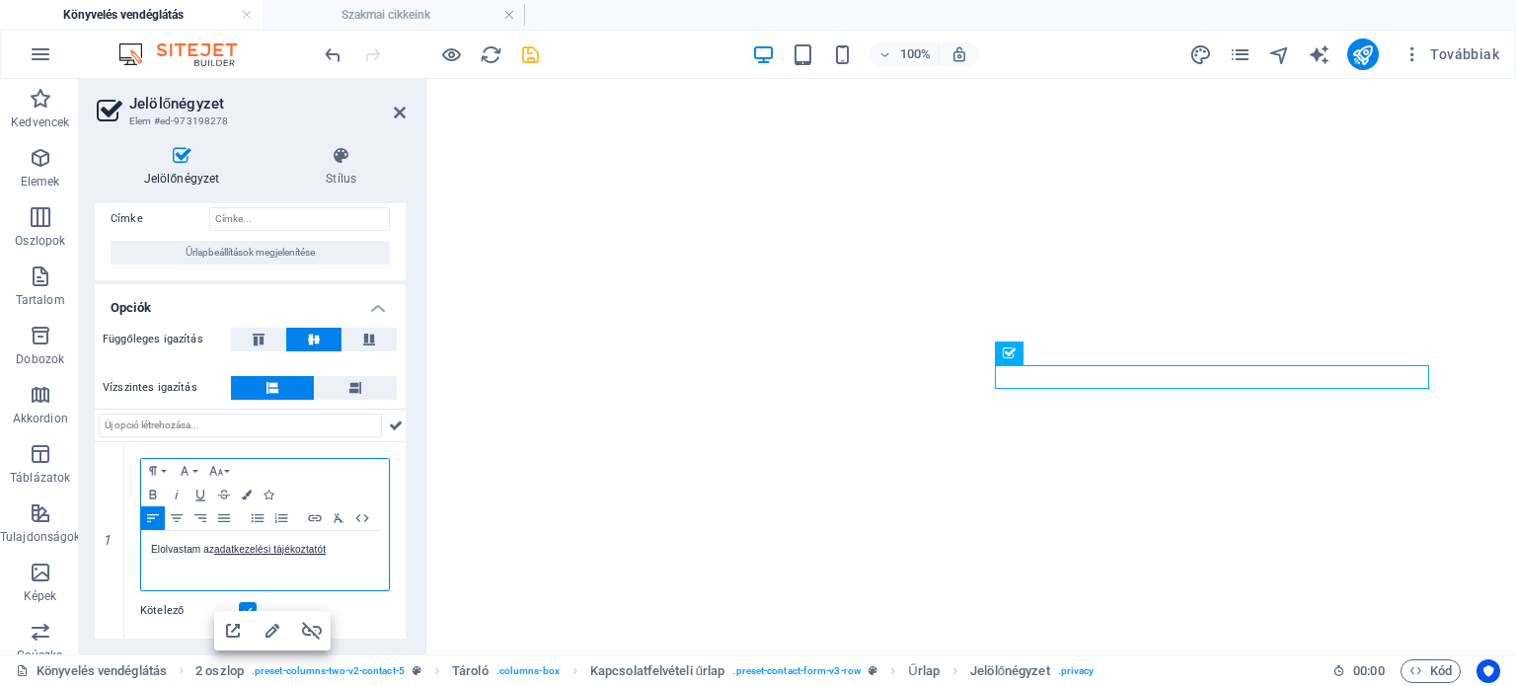
scroll to position [45, 0]
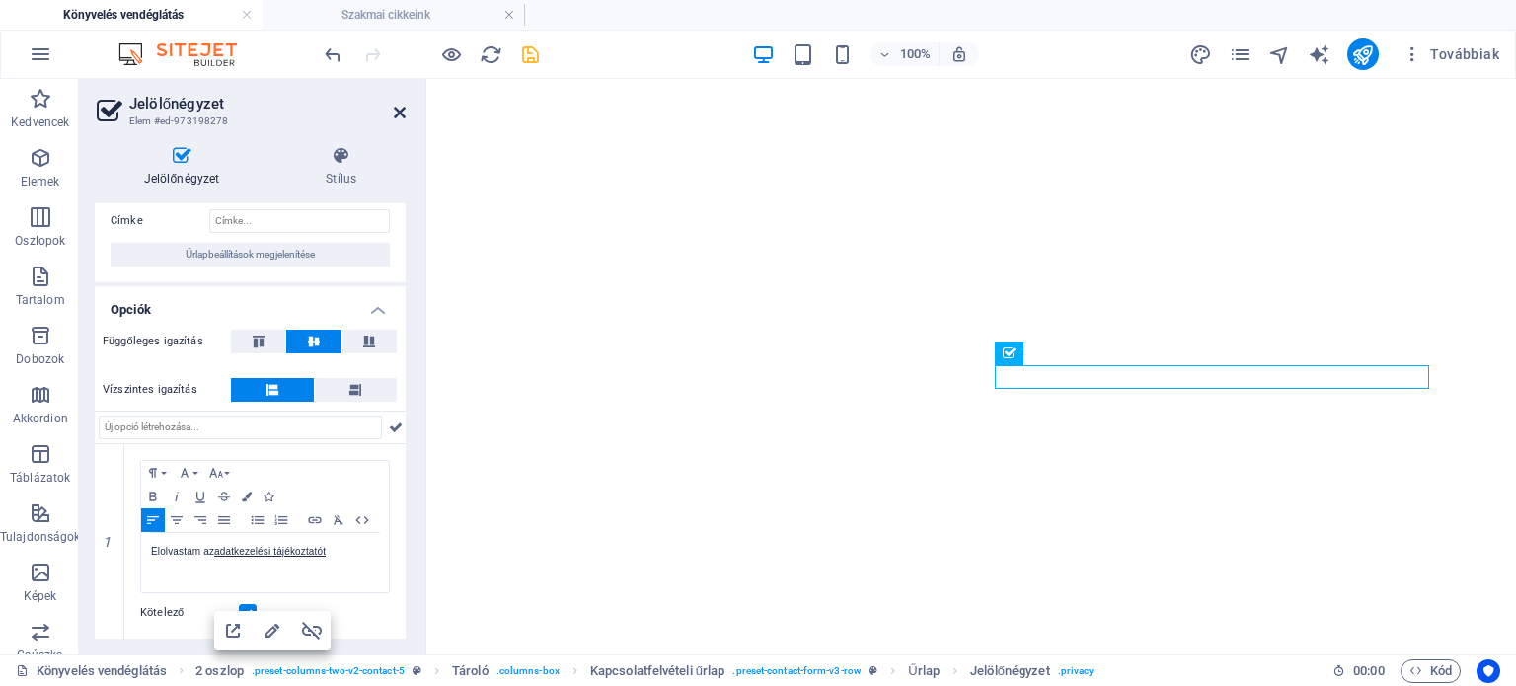
click at [400, 114] on icon at bounding box center [400, 113] width 12 height 16
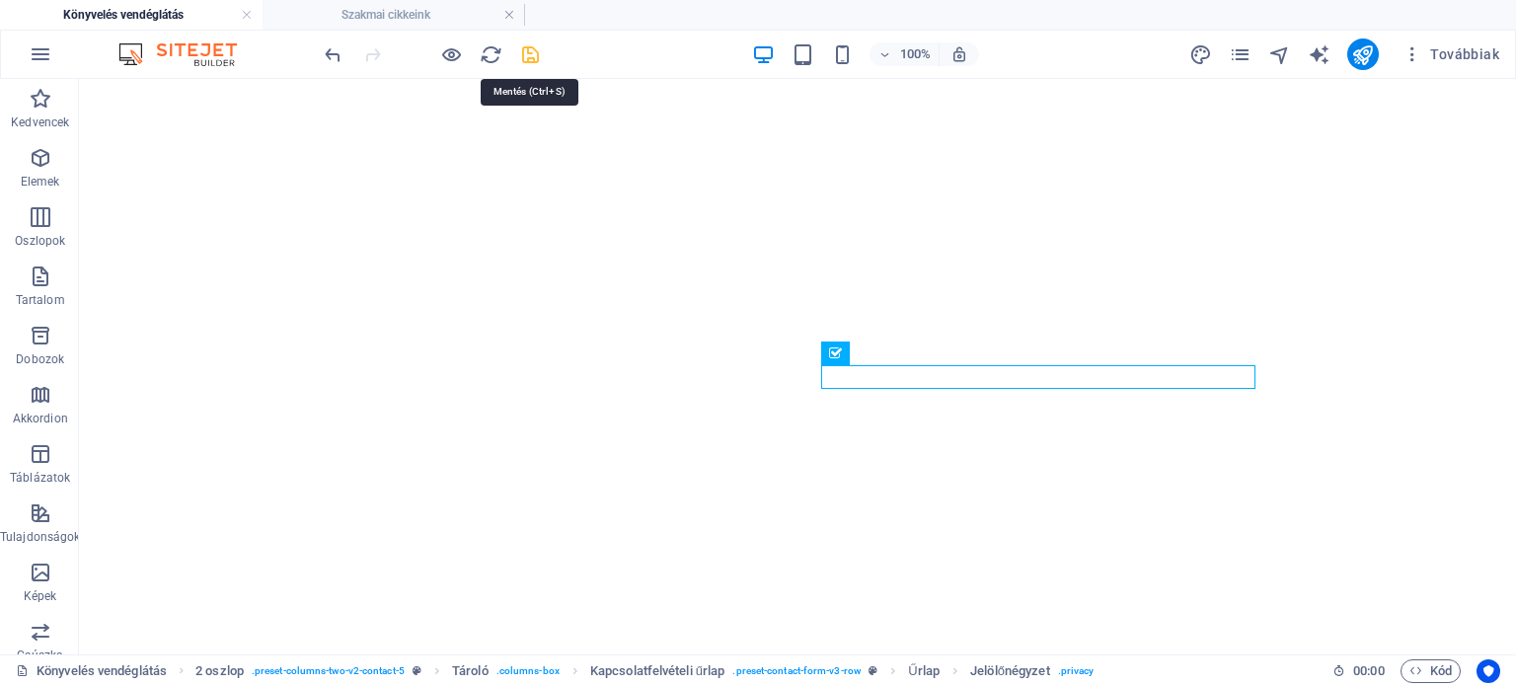
click at [529, 56] on icon "save" at bounding box center [530, 54] width 23 height 23
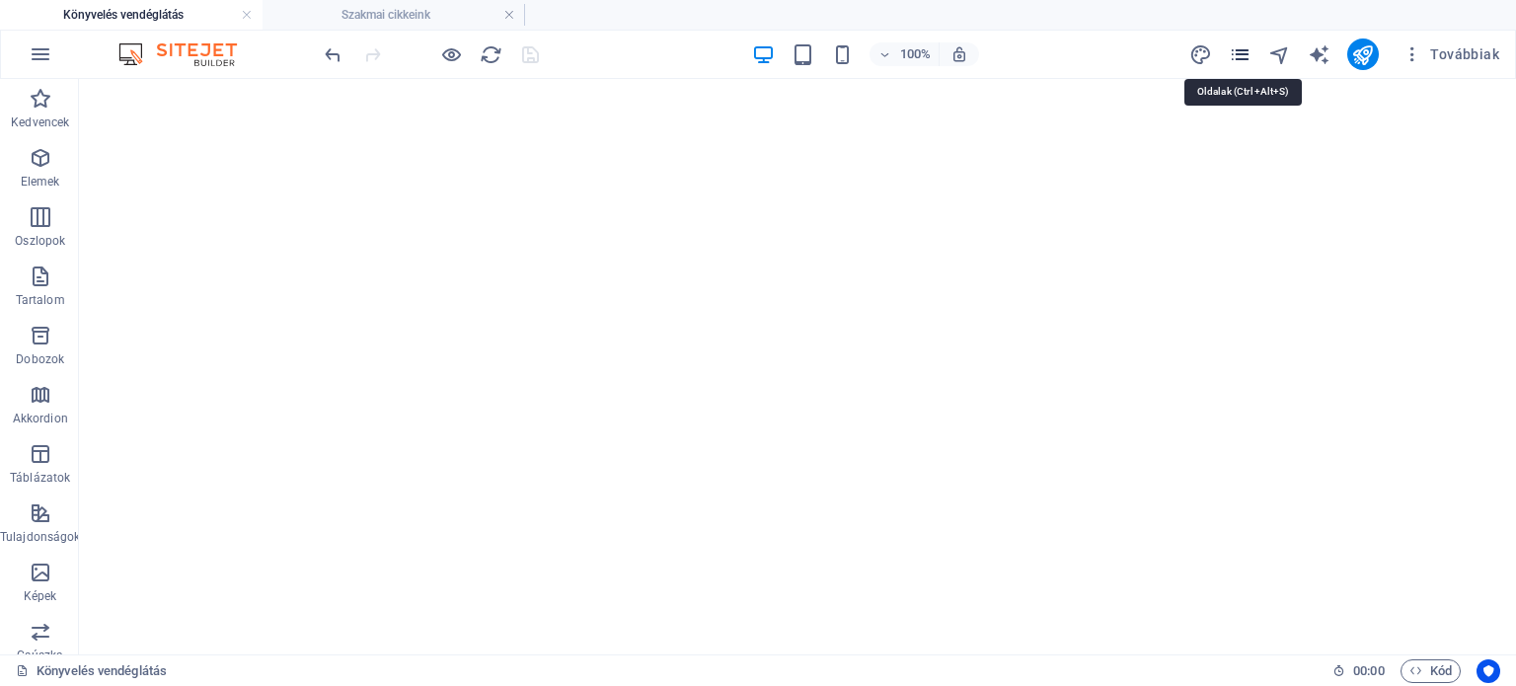
click at [1251, 46] on icon "pages" at bounding box center [1240, 54] width 23 height 23
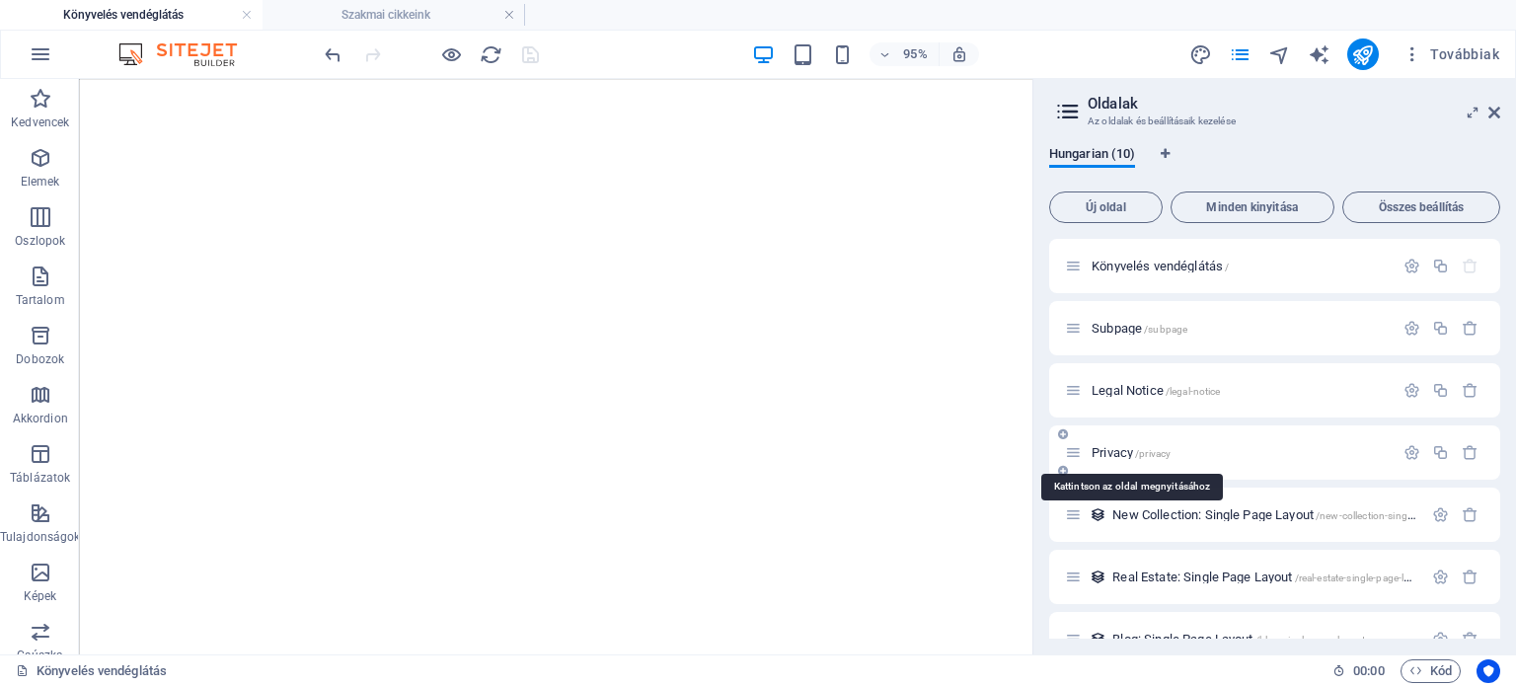
click at [1117, 446] on span "Privacy /privacy" at bounding box center [1131, 452] width 79 height 15
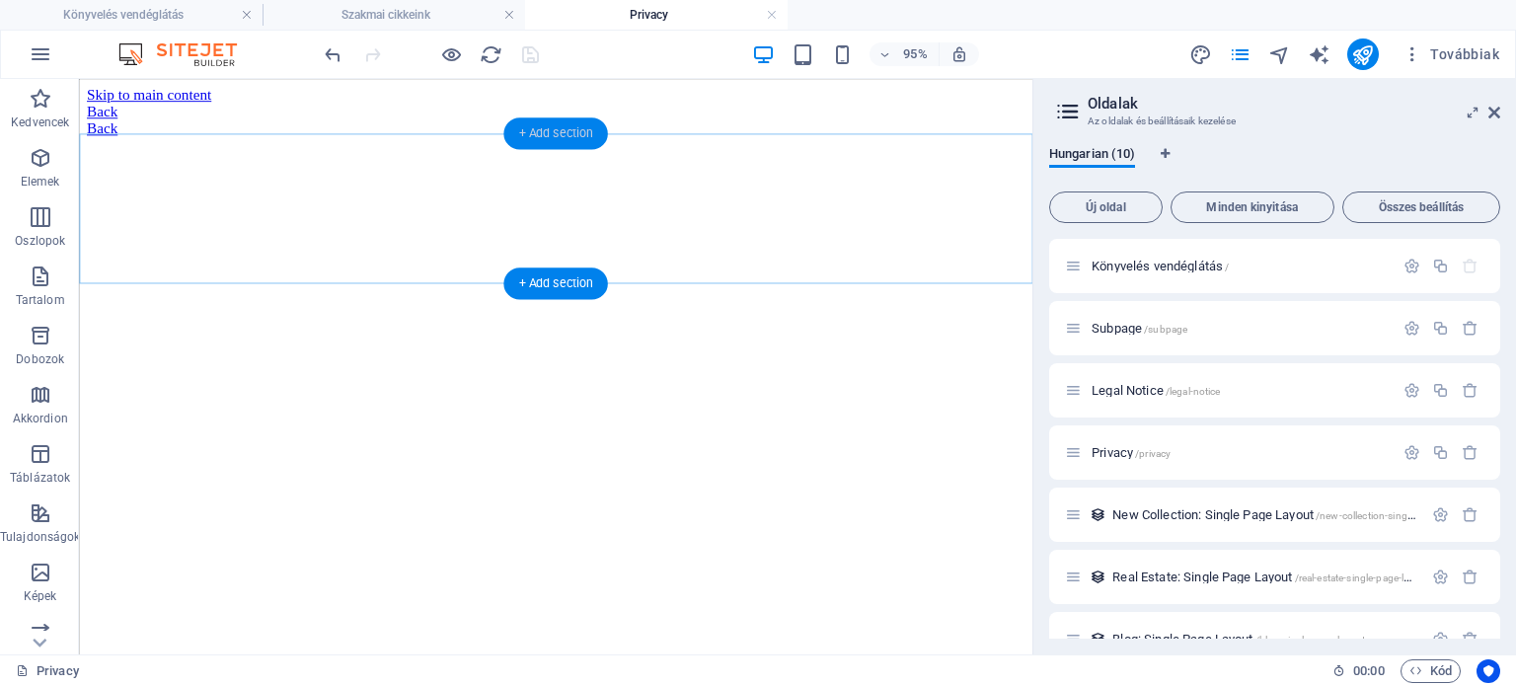
click at [550, 144] on div "+ Add section" at bounding box center [556, 133] width 104 height 32
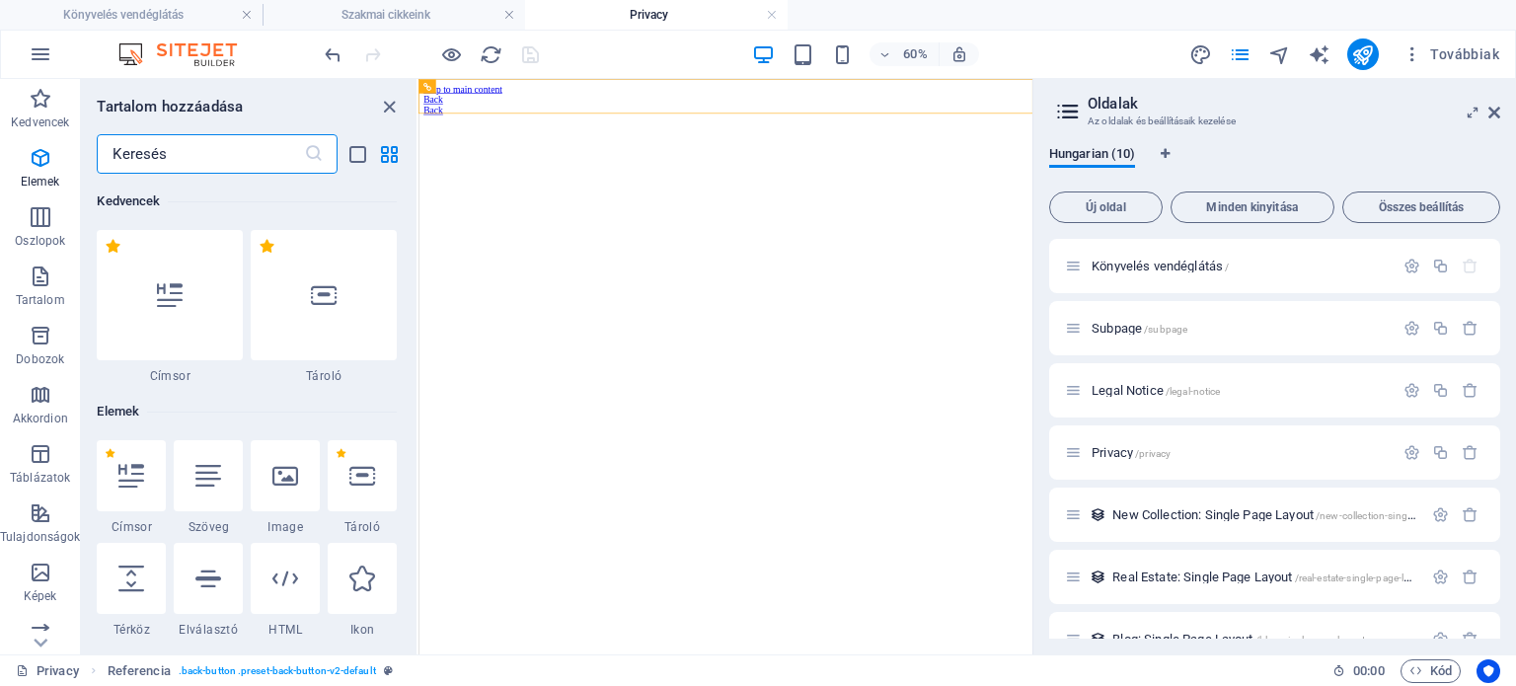
scroll to position [3454, 0]
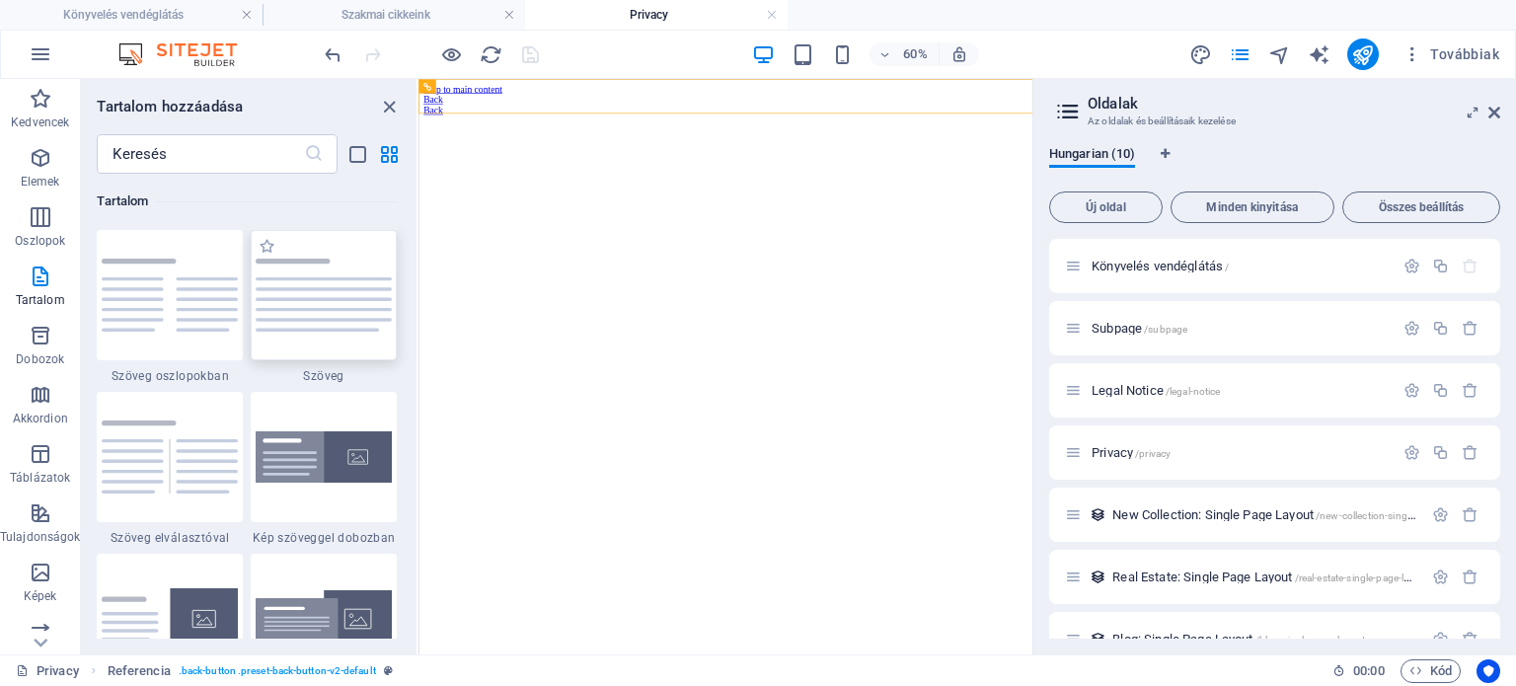
click at [341, 337] on div at bounding box center [324, 295] width 146 height 130
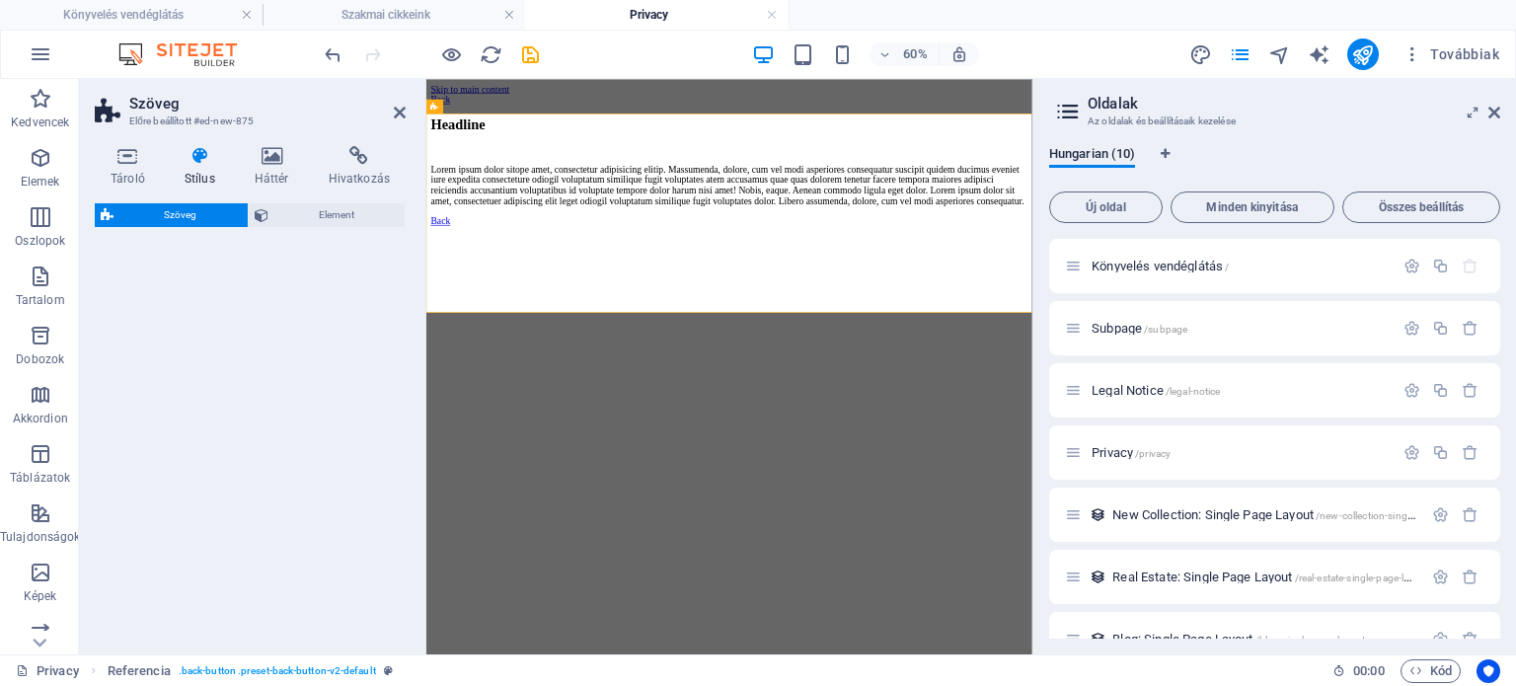
select select "preset-text-v2-default"
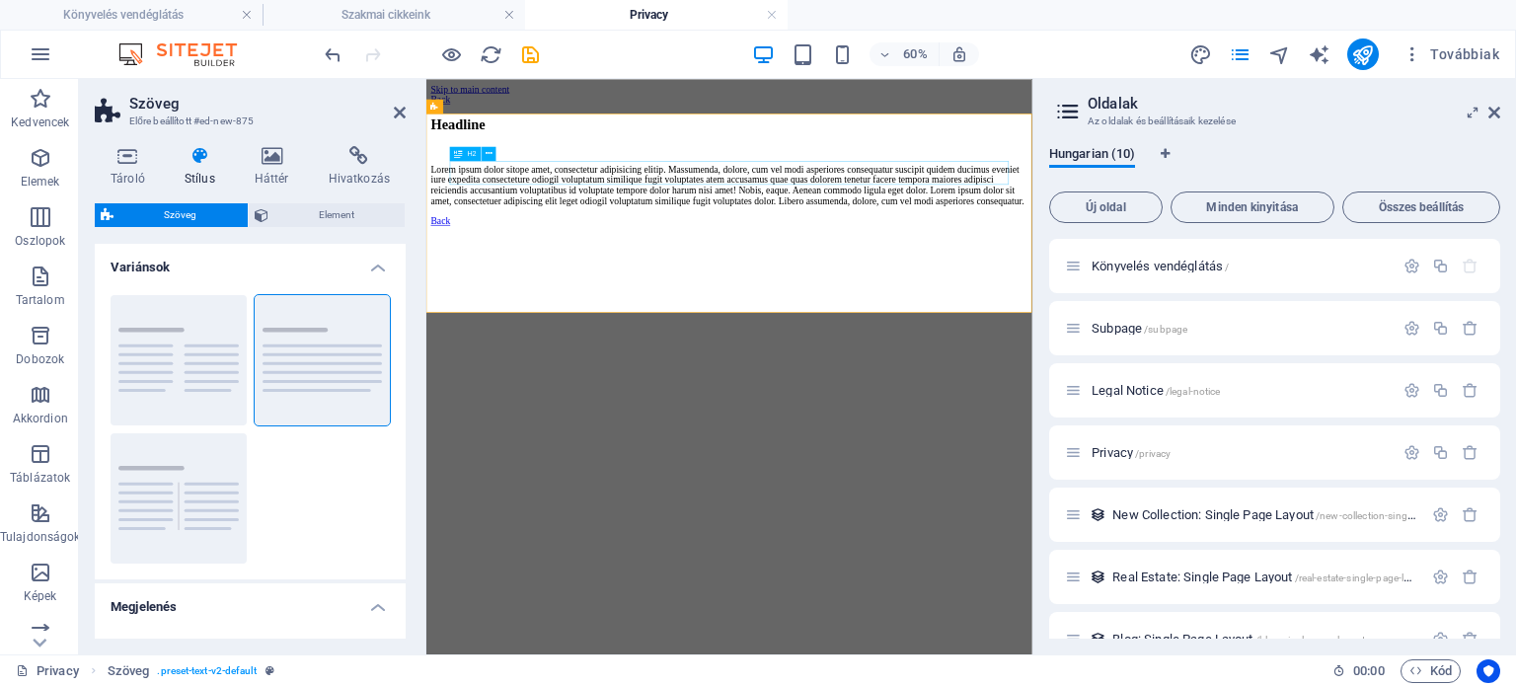
click at [587, 169] on div "Headline" at bounding box center [931, 155] width 994 height 27
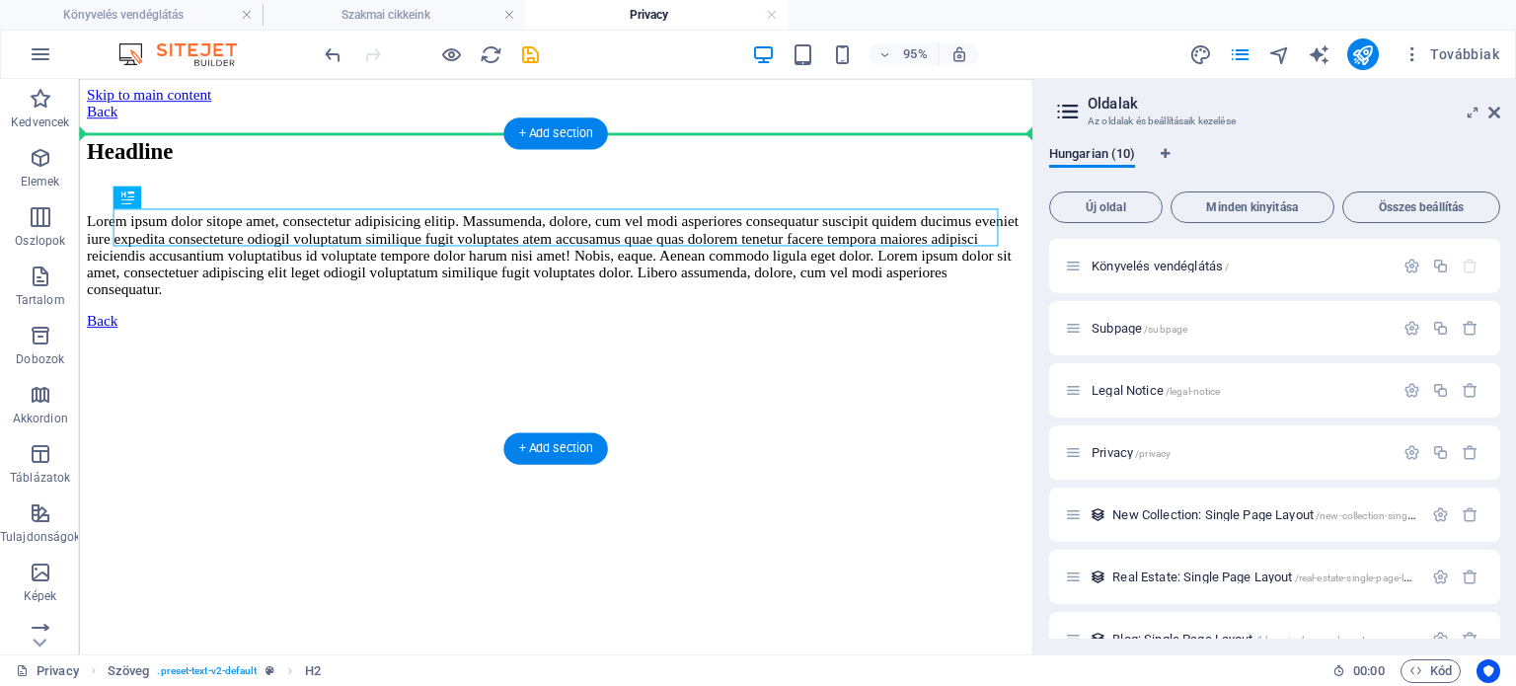
drag, startPoint x: 275, startPoint y: 228, endPoint x: 482, endPoint y: 172, distance: 213.9
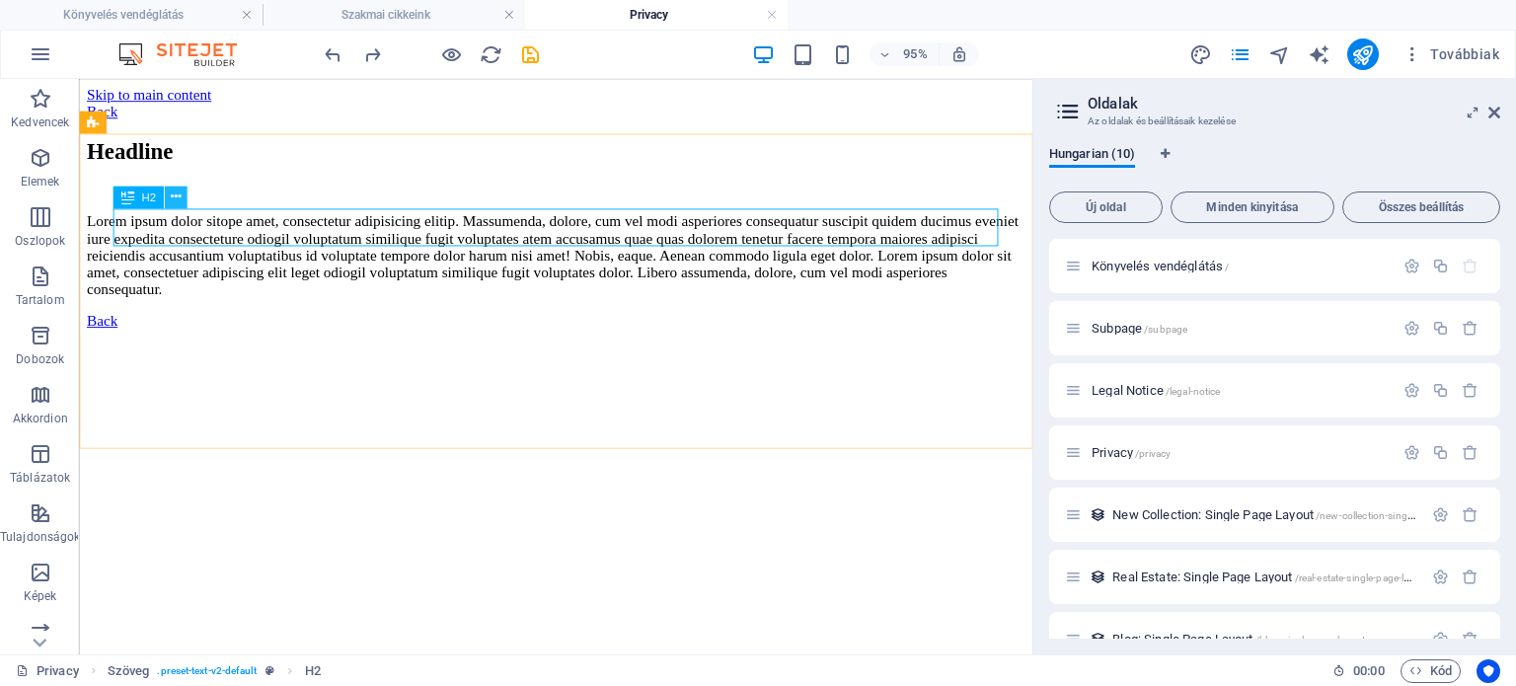
click at [175, 194] on icon at bounding box center [175, 197] width 10 height 20
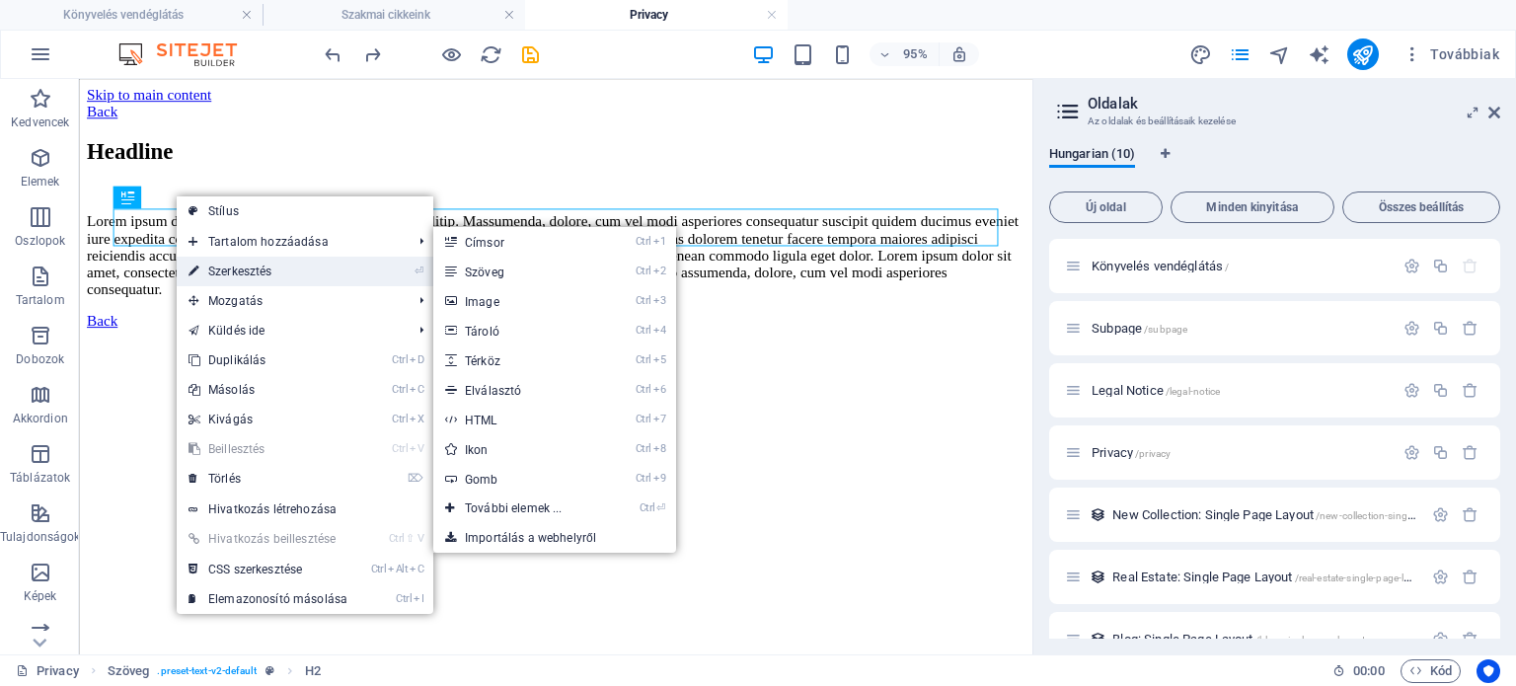
click at [226, 263] on link "⏎ Szerkesztés" at bounding box center [268, 272] width 183 height 30
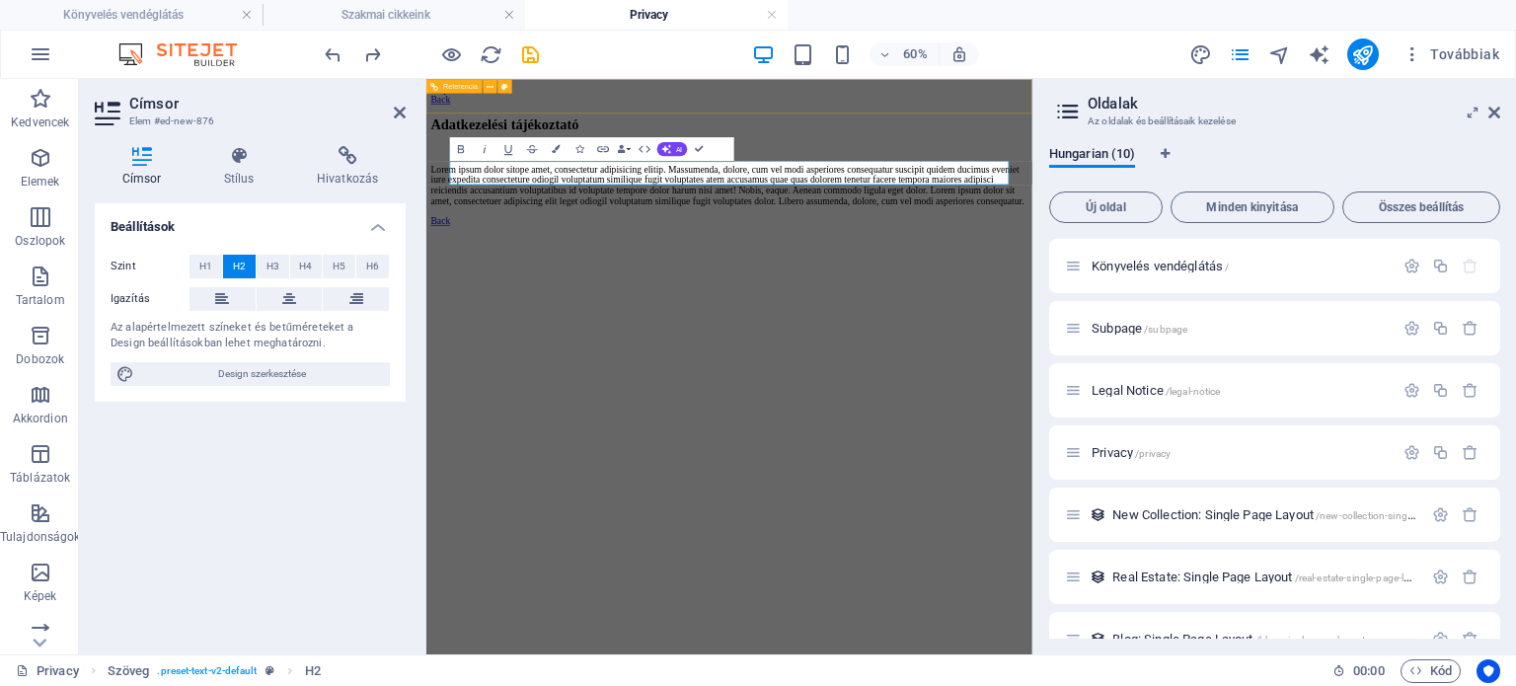
click at [1214, 116] on div "Back" at bounding box center [931, 114] width 994 height 18
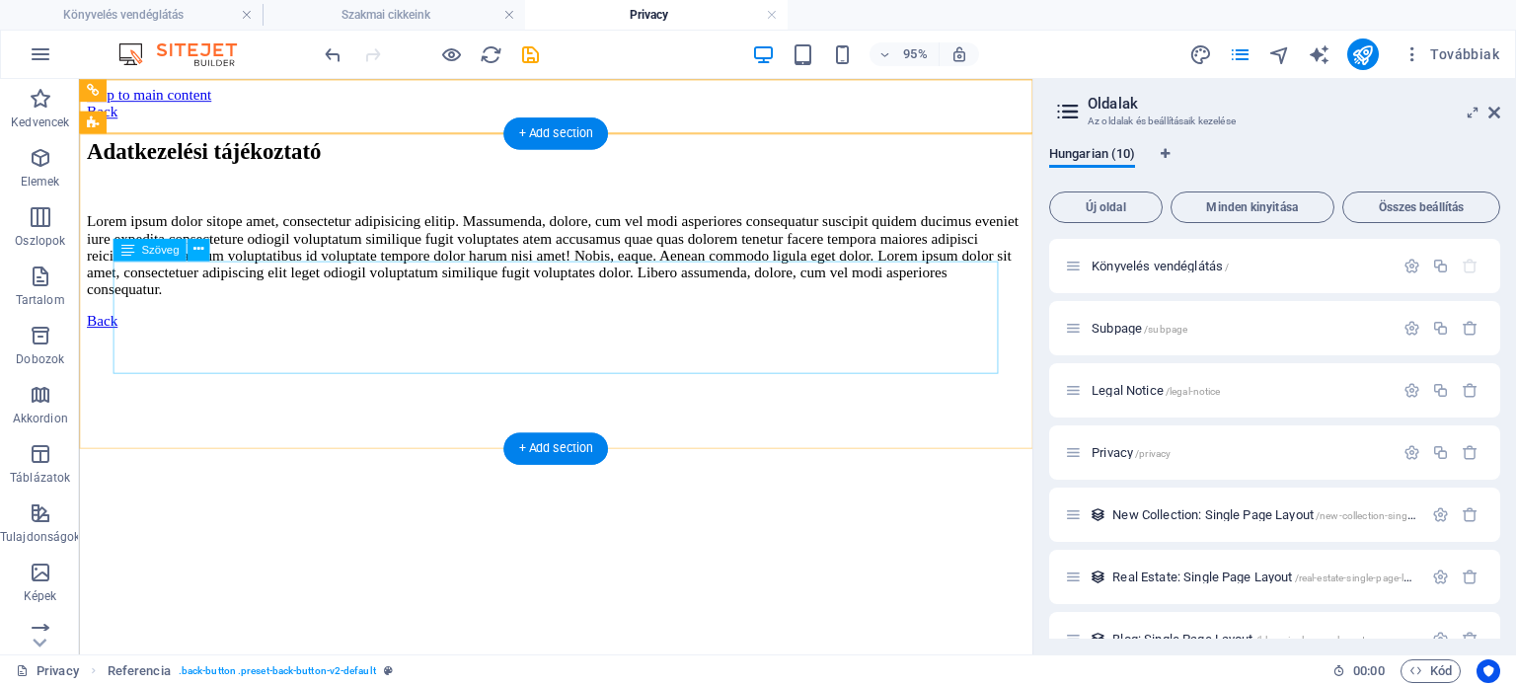
click at [802, 309] on div "Lorem ipsum dolor sitope amet, consectetur adipisicing elitip. Massumenda, dolo…" at bounding box center [581, 264] width 988 height 89
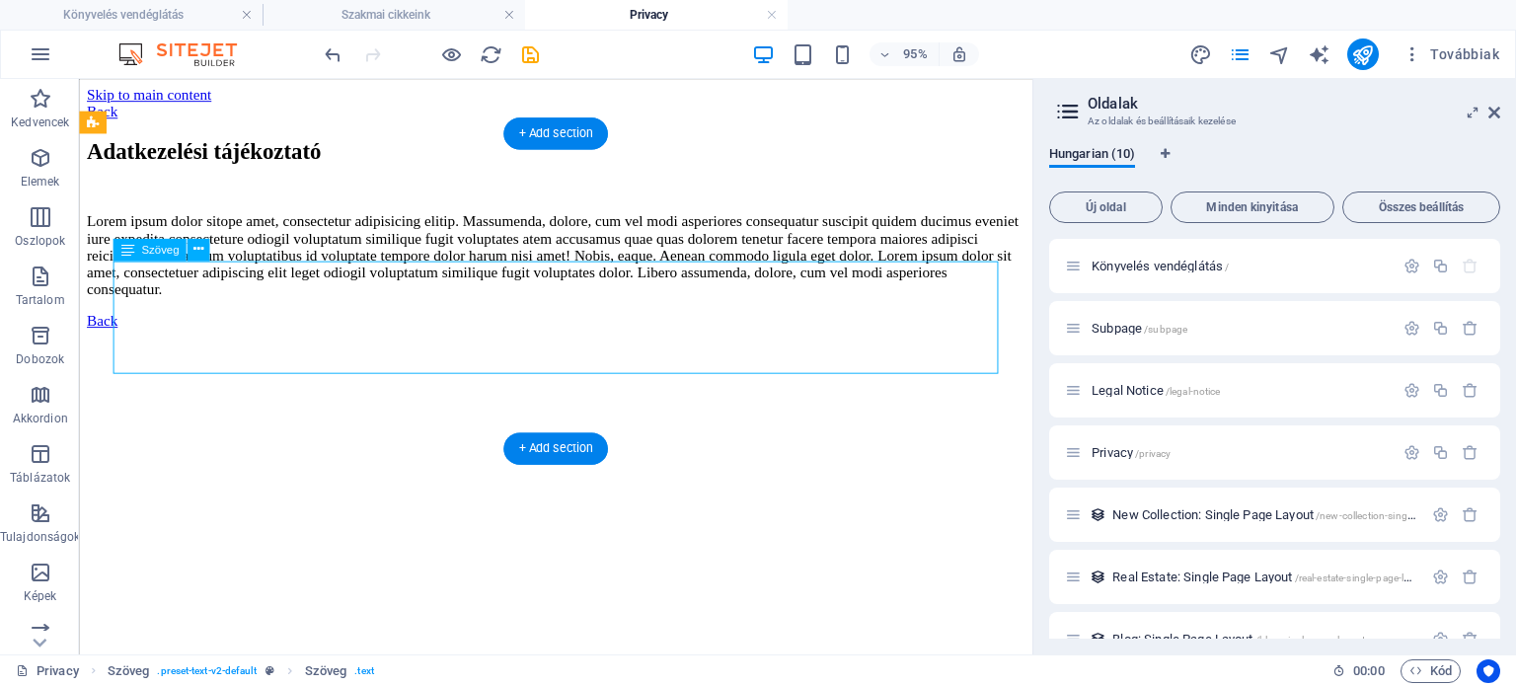
click at [569, 309] on div "Lorem ipsum dolor sitope amet, consectetur adipisicing elitip. Massumenda, dolo…" at bounding box center [581, 264] width 988 height 89
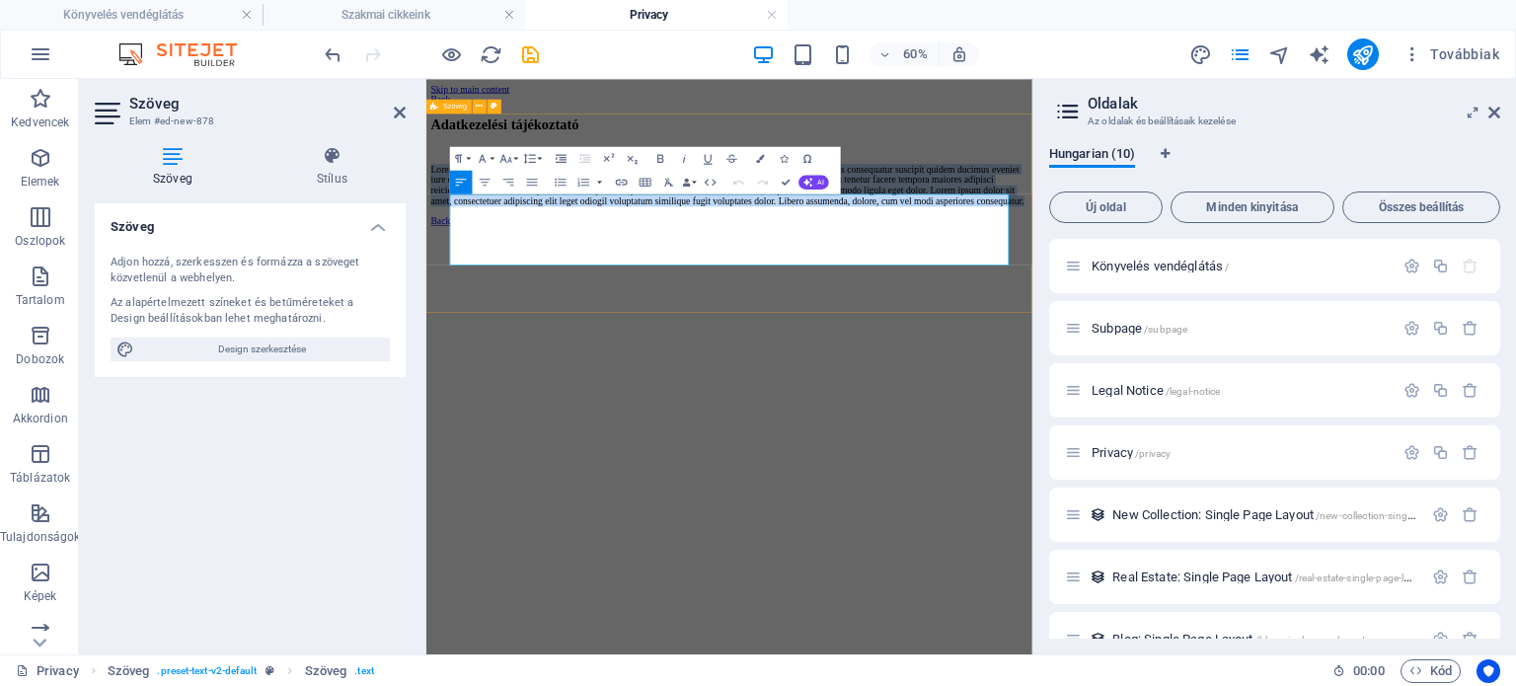
drag, startPoint x: 1167, startPoint y: 374, endPoint x: 436, endPoint y: 270, distance: 738.0
click at [436, 270] on div "Adatkezelési tájékoztató Lorem ipsum dolor sitope amet, consectetur adipisicing…" at bounding box center [931, 216] width 994 height 149
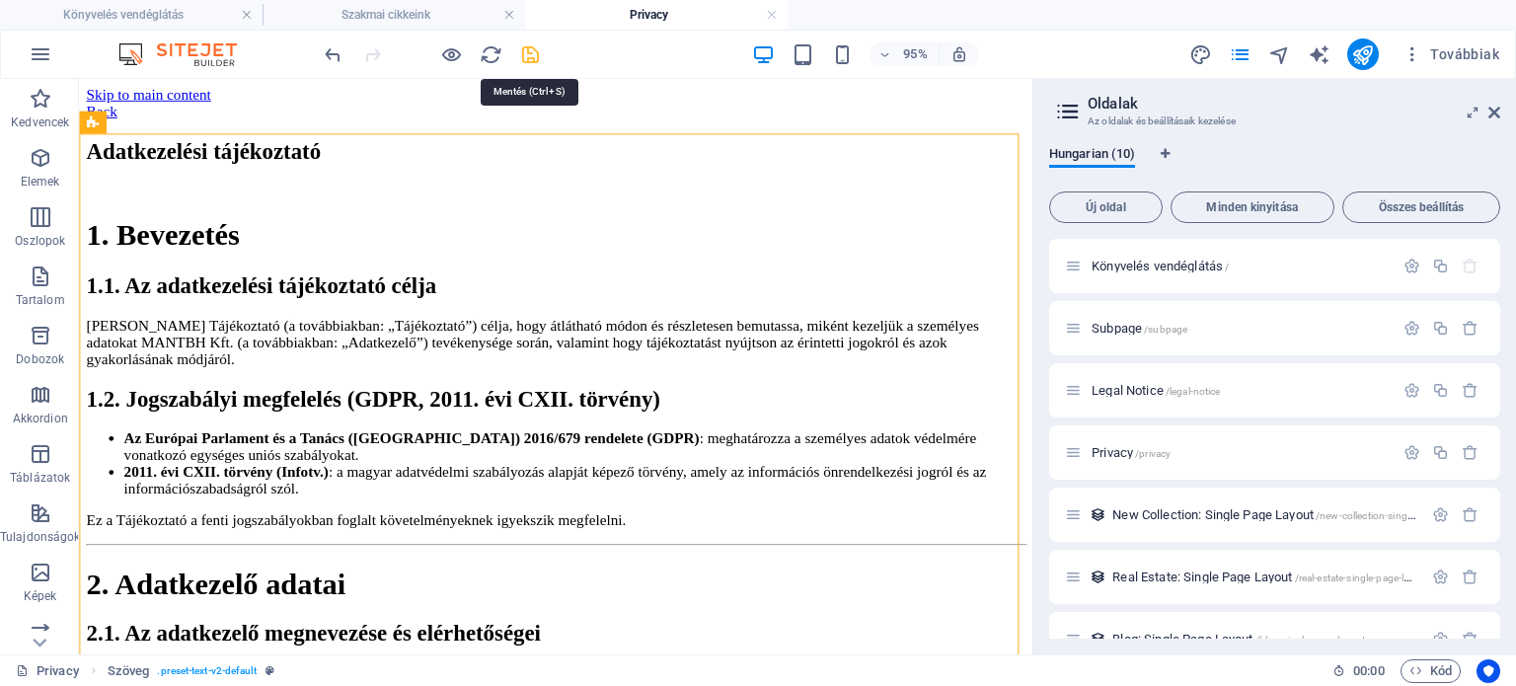
click at [528, 55] on icon "save" at bounding box center [530, 54] width 23 height 23
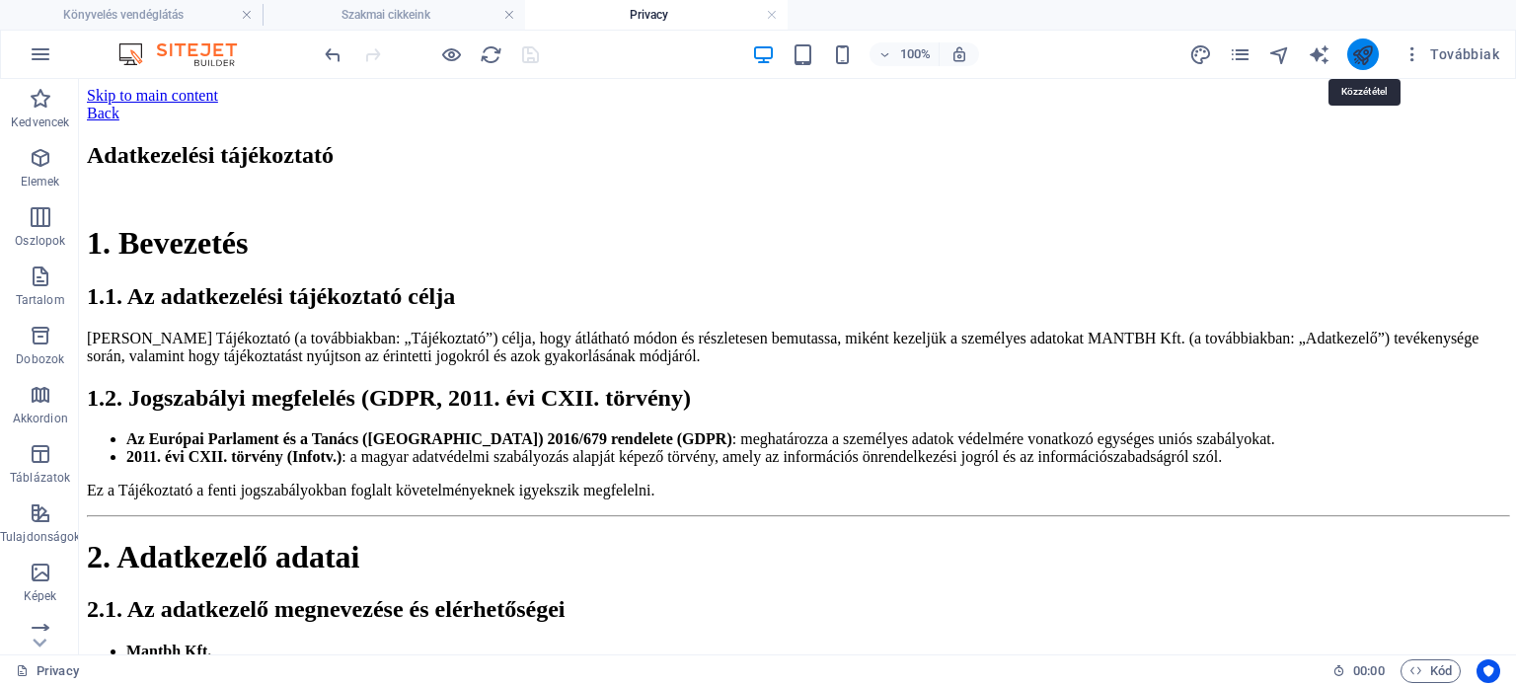
click at [1368, 61] on icon "publish" at bounding box center [1363, 54] width 23 height 23
